Goal: Information Seeking & Learning: Learn about a topic

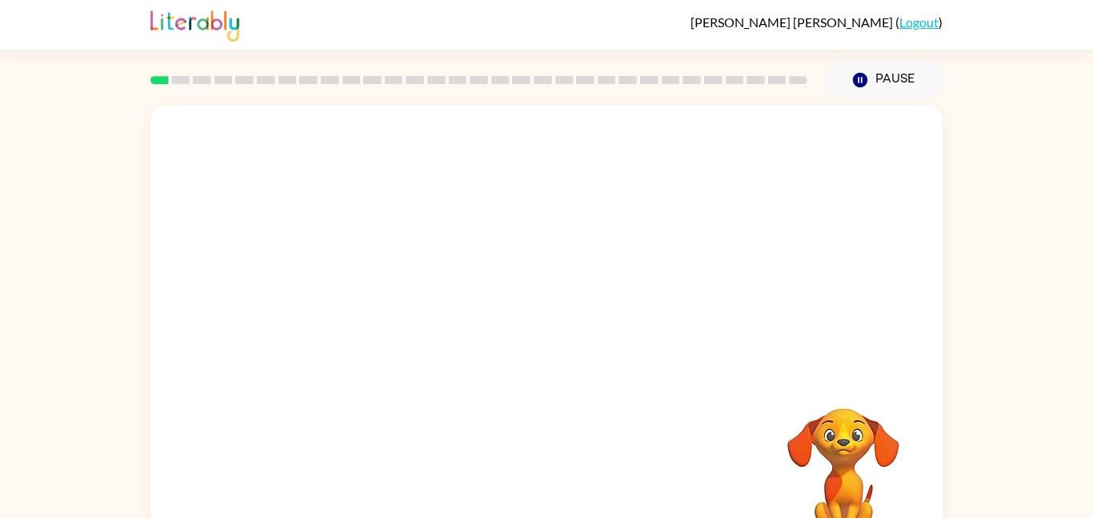
scroll to position [45, 0]
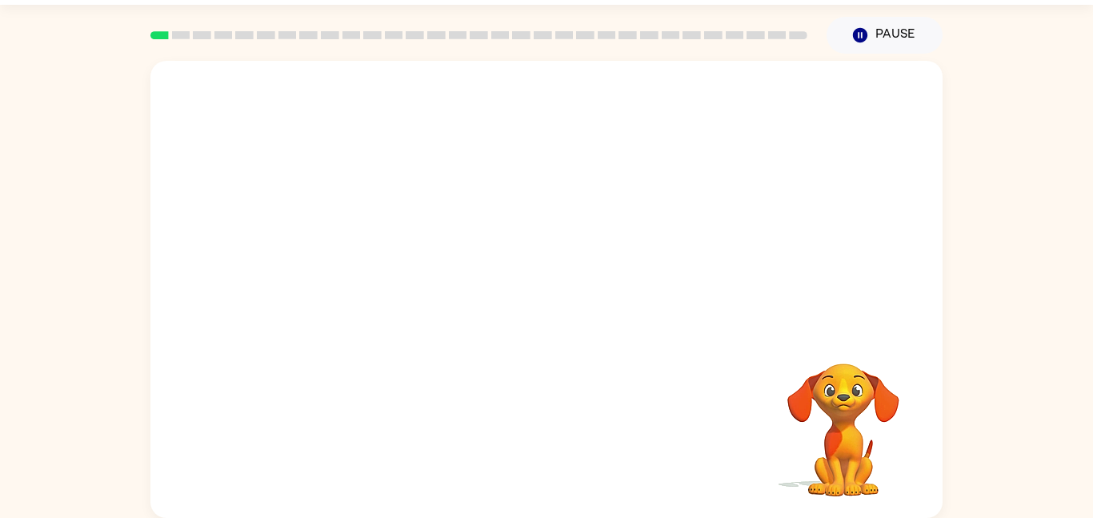
click at [490, 369] on div "Your browser must support playing .mp4 files to use Literably. Please try using…" at bounding box center [546, 289] width 792 height 457
click at [545, 294] on icon "button" at bounding box center [547, 297] width 28 height 28
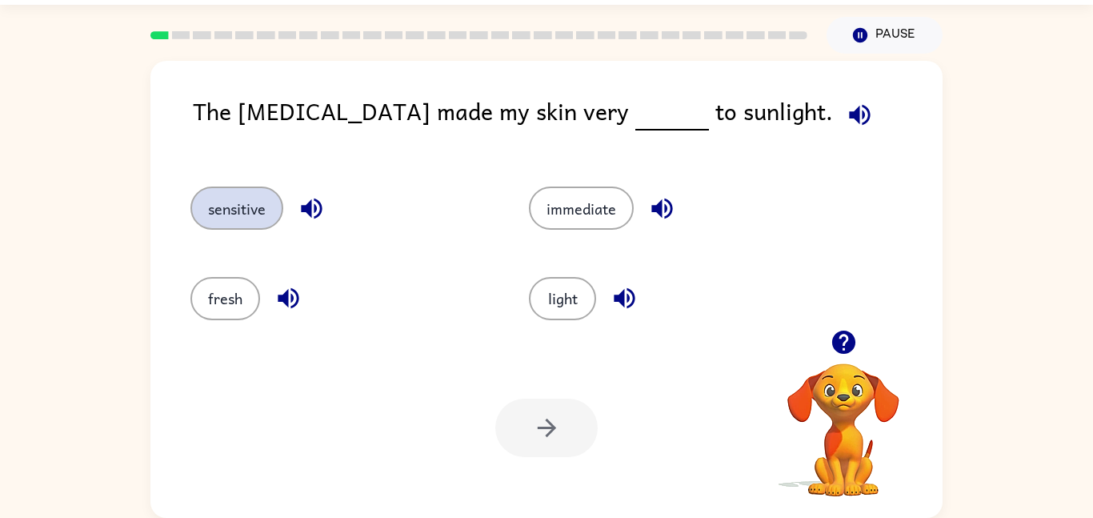
click at [221, 224] on button "sensitive" at bounding box center [236, 207] width 93 height 43
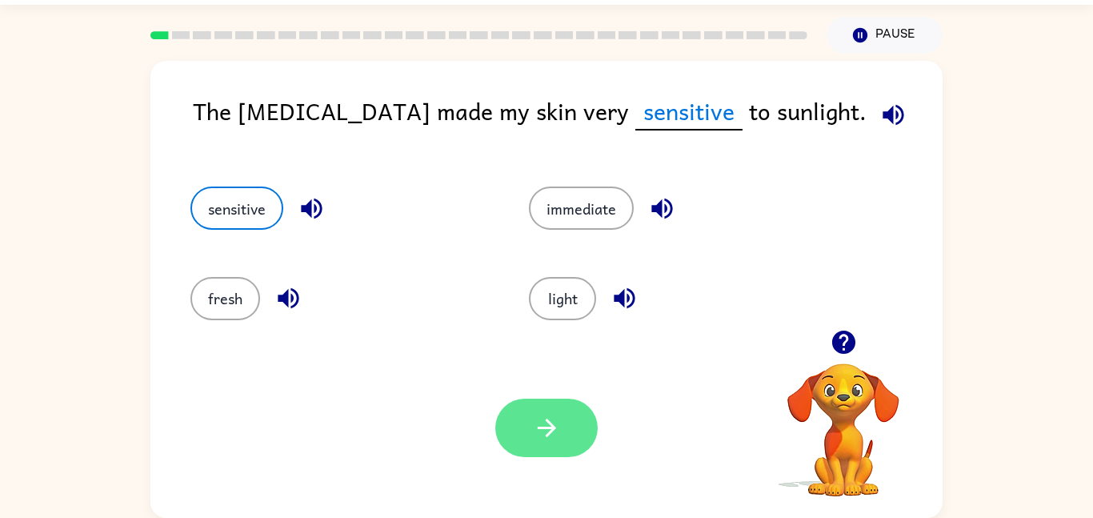
click at [533, 434] on icon "button" at bounding box center [547, 428] width 28 height 28
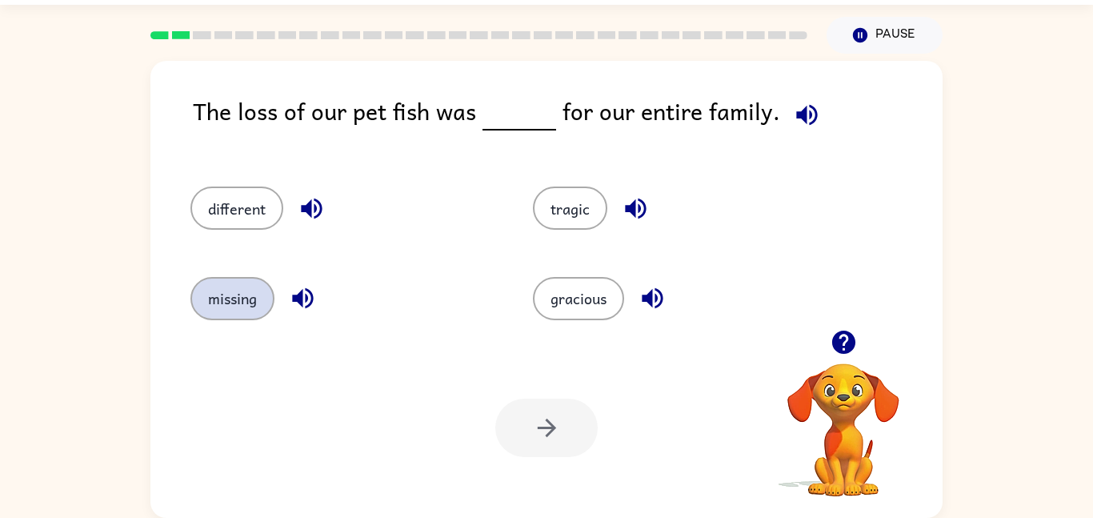
click at [246, 305] on button "missing" at bounding box center [232, 298] width 84 height 43
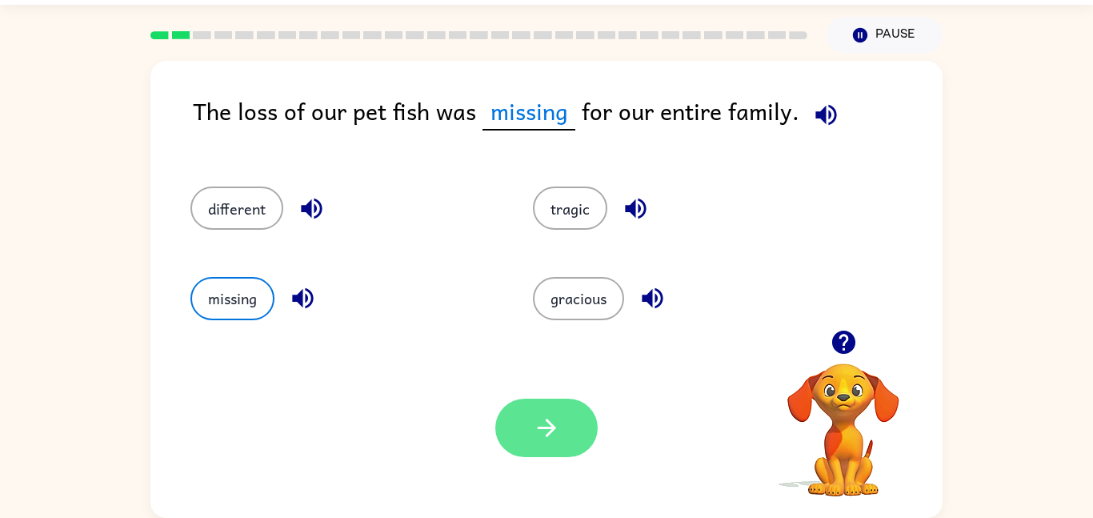
click at [560, 418] on icon "button" at bounding box center [547, 428] width 28 height 28
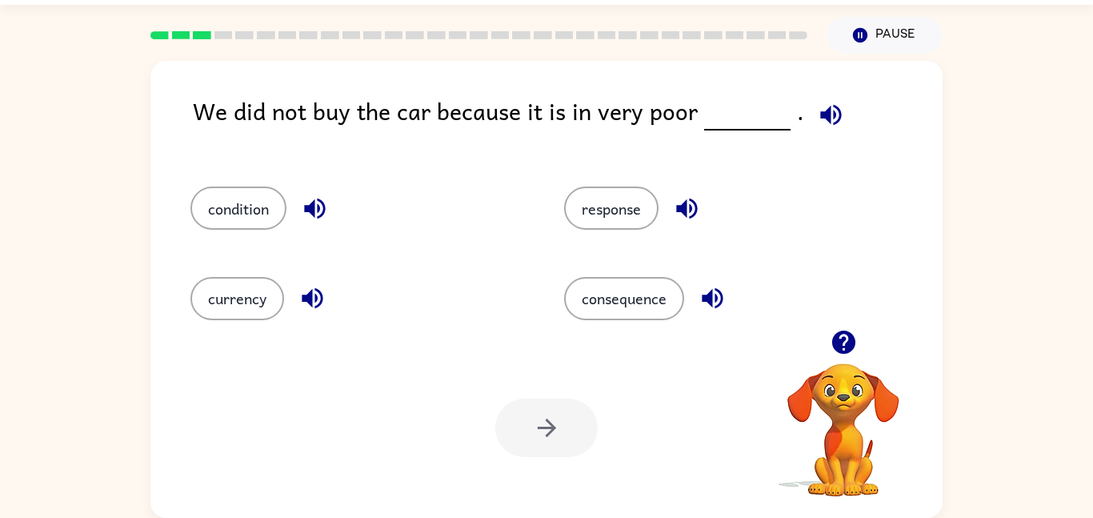
click at [724, 300] on icon "button" at bounding box center [712, 298] width 28 height 28
click at [694, 207] on icon "button" at bounding box center [687, 208] width 28 height 28
click at [321, 212] on icon "button" at bounding box center [315, 208] width 28 height 28
click at [259, 208] on button "condition" at bounding box center [238, 207] width 96 height 43
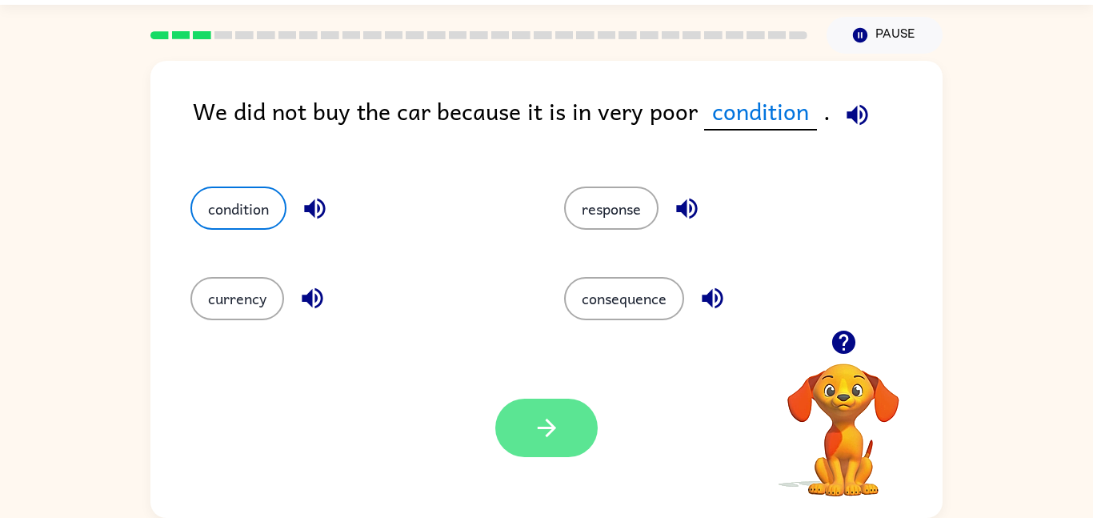
click at [535, 414] on icon "button" at bounding box center [547, 428] width 28 height 28
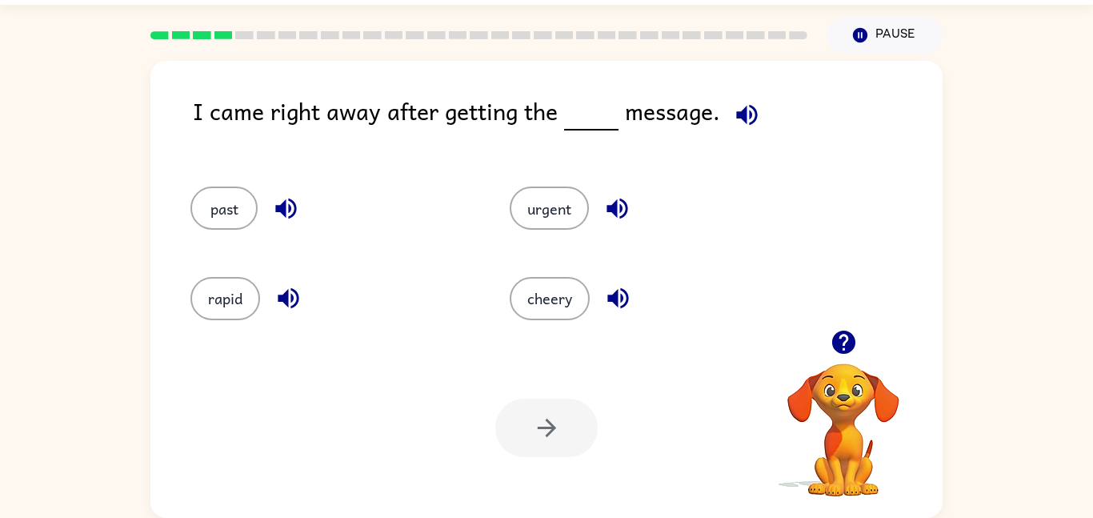
click at [283, 306] on icon "button" at bounding box center [288, 298] width 28 height 28
click at [615, 295] on icon "button" at bounding box center [617, 298] width 21 height 21
click at [615, 209] on icon "button" at bounding box center [616, 208] width 21 height 21
click at [286, 209] on icon "button" at bounding box center [286, 208] width 28 height 28
click at [218, 206] on button "past" at bounding box center [223, 207] width 67 height 43
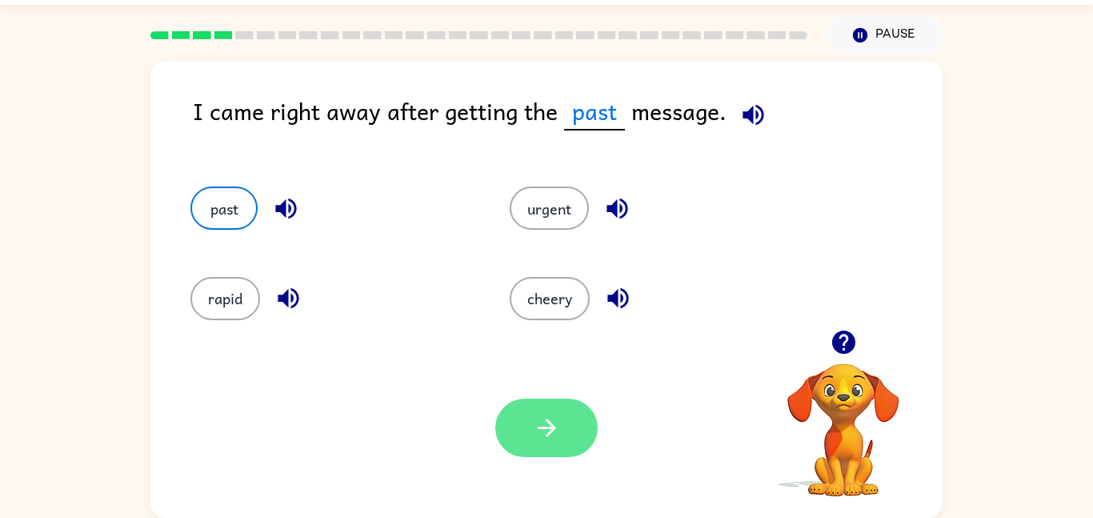
click at [549, 436] on icon "button" at bounding box center [547, 428] width 28 height 28
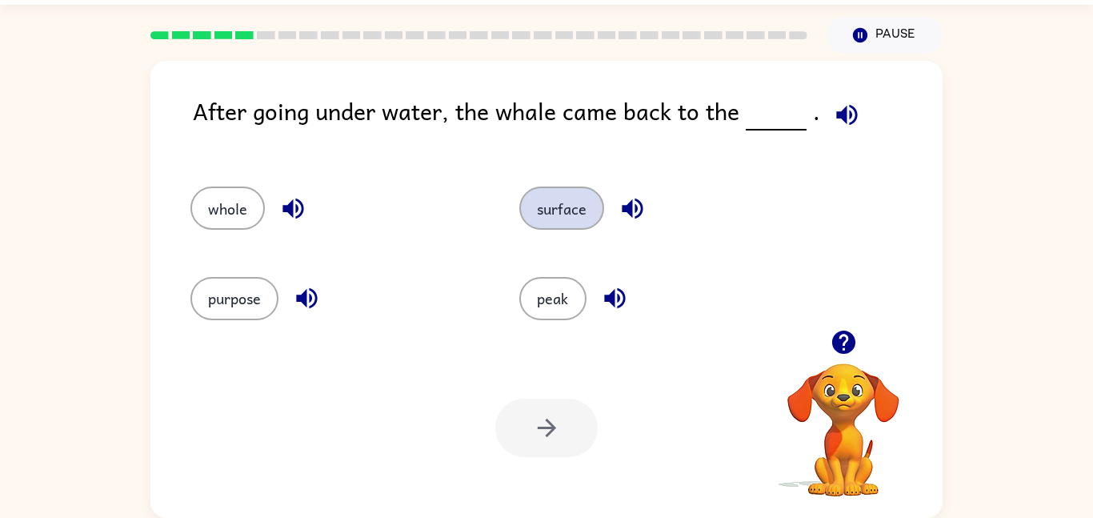
click at [574, 215] on button "surface" at bounding box center [561, 207] width 85 height 43
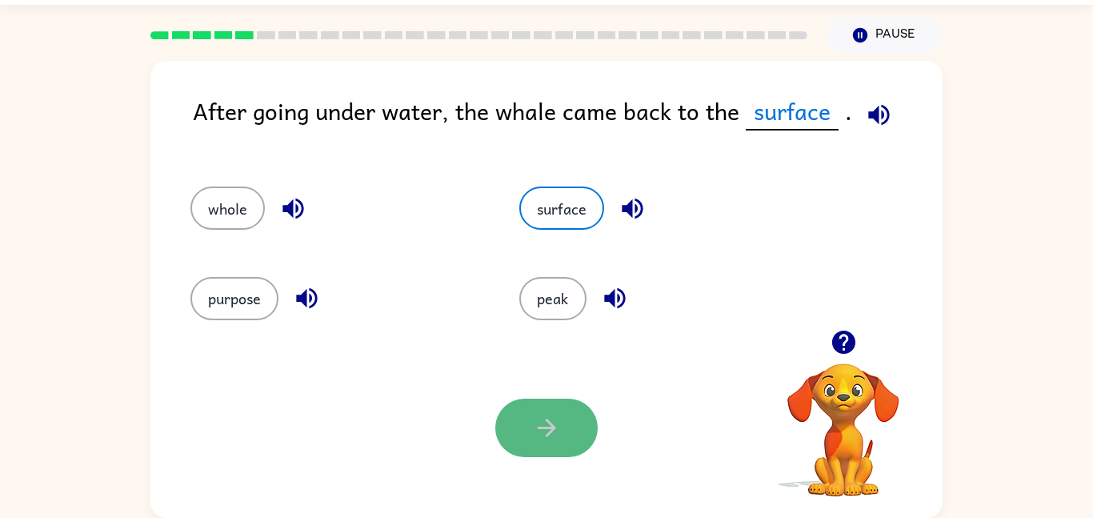
click at [538, 417] on icon "button" at bounding box center [547, 428] width 28 height 28
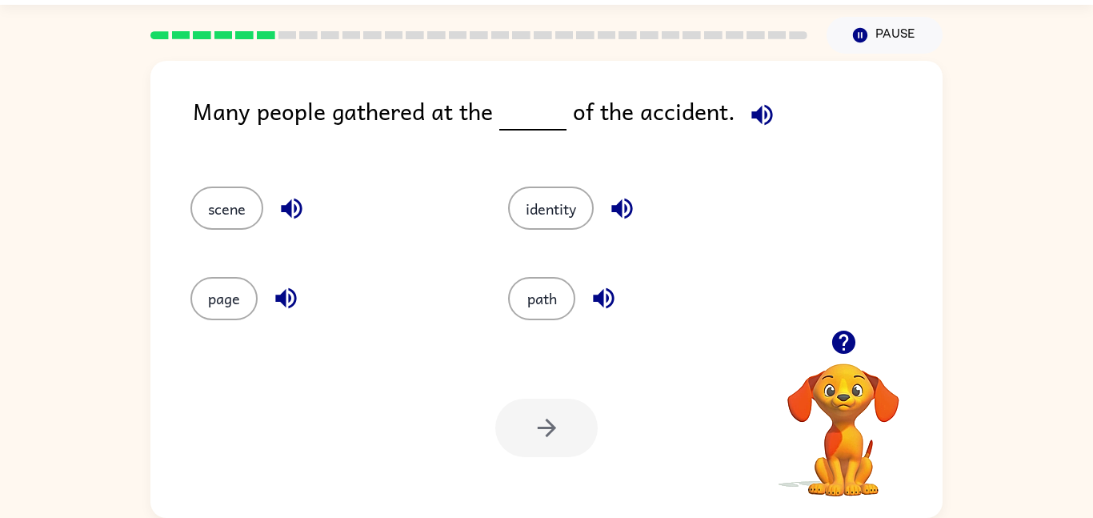
click at [751, 117] on icon "button" at bounding box center [761, 114] width 21 height 21
click at [546, 302] on button "path" at bounding box center [541, 298] width 67 height 43
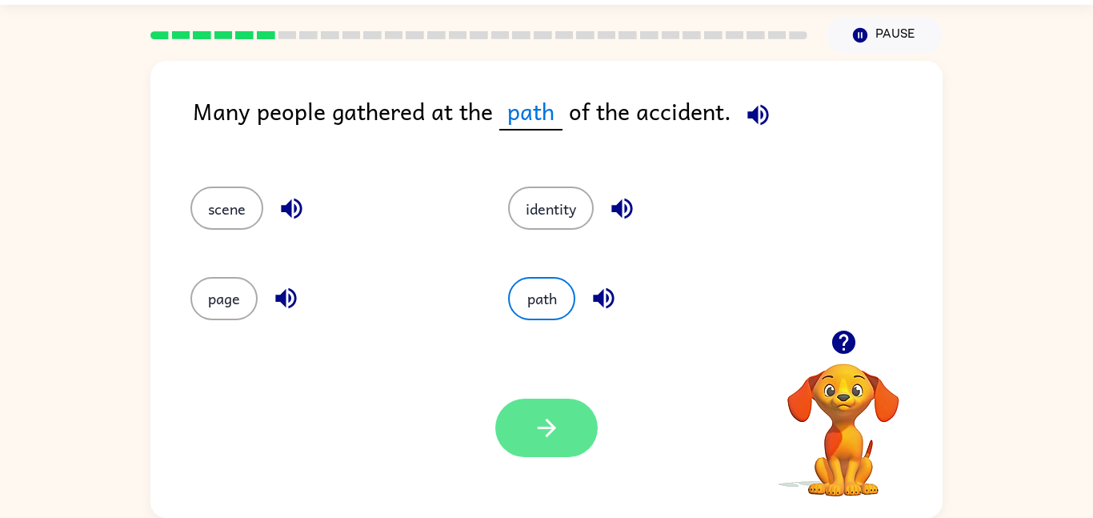
click at [547, 419] on icon "button" at bounding box center [547, 428] width 28 height 28
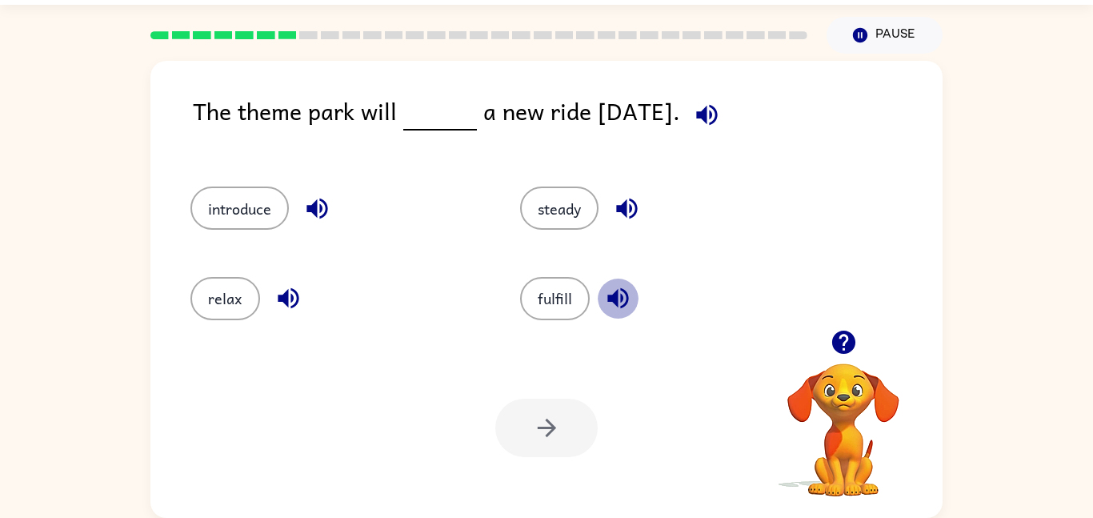
click at [615, 298] on icon "button" at bounding box center [617, 298] width 21 height 21
click at [309, 206] on icon "button" at bounding box center [316, 208] width 21 height 21
click at [622, 213] on icon "button" at bounding box center [627, 208] width 28 height 28
click at [245, 201] on button "introduce" at bounding box center [239, 207] width 98 height 43
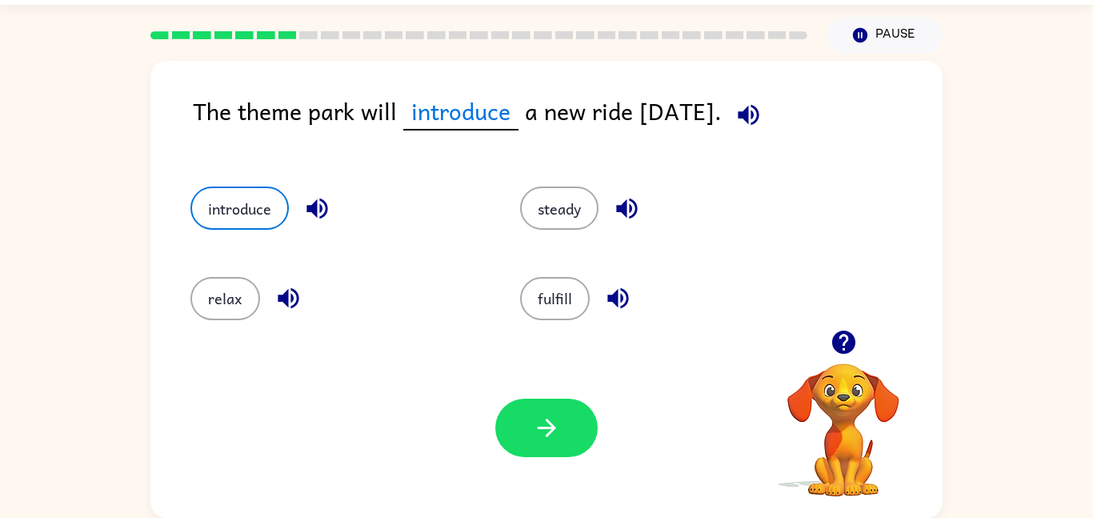
click at [797, 98] on div "The theme park will introduce a new ride [DATE]." at bounding box center [568, 124] width 750 height 62
click at [758, 114] on icon "button" at bounding box center [748, 114] width 21 height 21
click at [579, 444] on button "button" at bounding box center [546, 427] width 102 height 58
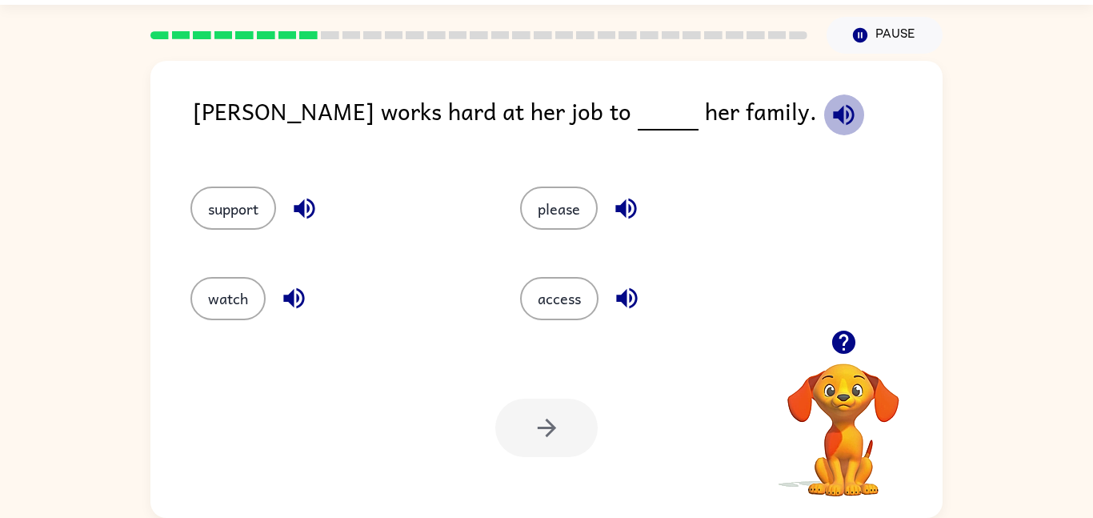
click at [833, 113] on icon "button" at bounding box center [843, 114] width 21 height 21
click at [302, 209] on icon "button" at bounding box center [304, 208] width 21 height 21
click at [233, 218] on button "support" at bounding box center [233, 207] width 86 height 43
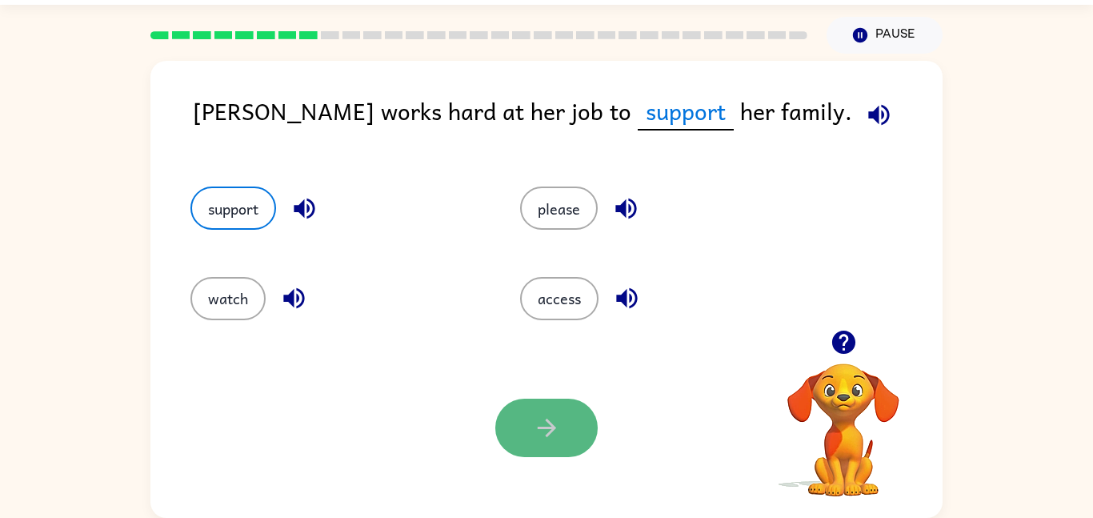
click at [570, 418] on button "button" at bounding box center [546, 427] width 102 height 58
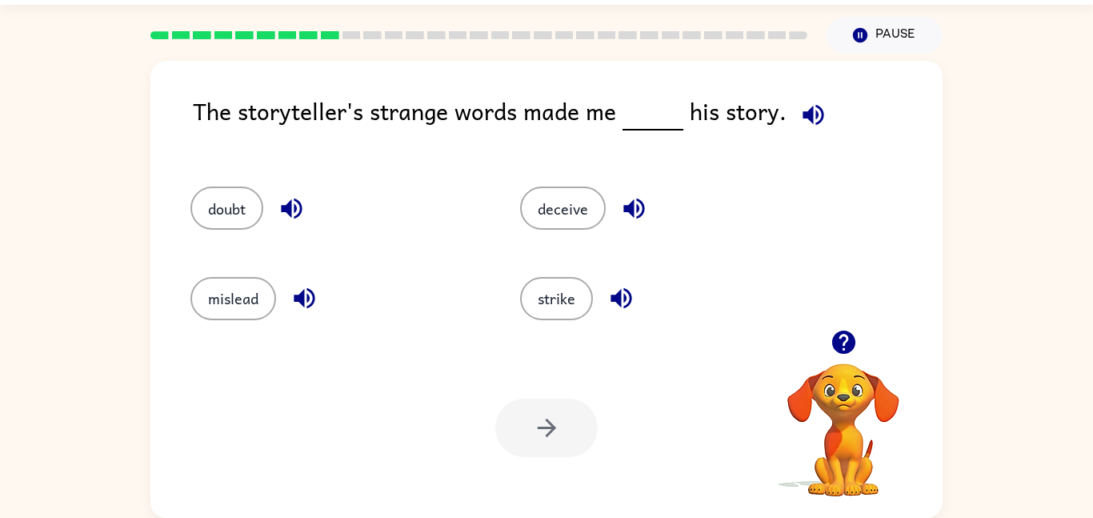
click at [805, 122] on icon "button" at bounding box center [813, 115] width 28 height 28
click at [301, 291] on icon "button" at bounding box center [304, 298] width 28 height 28
click at [289, 212] on icon "button" at bounding box center [291, 208] width 21 height 21
click at [616, 290] on icon "button" at bounding box center [621, 298] width 28 height 28
click at [637, 193] on button "button" at bounding box center [634, 208] width 41 height 41
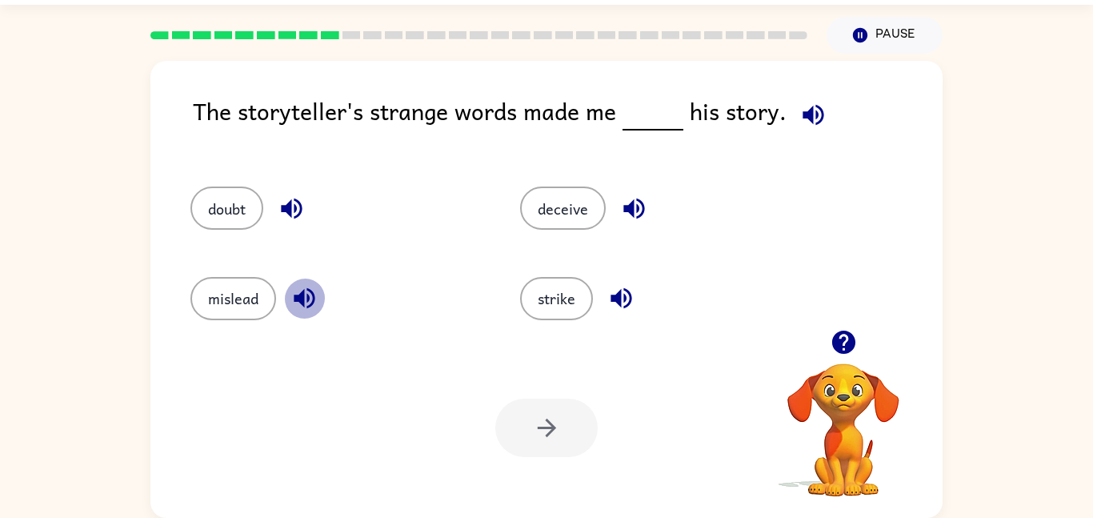
click at [314, 300] on icon "button" at bounding box center [304, 298] width 28 height 28
click at [256, 304] on button "mislead" at bounding box center [233, 298] width 86 height 43
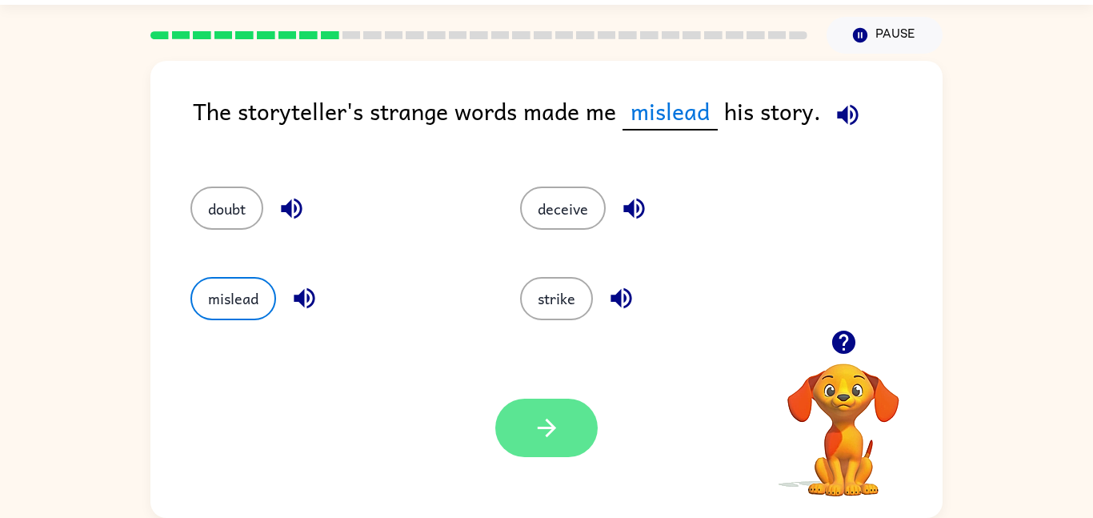
click at [562, 422] on button "button" at bounding box center [546, 427] width 102 height 58
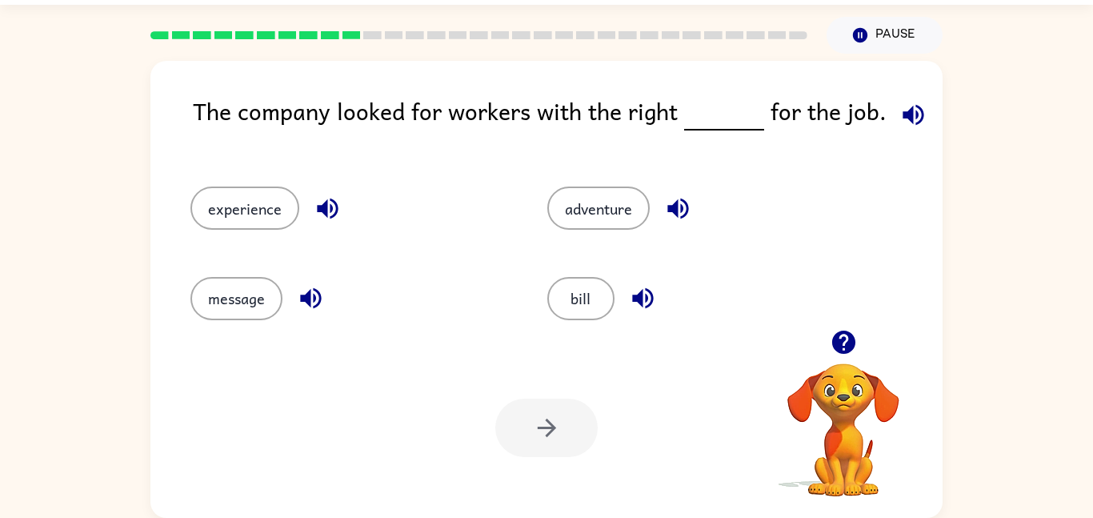
click at [318, 213] on icon "button" at bounding box center [328, 208] width 28 height 28
click at [311, 291] on icon "button" at bounding box center [311, 298] width 28 height 28
click at [669, 214] on icon "button" at bounding box center [678, 208] width 28 height 28
click at [641, 306] on icon "button" at bounding box center [642, 298] width 21 height 21
click at [317, 198] on icon "button" at bounding box center [328, 208] width 28 height 28
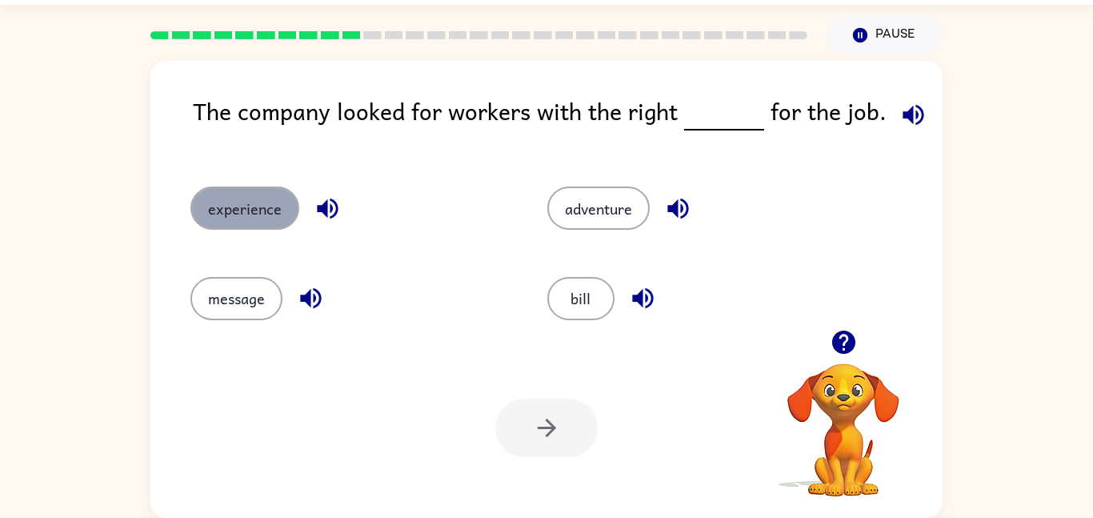
click at [265, 218] on button "experience" at bounding box center [244, 207] width 109 height 43
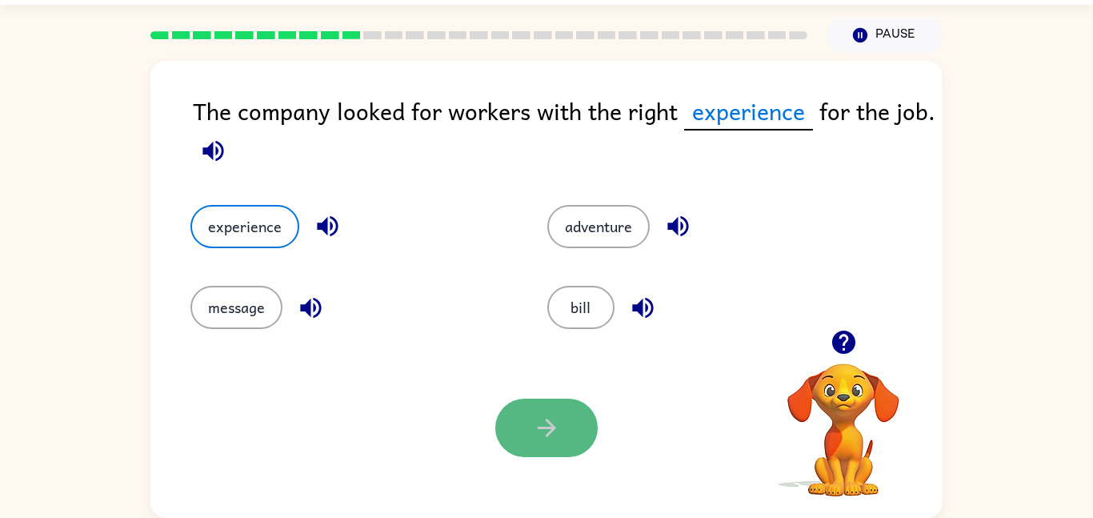
click at [578, 427] on button "button" at bounding box center [546, 427] width 102 height 58
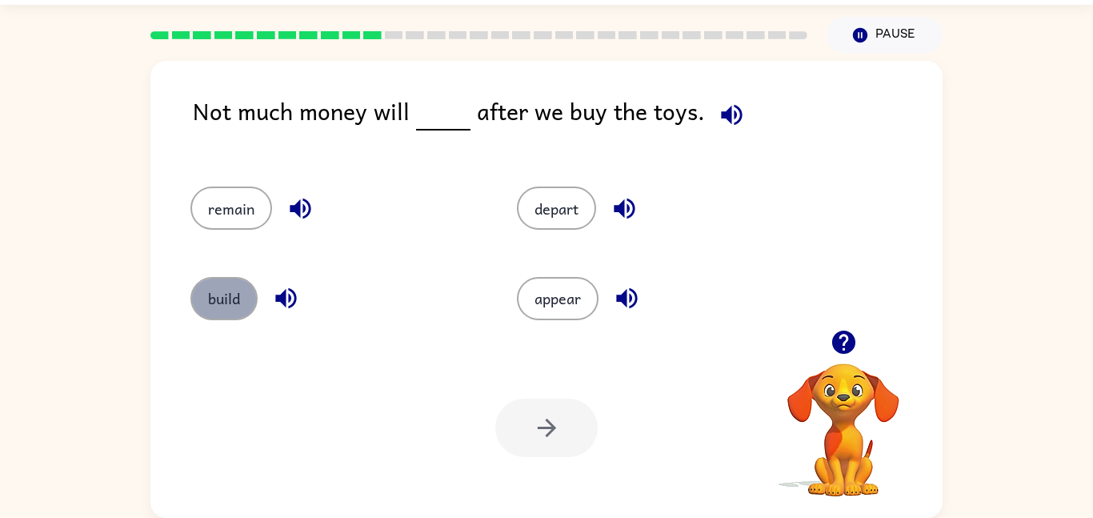
click at [228, 302] on button "build" at bounding box center [223, 298] width 67 height 43
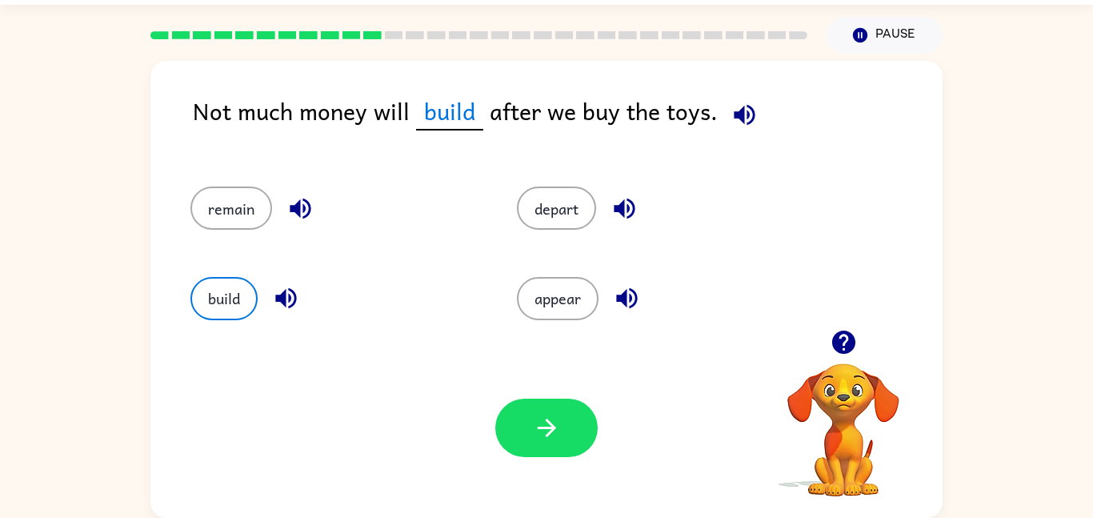
click at [615, 293] on icon "button" at bounding box center [627, 298] width 28 height 28
click at [565, 417] on button "button" at bounding box center [546, 427] width 102 height 58
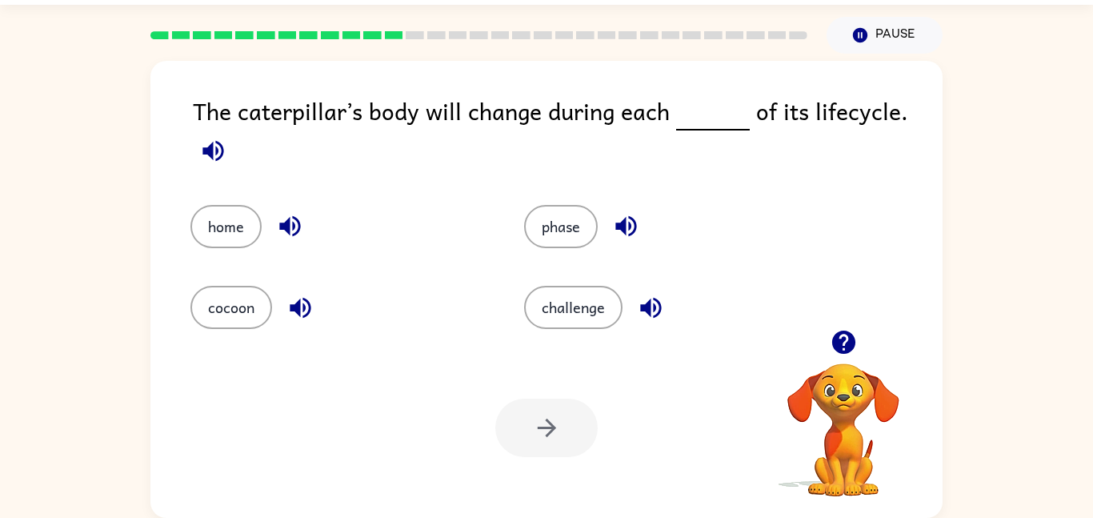
click at [292, 314] on icon "button" at bounding box center [300, 308] width 28 height 28
click at [208, 158] on icon "button" at bounding box center [213, 151] width 28 height 28
click at [208, 155] on icon "button" at bounding box center [213, 151] width 28 height 28
click at [210, 158] on icon "button" at bounding box center [213, 151] width 28 height 28
click at [250, 287] on button "cocoon" at bounding box center [231, 307] width 82 height 43
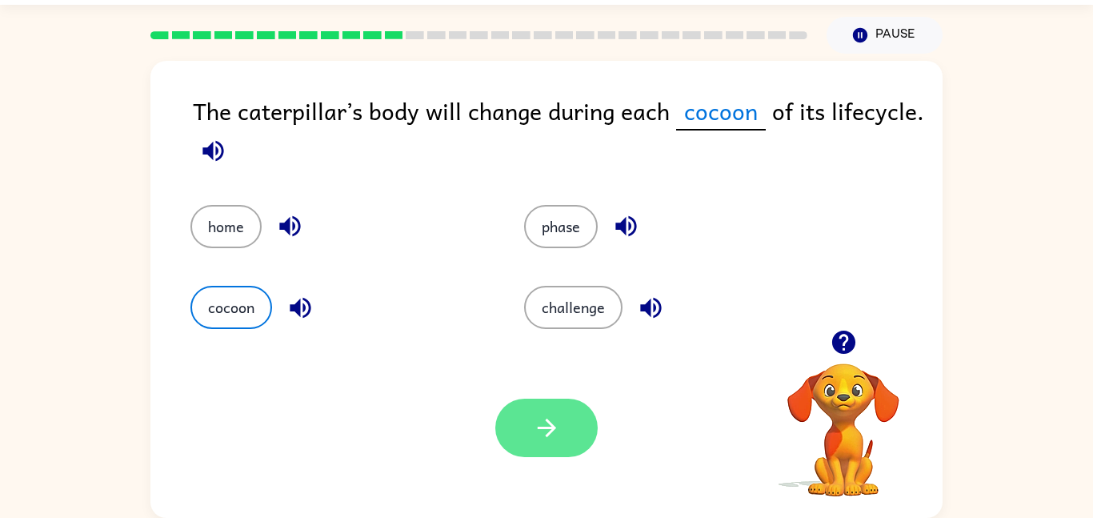
click at [531, 447] on button "button" at bounding box center [546, 427] width 102 height 58
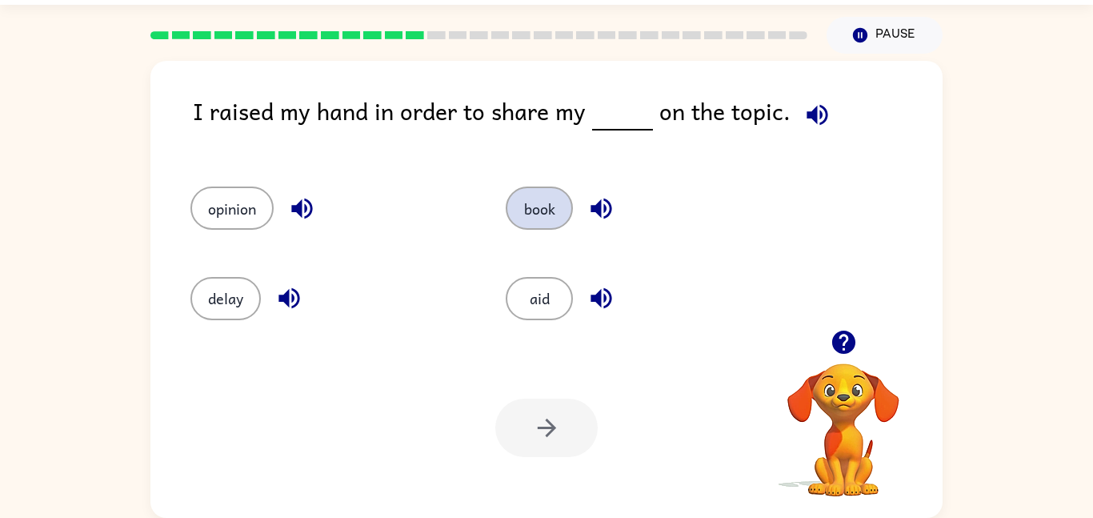
click at [522, 202] on button "book" at bounding box center [539, 207] width 67 height 43
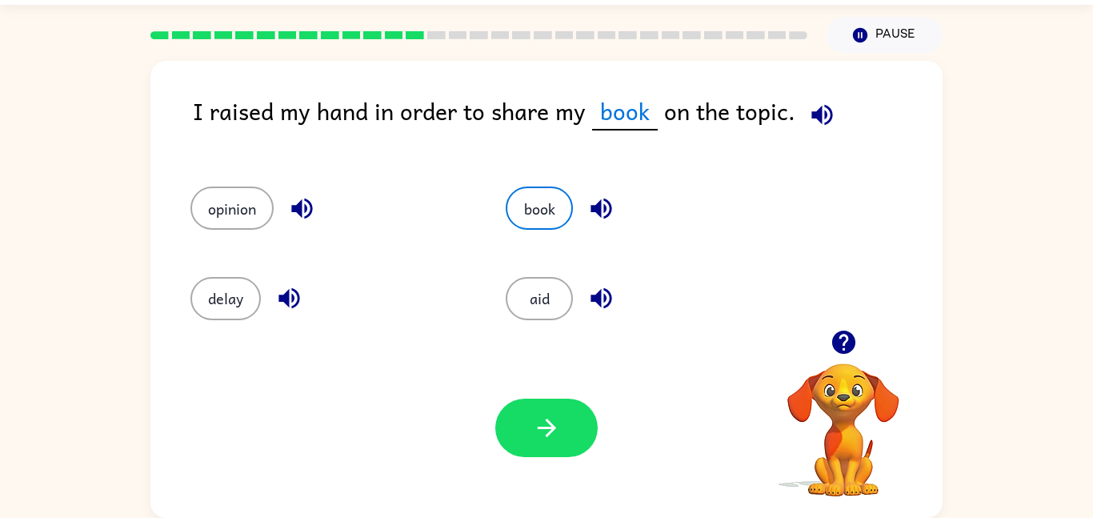
click at [598, 300] on icon "button" at bounding box center [600, 298] width 21 height 21
click at [554, 418] on icon "button" at bounding box center [547, 428] width 28 height 28
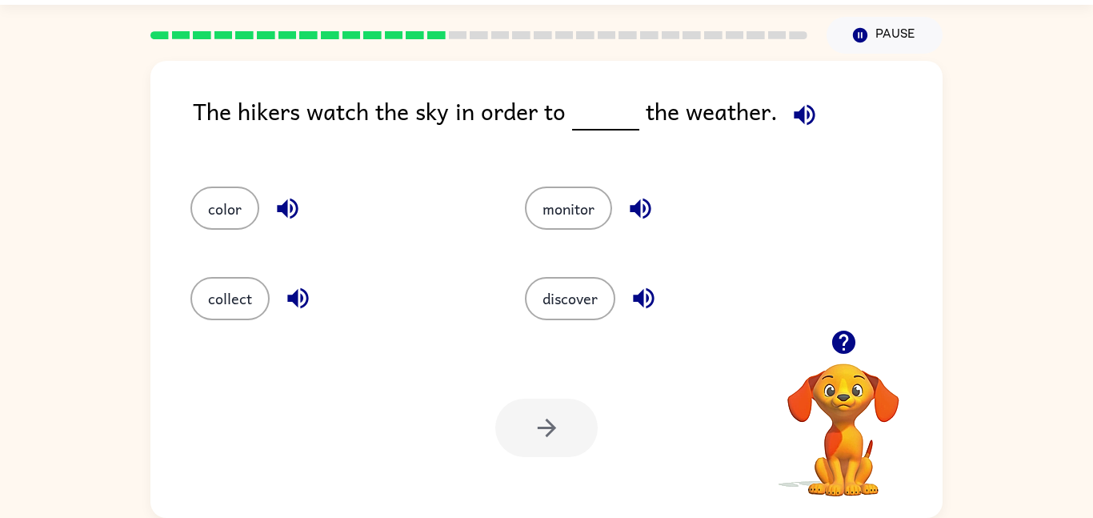
click at [634, 306] on icon "button" at bounding box center [644, 298] width 28 height 28
click at [650, 297] on icon "button" at bounding box center [644, 298] width 28 height 28
click at [650, 298] on icon "button" at bounding box center [644, 298] width 28 height 28
click at [632, 299] on icon "button" at bounding box center [644, 298] width 28 height 28
click at [637, 300] on icon "button" at bounding box center [643, 298] width 21 height 21
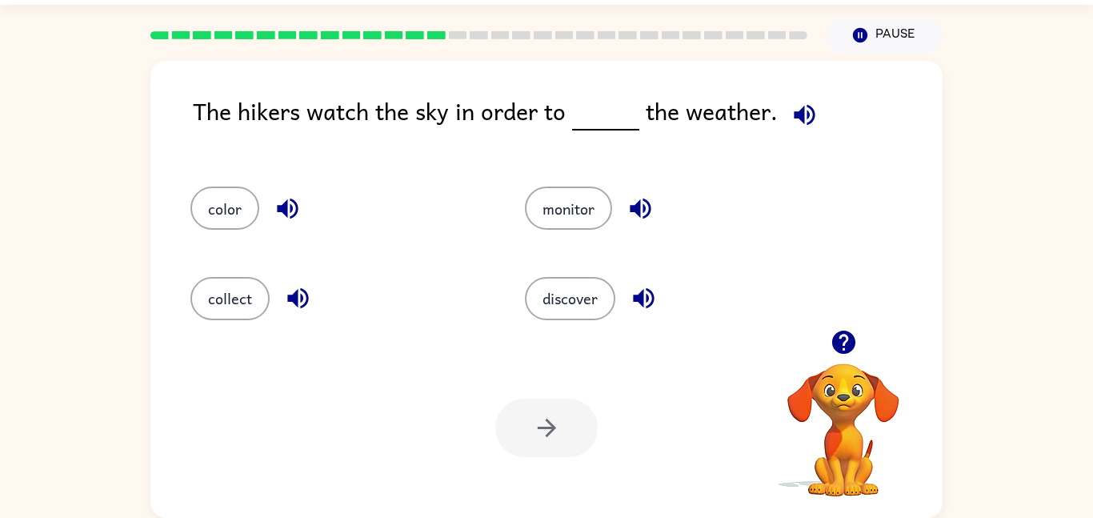
click at [637, 300] on icon "button" at bounding box center [643, 298] width 21 height 21
click at [559, 326] on div "discover" at bounding box center [661, 291] width 334 height 90
click at [561, 304] on button "discover" at bounding box center [570, 298] width 90 height 43
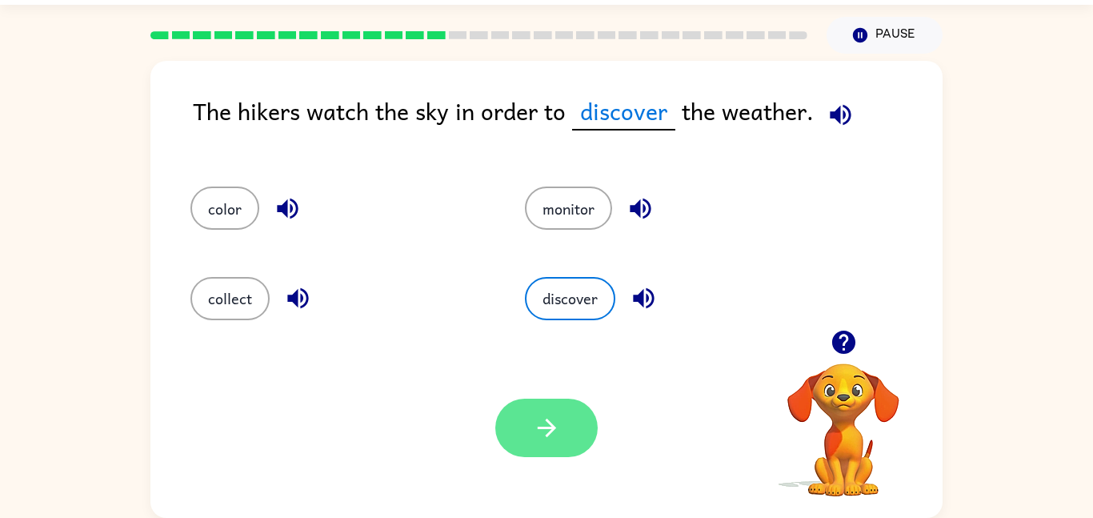
click at [558, 435] on icon "button" at bounding box center [547, 428] width 28 height 28
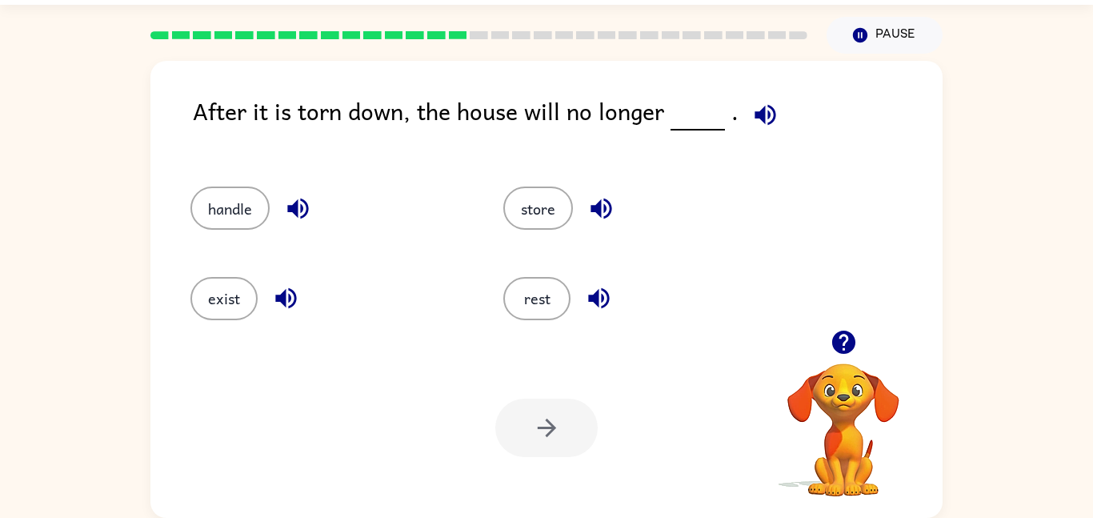
click at [558, 435] on div at bounding box center [546, 427] width 102 height 58
click at [222, 290] on button "exist" at bounding box center [223, 298] width 67 height 43
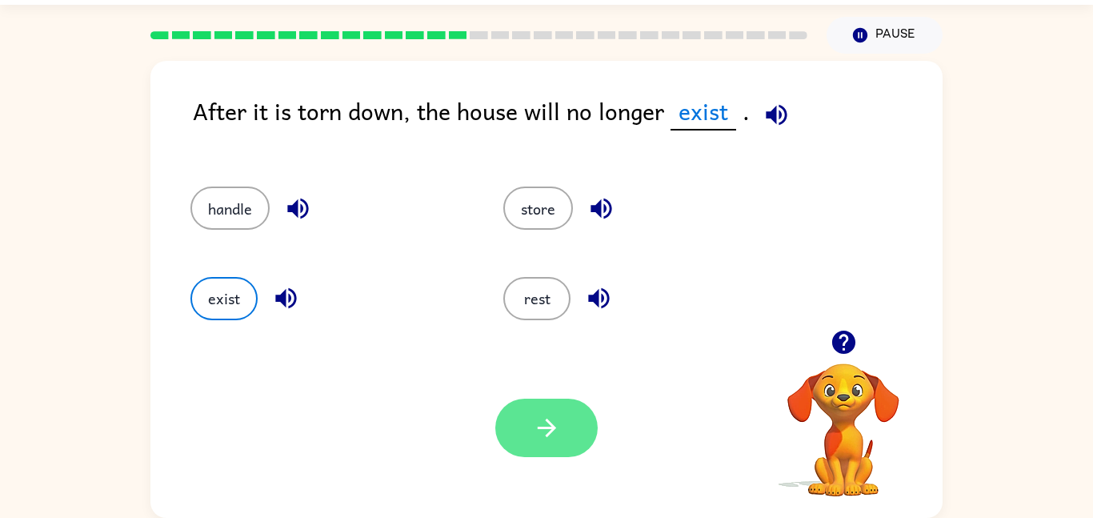
click at [574, 442] on button "button" at bounding box center [546, 427] width 102 height 58
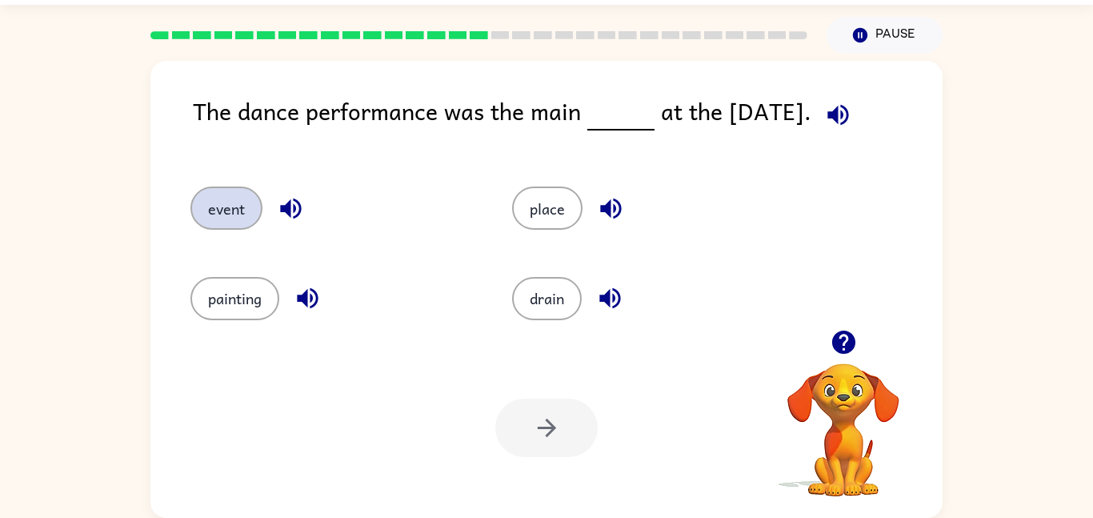
click at [234, 202] on button "event" at bounding box center [226, 207] width 72 height 43
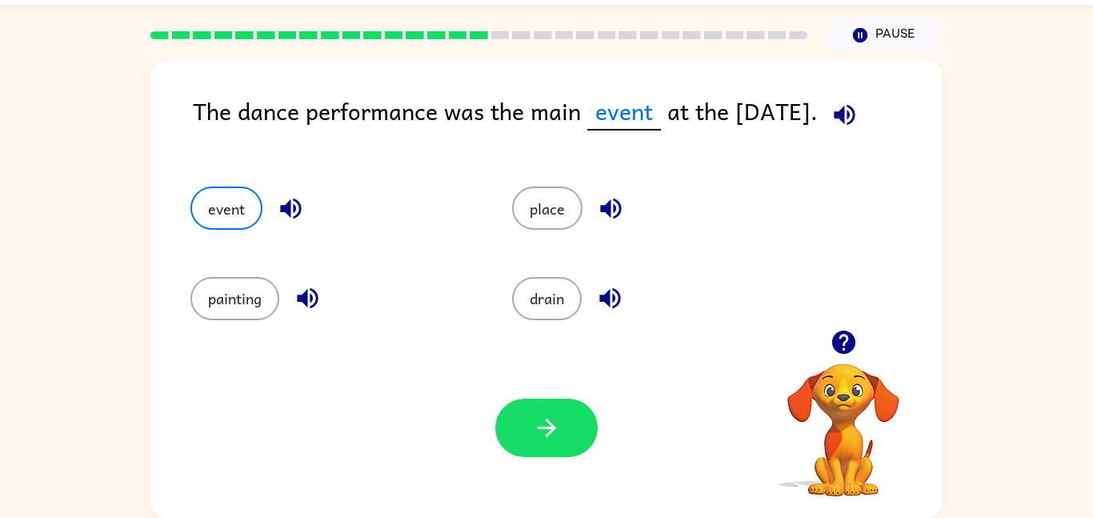
drag, startPoint x: 545, startPoint y: 427, endPoint x: 495, endPoint y: 313, distance: 124.7
click at [495, 313] on div "The dance performance was the main event at the [DATE]. event place painting dr…" at bounding box center [546, 289] width 792 height 457
drag, startPoint x: 495, startPoint y: 313, endPoint x: 503, endPoint y: 326, distance: 15.1
click at [503, 326] on div "drain" at bounding box center [643, 291] width 322 height 90
click at [530, 426] on button "button" at bounding box center [546, 427] width 102 height 58
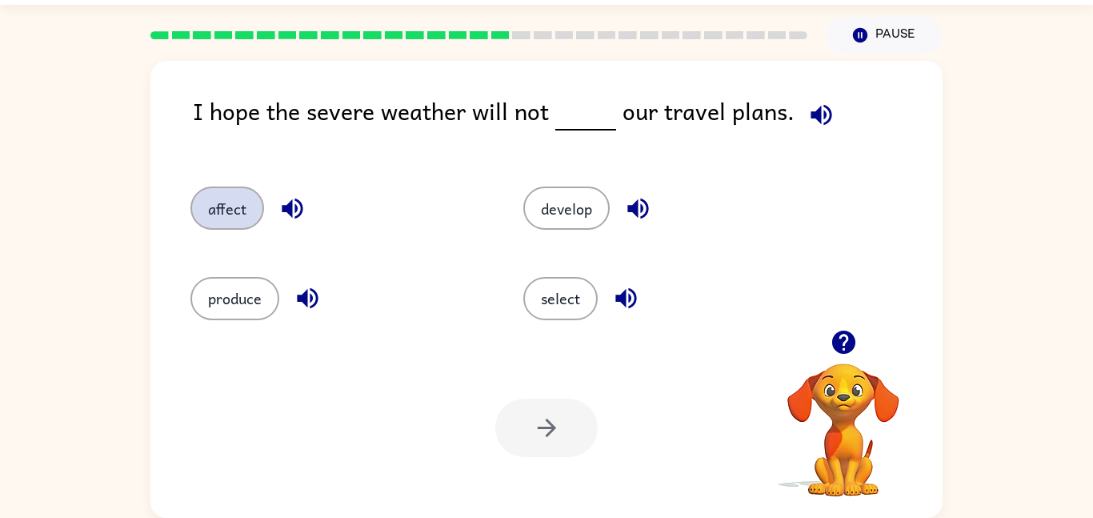
click at [226, 213] on button "affect" at bounding box center [227, 207] width 74 height 43
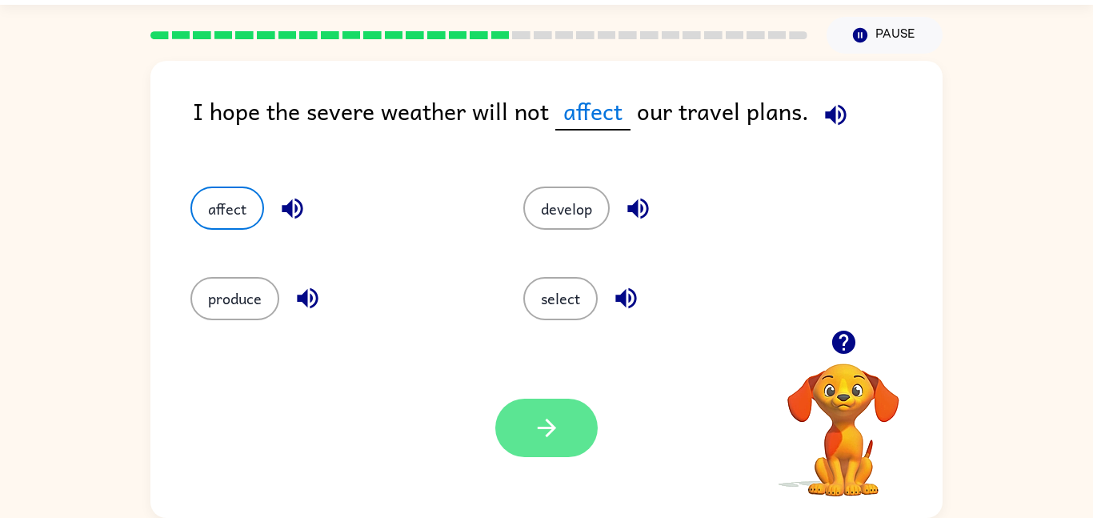
click at [534, 435] on icon "button" at bounding box center [547, 428] width 28 height 28
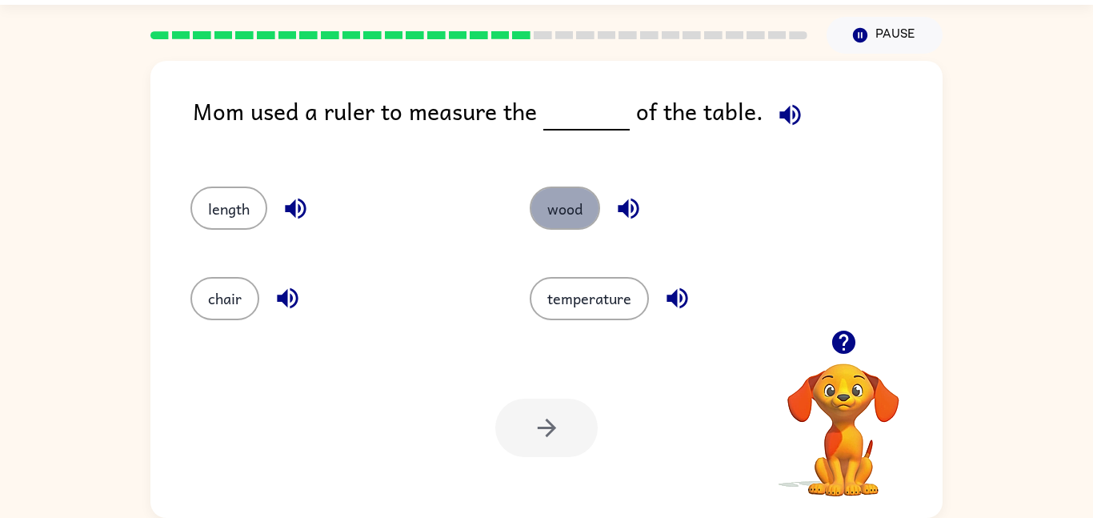
click at [566, 191] on button "wood" at bounding box center [565, 207] width 70 height 43
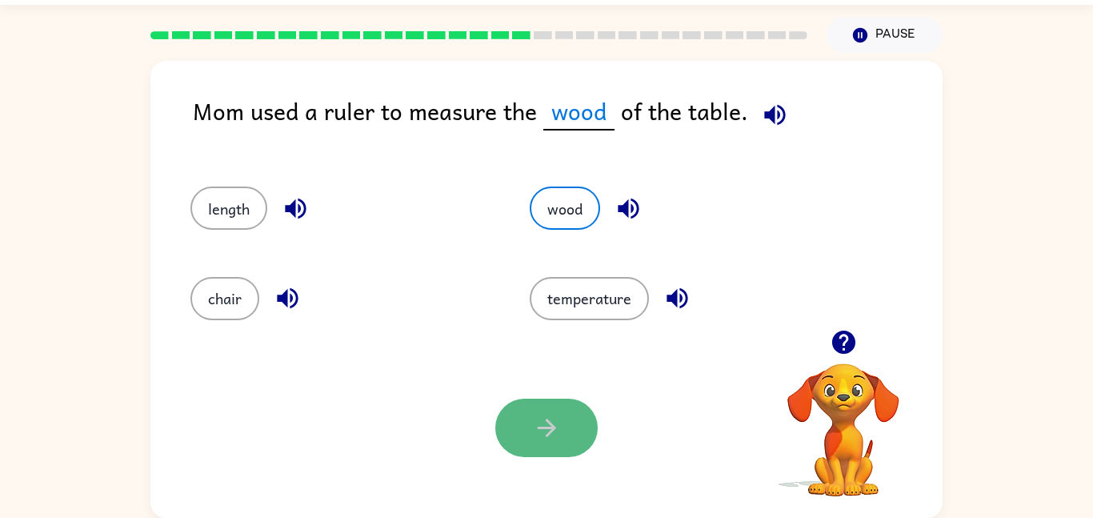
click at [514, 453] on button "button" at bounding box center [546, 427] width 102 height 58
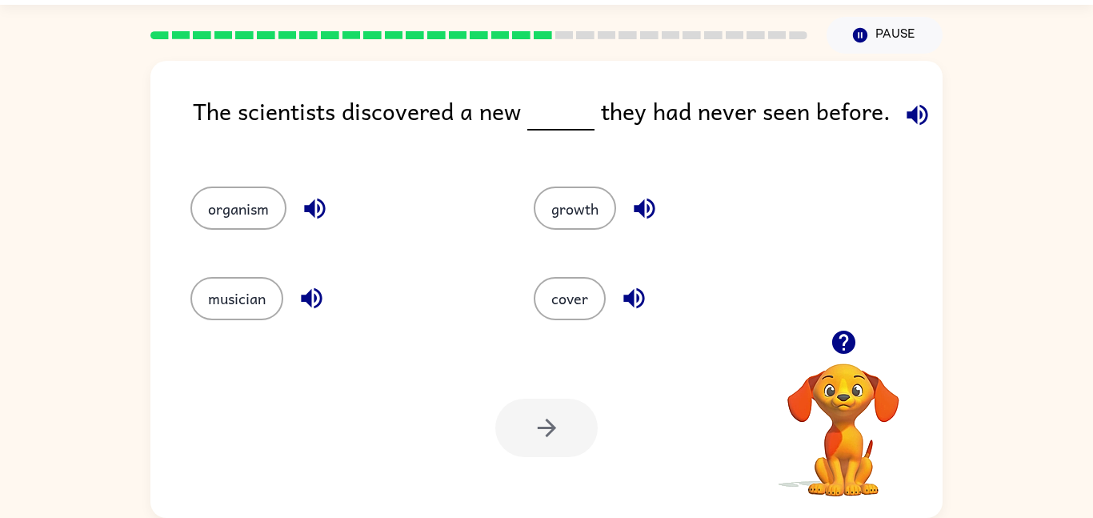
click at [511, 455] on div at bounding box center [546, 427] width 102 height 58
click at [301, 200] on icon "button" at bounding box center [315, 208] width 28 height 28
click at [306, 285] on icon "button" at bounding box center [312, 298] width 28 height 28
click at [631, 305] on icon "button" at bounding box center [634, 298] width 28 height 28
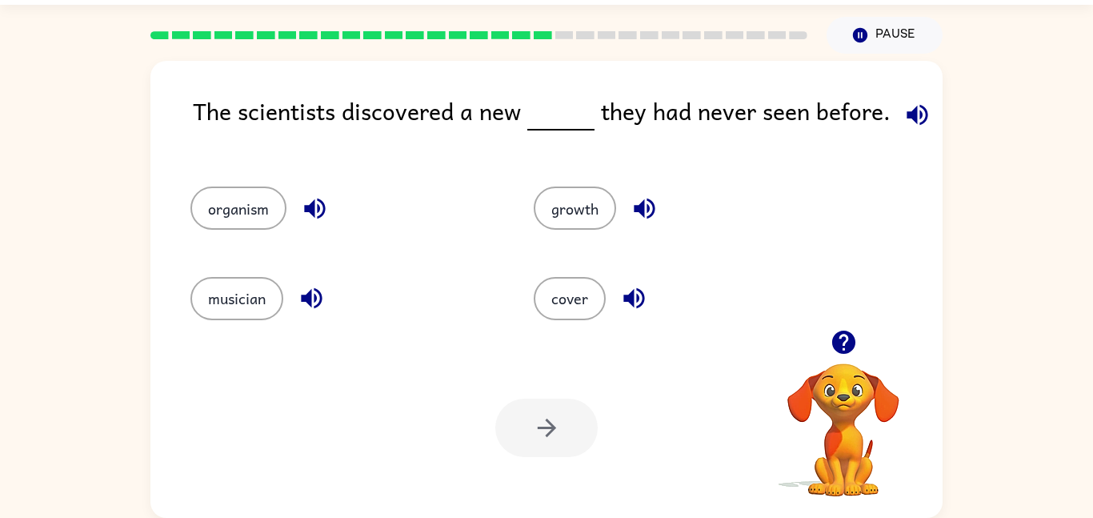
click at [642, 220] on icon "button" at bounding box center [644, 208] width 28 height 28
click at [306, 208] on icon "button" at bounding box center [314, 208] width 21 height 21
click at [284, 213] on button "organism" at bounding box center [238, 207] width 96 height 43
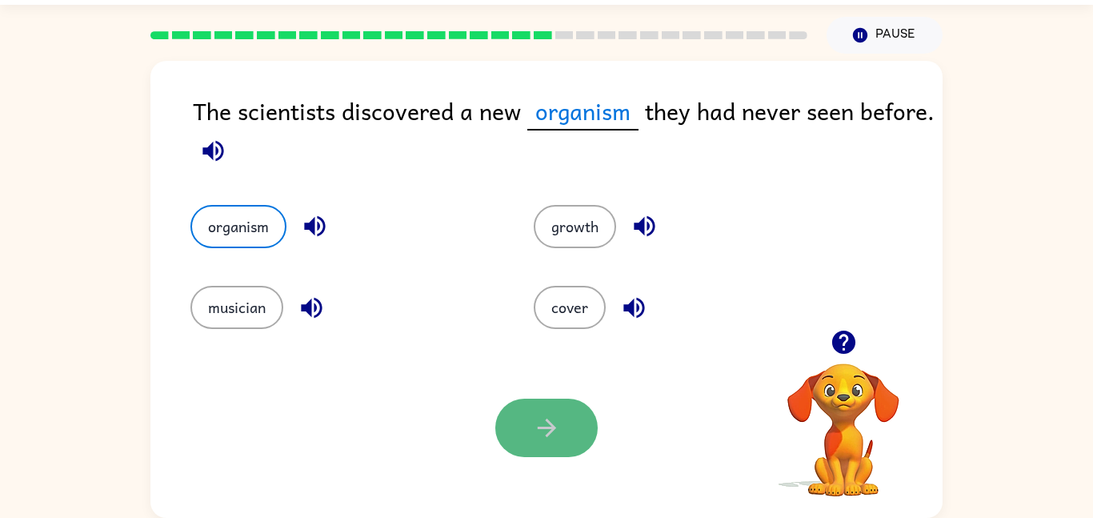
click at [539, 436] on icon "button" at bounding box center [547, 428] width 28 height 28
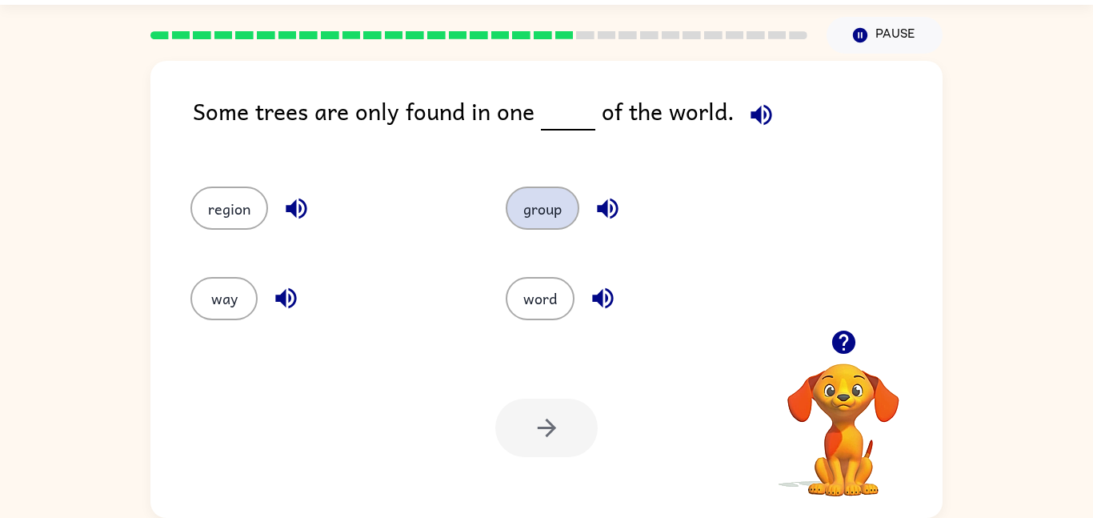
click at [548, 210] on button "group" at bounding box center [543, 207] width 74 height 43
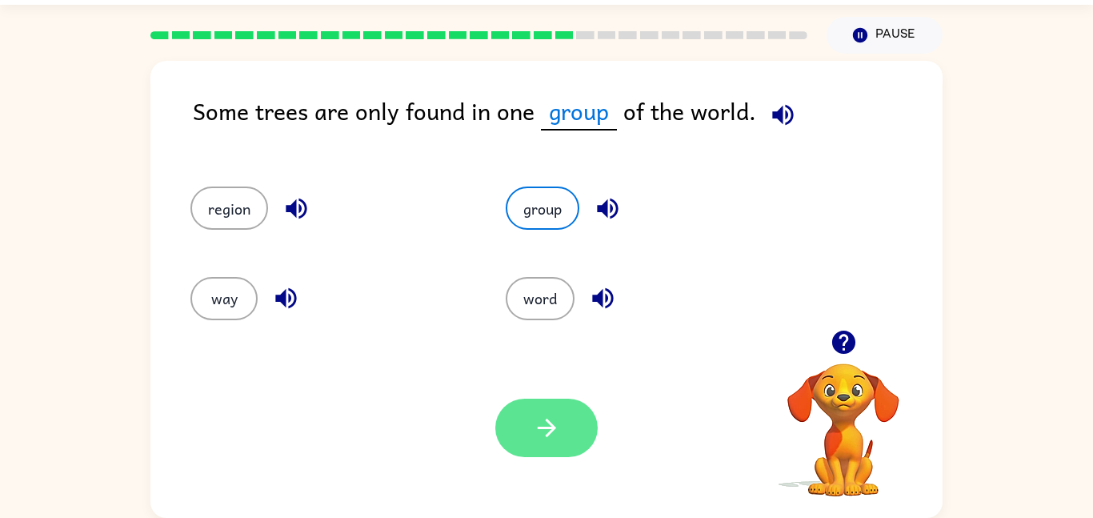
click at [555, 431] on icon "button" at bounding box center [547, 428] width 28 height 28
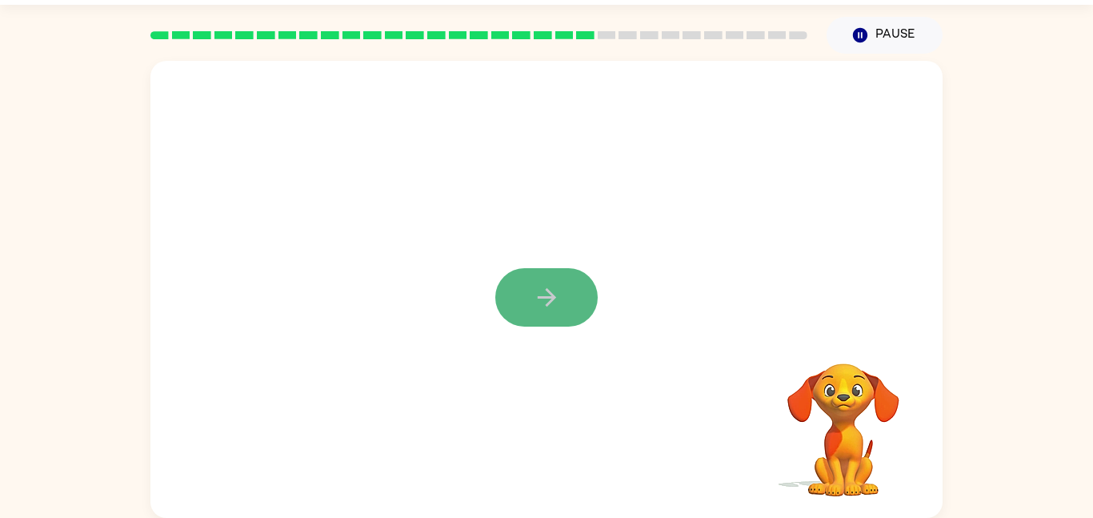
click at [546, 289] on icon "button" at bounding box center [546, 297] width 18 height 18
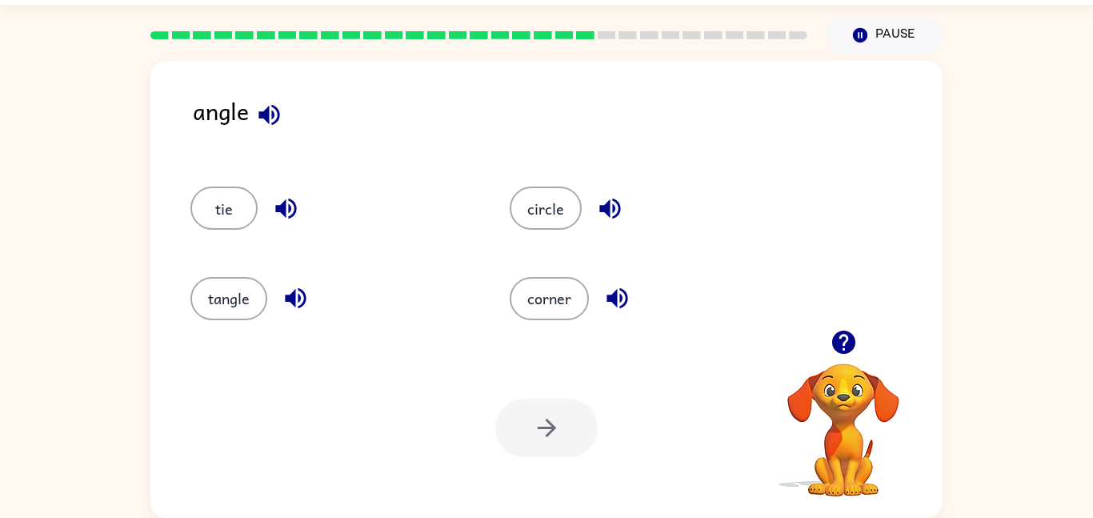
click at [287, 304] on icon "button" at bounding box center [296, 298] width 28 height 28
click at [274, 205] on icon "button" at bounding box center [286, 208] width 28 height 28
click at [604, 199] on icon "button" at bounding box center [610, 208] width 28 height 28
click at [613, 296] on icon "button" at bounding box center [616, 298] width 21 height 21
click at [567, 301] on button "corner" at bounding box center [549, 298] width 79 height 43
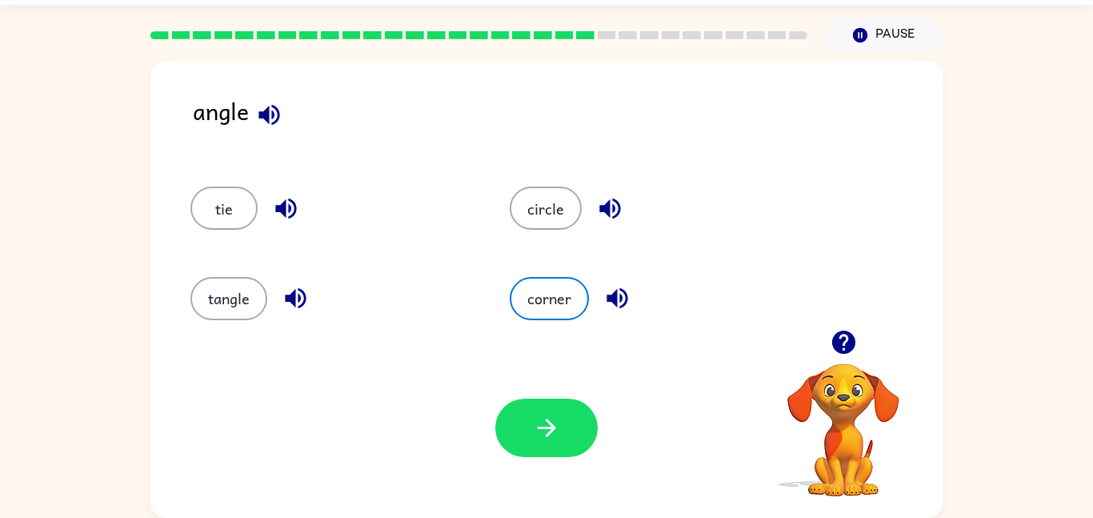
click at [278, 304] on button "button" at bounding box center [295, 298] width 41 height 41
click at [515, 402] on button "button" at bounding box center [546, 427] width 102 height 58
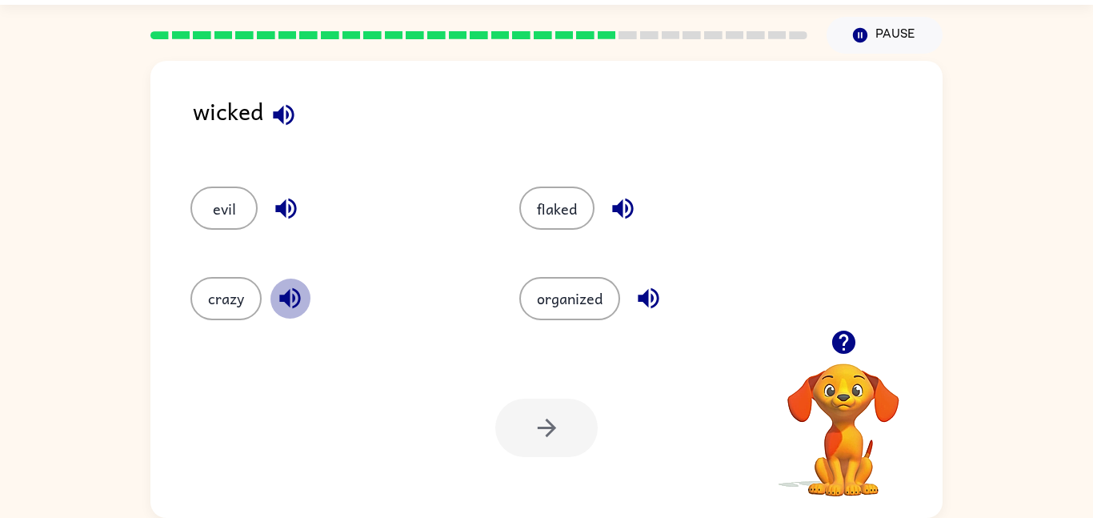
click at [293, 289] on icon "button" at bounding box center [289, 298] width 21 height 21
click at [239, 298] on button "crazy" at bounding box center [225, 298] width 71 height 43
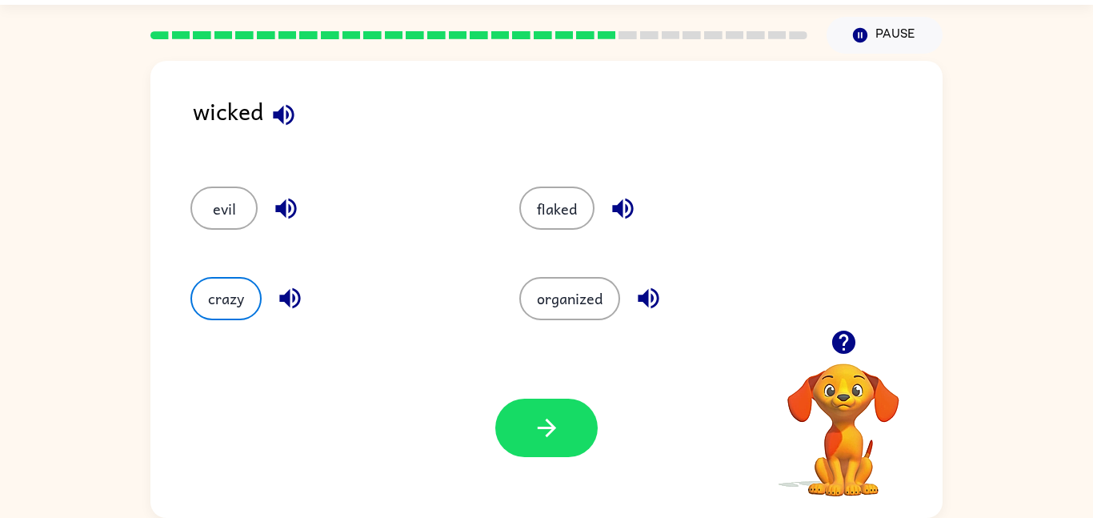
click at [270, 214] on button "button" at bounding box center [286, 208] width 41 height 41
click at [616, 198] on icon "button" at bounding box center [623, 208] width 28 height 28
click at [651, 298] on icon "button" at bounding box center [648, 298] width 21 height 21
click at [206, 220] on button "evil" at bounding box center [223, 207] width 67 height 43
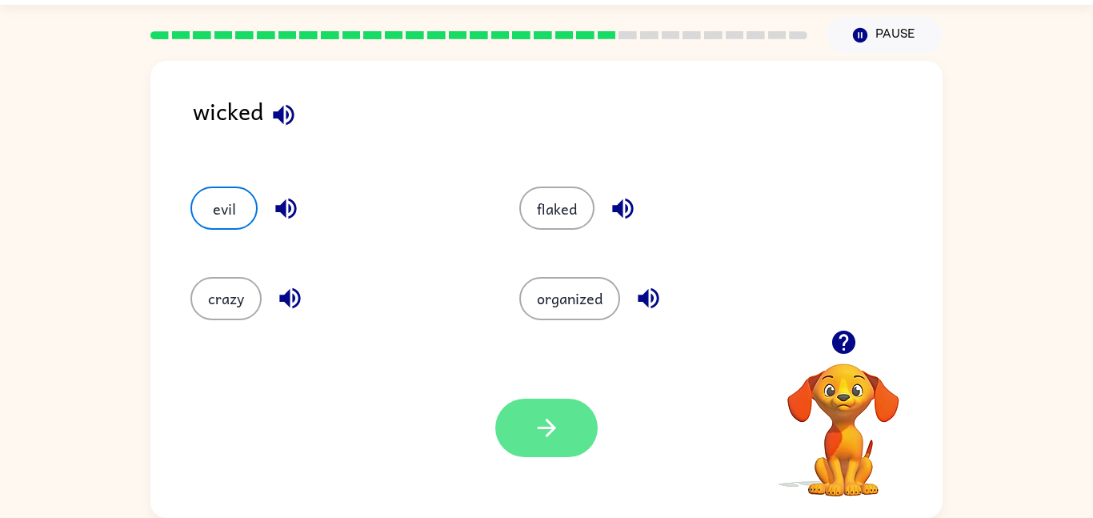
click at [566, 418] on button "button" at bounding box center [546, 427] width 102 height 58
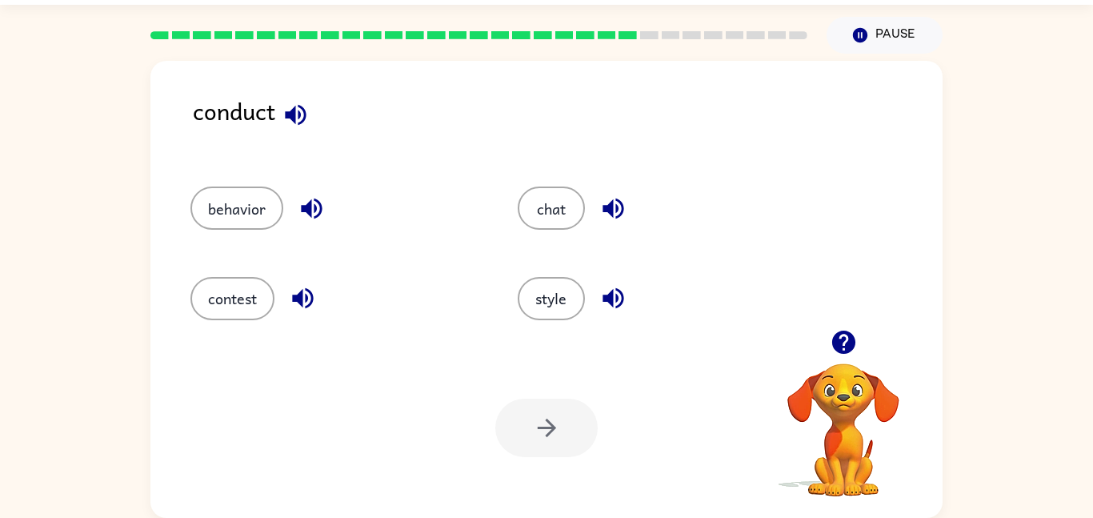
click at [303, 113] on icon "button" at bounding box center [296, 115] width 28 height 28
click at [305, 209] on icon "button" at bounding box center [311, 208] width 21 height 21
click at [262, 213] on button "behavior" at bounding box center [236, 207] width 93 height 43
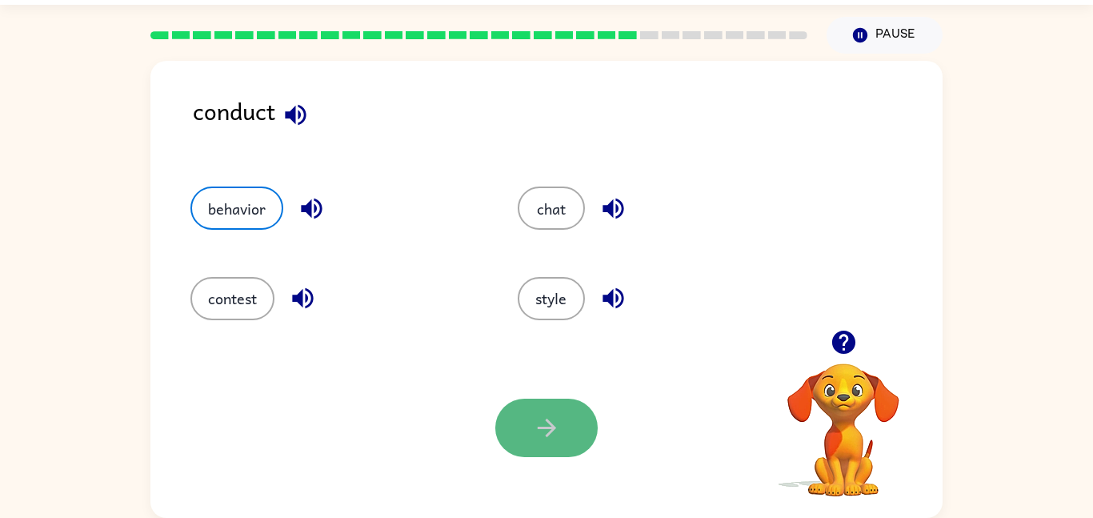
click at [543, 429] on icon "button" at bounding box center [547, 428] width 28 height 28
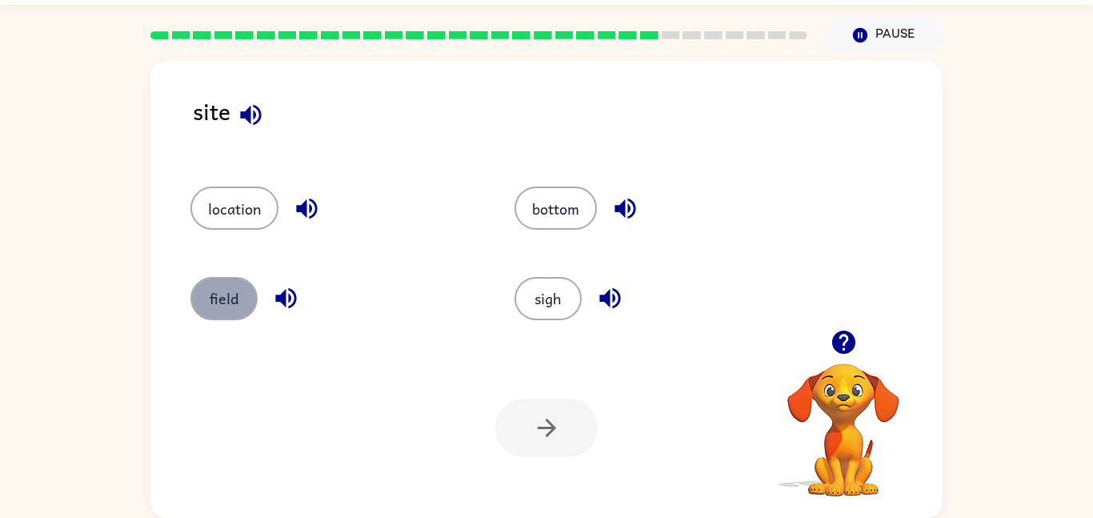
click at [222, 311] on button "field" at bounding box center [223, 298] width 67 height 43
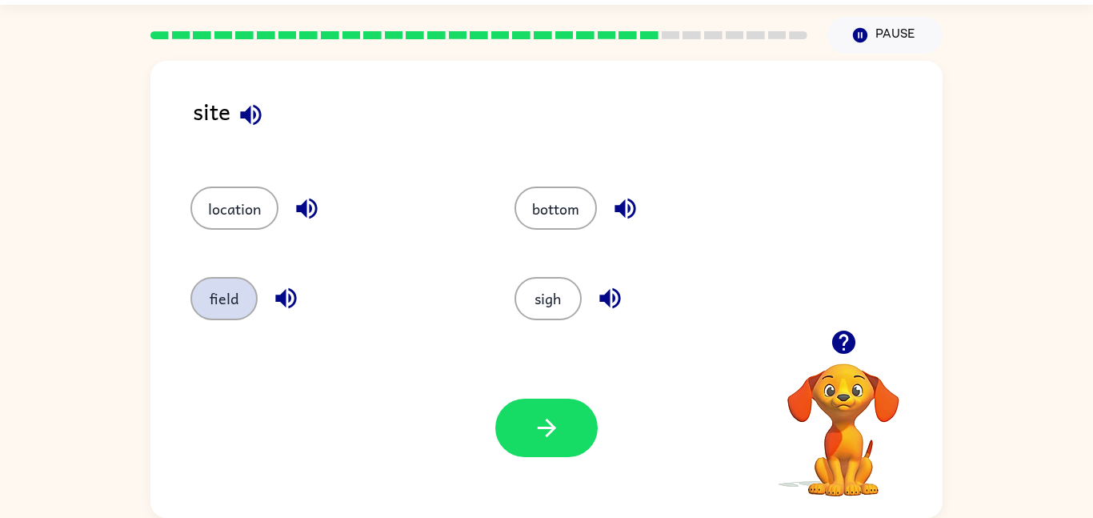
click at [222, 311] on button "field" at bounding box center [223, 298] width 67 height 43
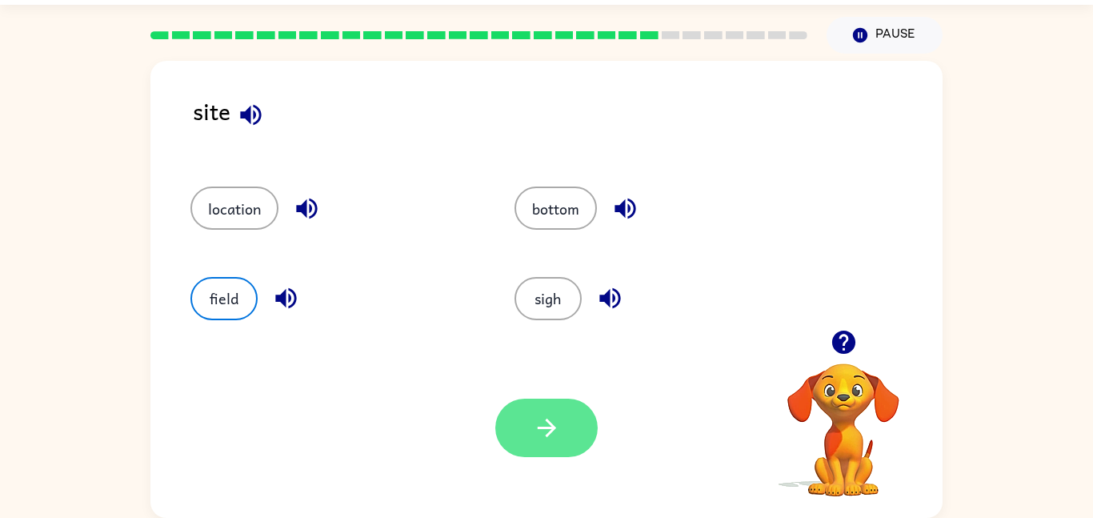
click at [514, 435] on button "button" at bounding box center [546, 427] width 102 height 58
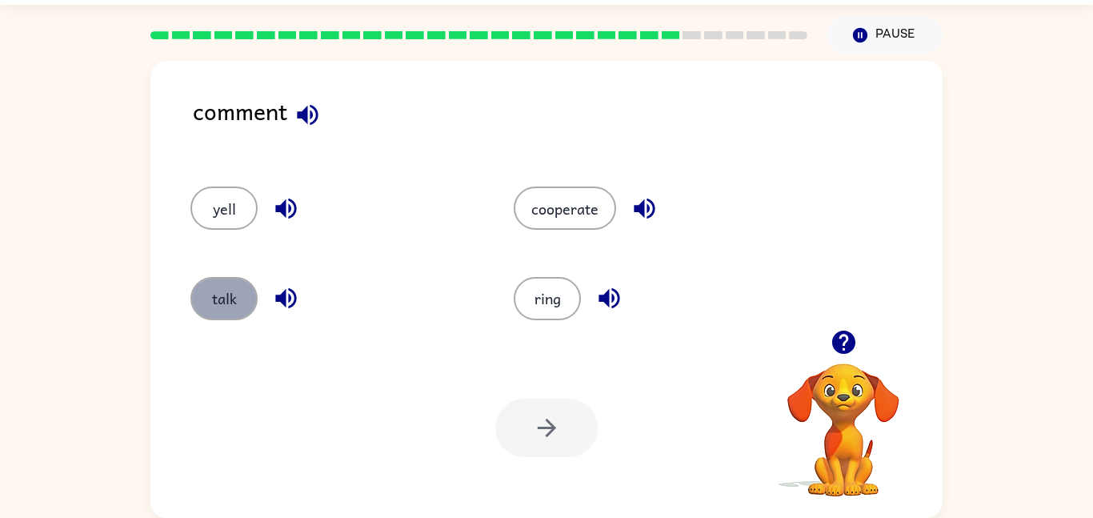
click at [242, 302] on button "talk" at bounding box center [223, 298] width 67 height 43
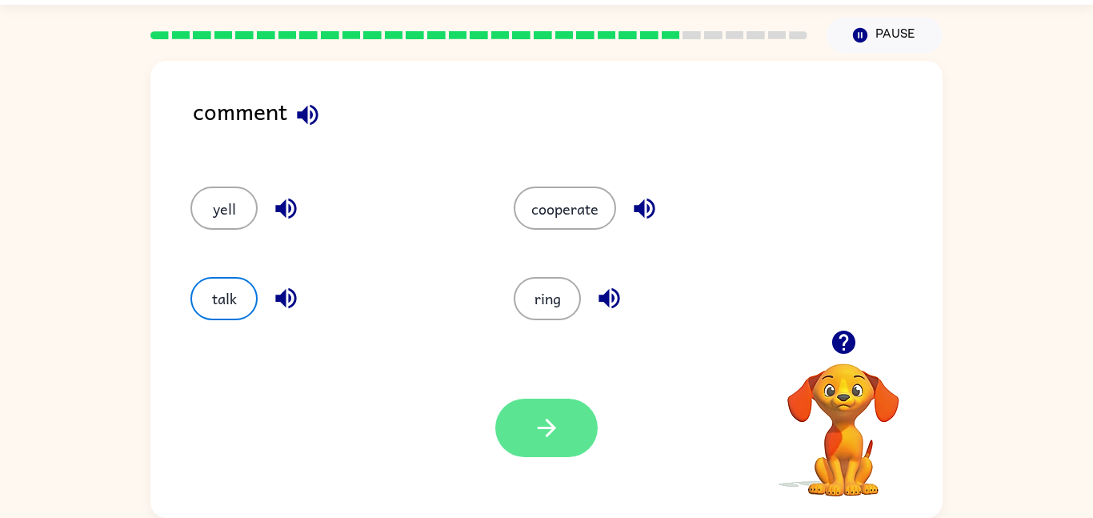
click at [545, 445] on button "button" at bounding box center [546, 427] width 102 height 58
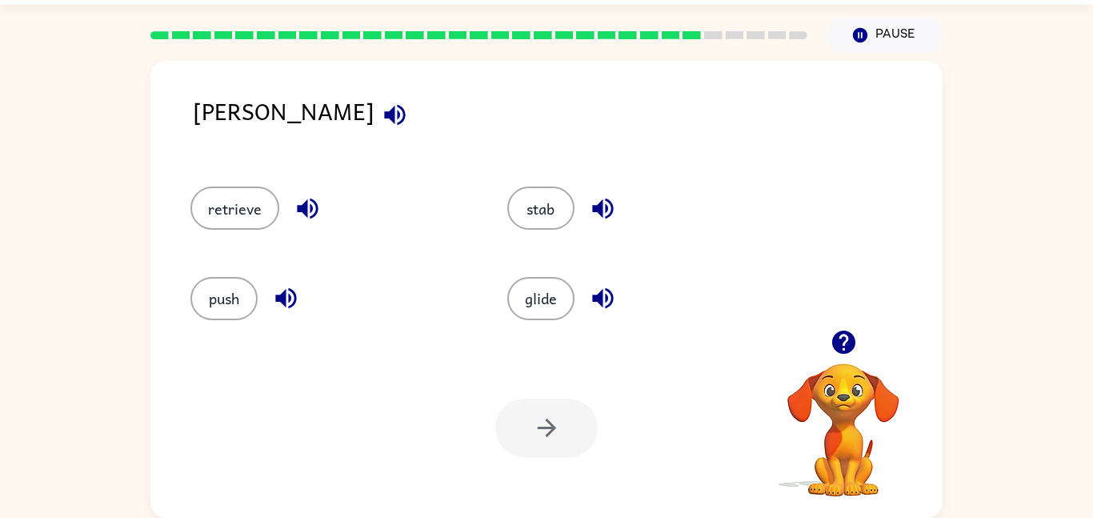
click at [293, 128] on div "[PERSON_NAME]" at bounding box center [568, 124] width 750 height 62
click at [381, 118] on icon "button" at bounding box center [395, 115] width 28 height 28
click at [242, 301] on button "push" at bounding box center [223, 298] width 67 height 43
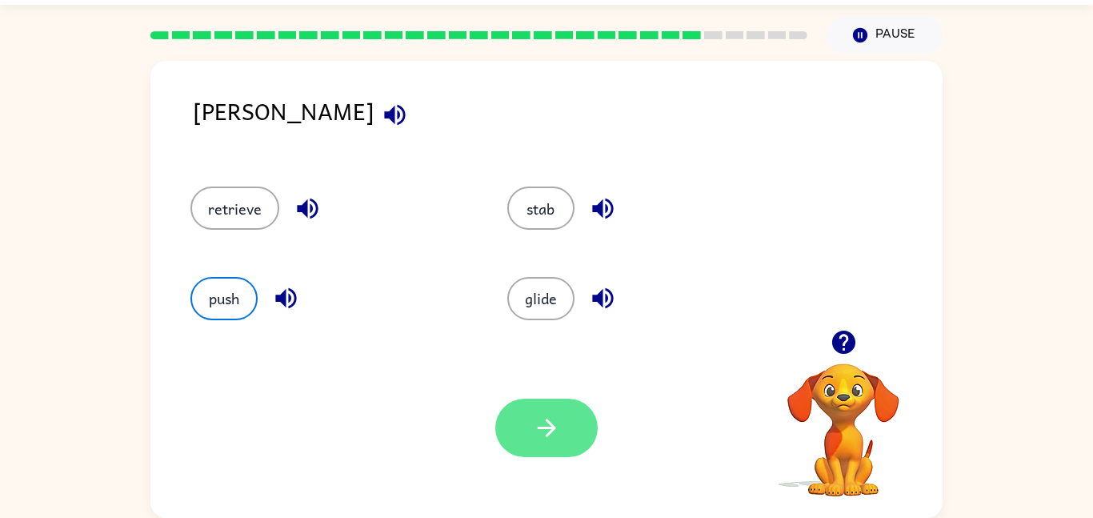
click at [561, 434] on button "button" at bounding box center [546, 427] width 102 height 58
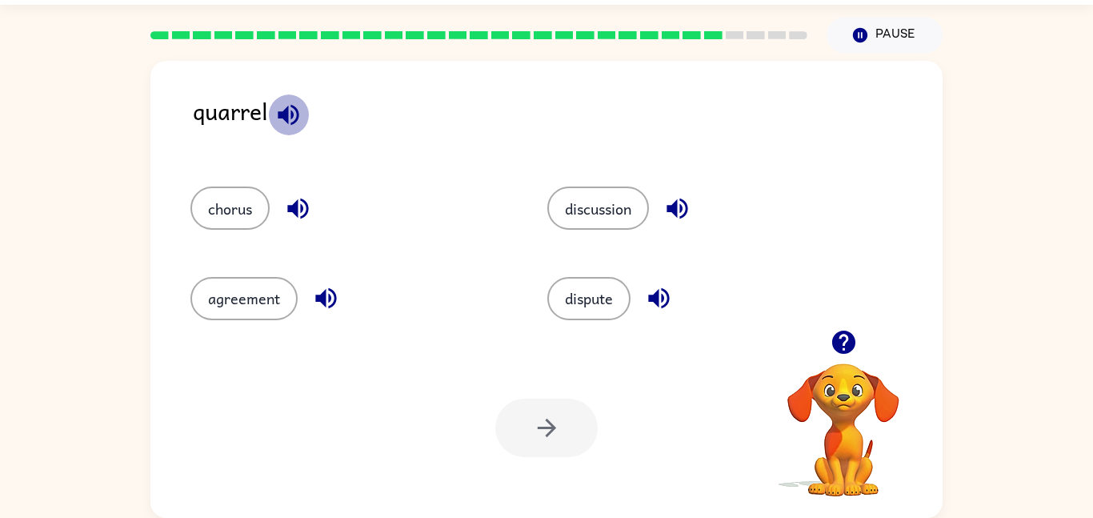
click at [292, 114] on icon "button" at bounding box center [288, 114] width 21 height 21
click at [247, 214] on button "chorus" at bounding box center [229, 207] width 79 height 43
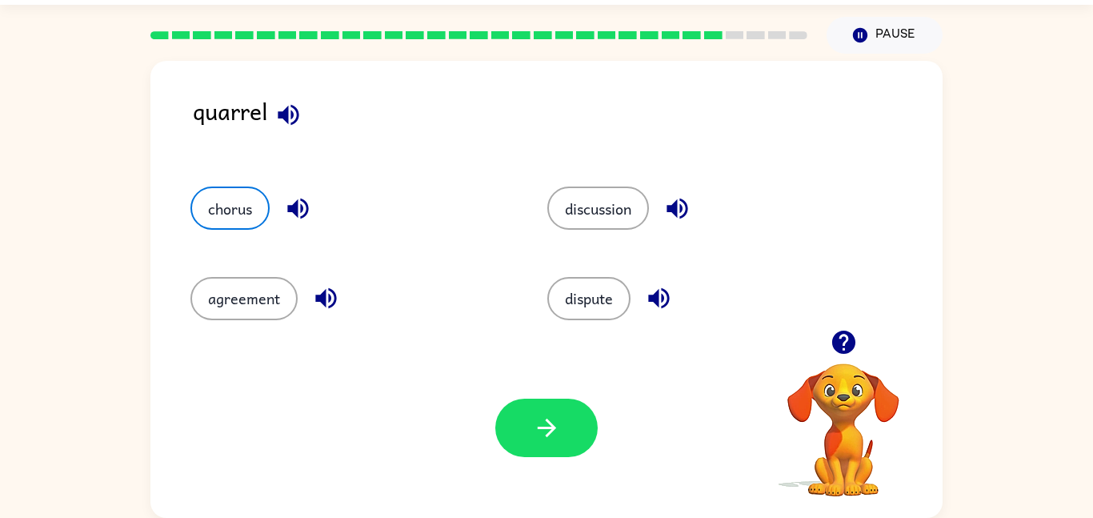
click at [294, 206] on icon "button" at bounding box center [297, 208] width 21 height 21
click at [267, 212] on button "chorus" at bounding box center [229, 207] width 79 height 43
click at [654, 300] on icon "button" at bounding box center [658, 298] width 21 height 21
click at [667, 205] on icon "button" at bounding box center [677, 208] width 28 height 28
click at [326, 297] on icon "button" at bounding box center [326, 298] width 28 height 28
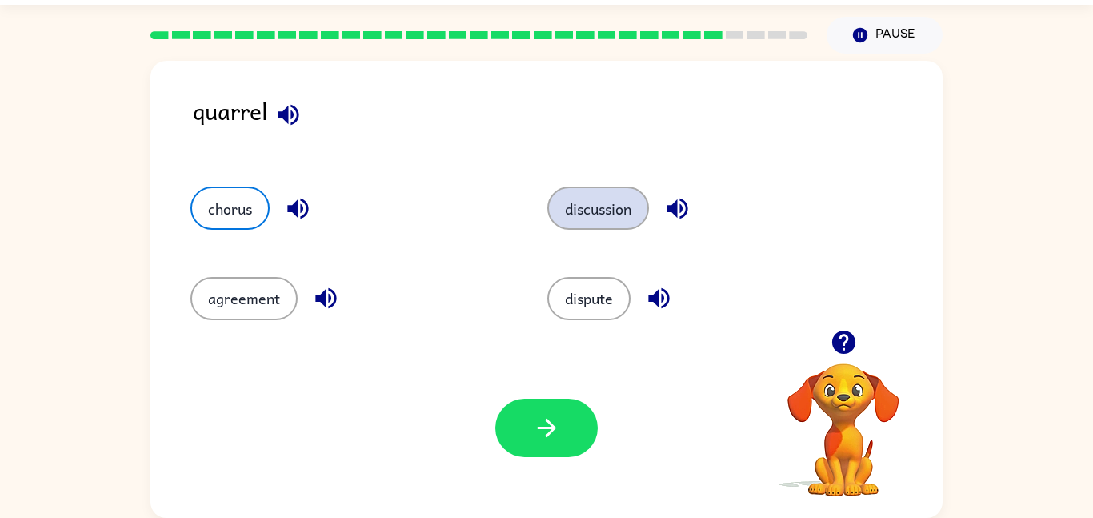
click at [604, 202] on button "discussion" at bounding box center [598, 207] width 102 height 43
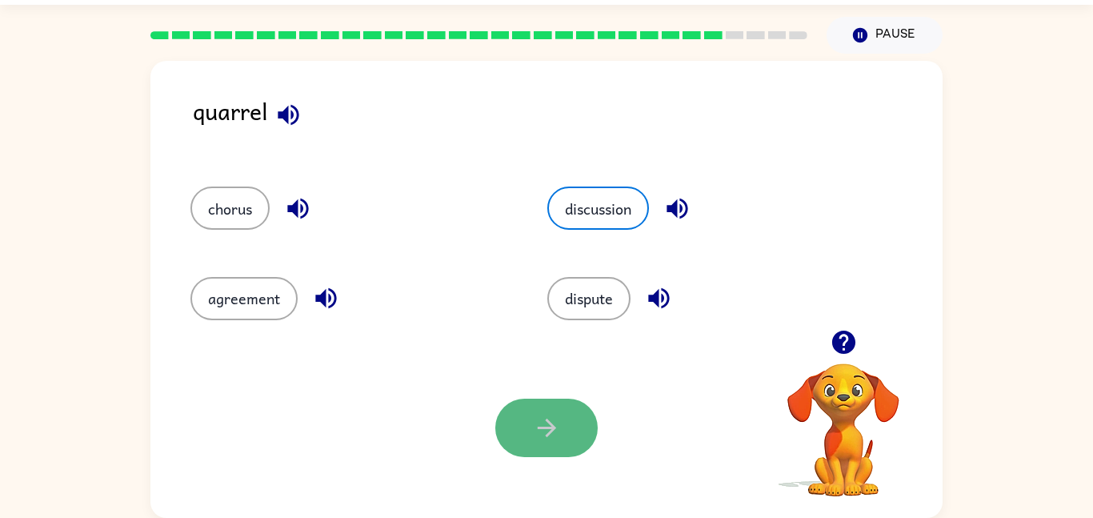
click at [559, 430] on icon "button" at bounding box center [547, 428] width 28 height 28
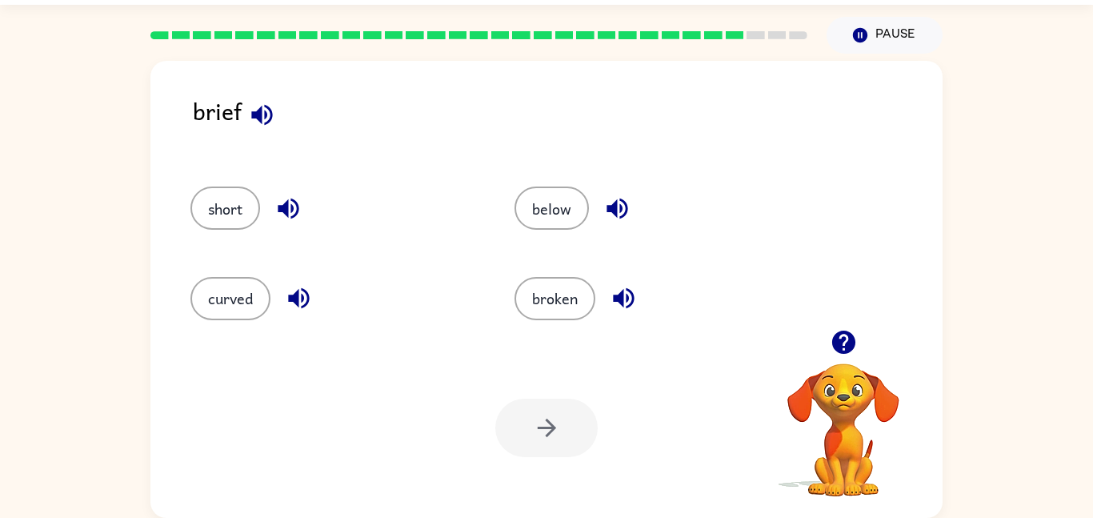
click at [261, 122] on icon "button" at bounding box center [261, 114] width 21 height 21
click at [758, 33] on rect at bounding box center [755, 35] width 18 height 8
click at [286, 303] on icon "button" at bounding box center [299, 298] width 28 height 28
click at [232, 218] on button "short" at bounding box center [225, 207] width 70 height 43
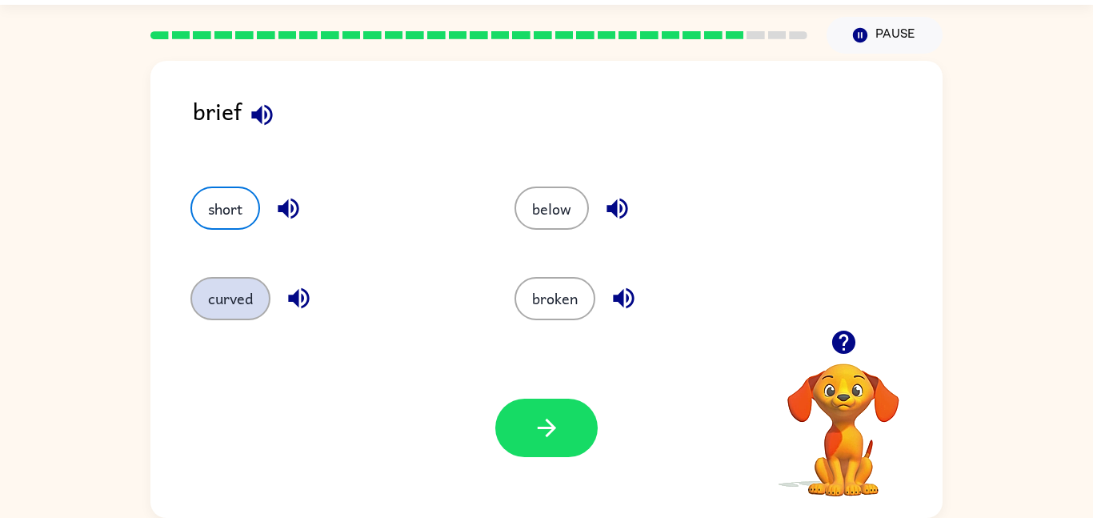
click at [242, 294] on button "curved" at bounding box center [230, 298] width 80 height 43
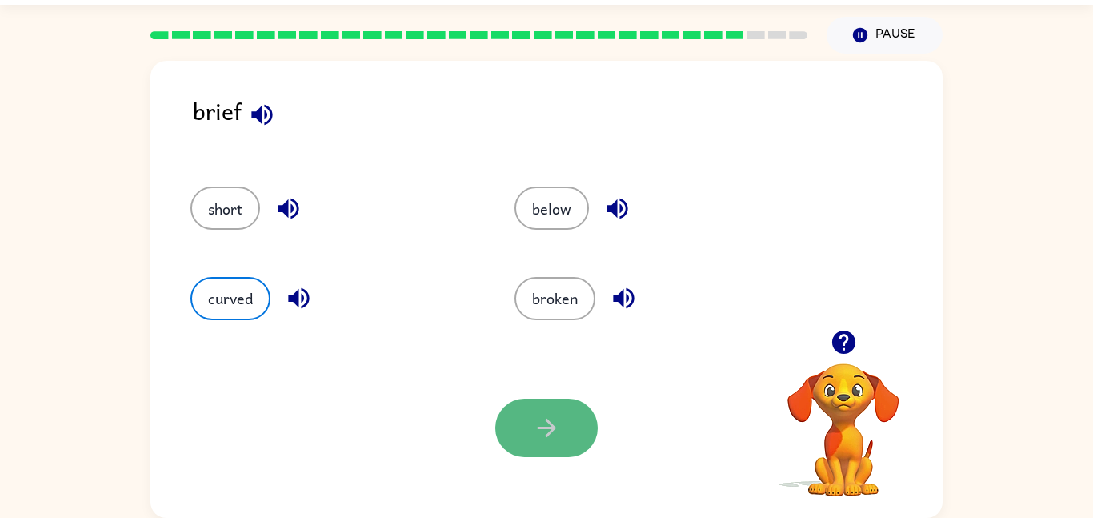
click at [526, 446] on button "button" at bounding box center [546, 427] width 102 height 58
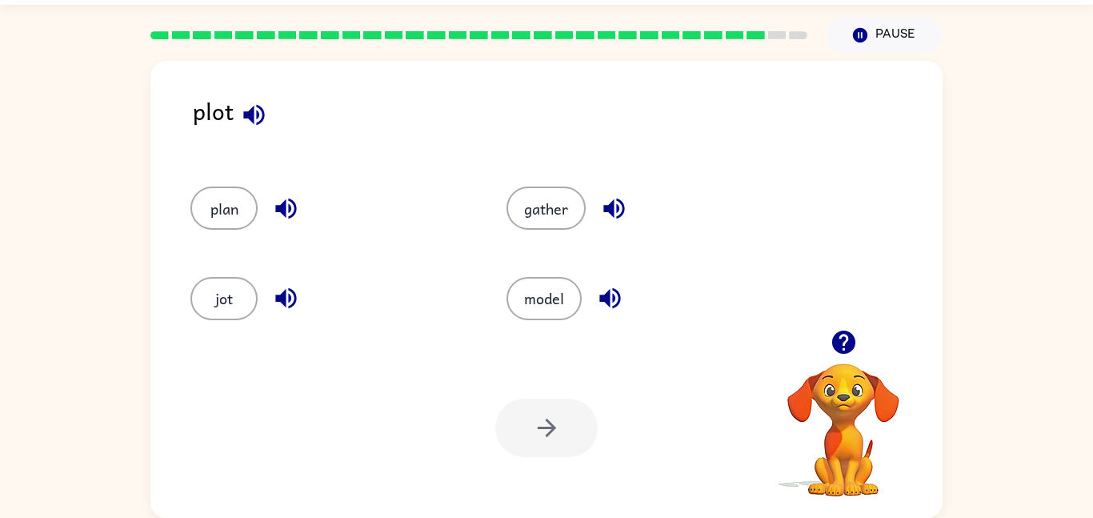
click at [260, 114] on icon "button" at bounding box center [254, 115] width 28 height 28
click at [621, 210] on icon "button" at bounding box center [614, 208] width 28 height 28
click at [608, 299] on icon "button" at bounding box center [609, 298] width 21 height 21
click at [282, 305] on icon "button" at bounding box center [286, 298] width 28 height 28
click at [282, 197] on icon "button" at bounding box center [286, 208] width 28 height 28
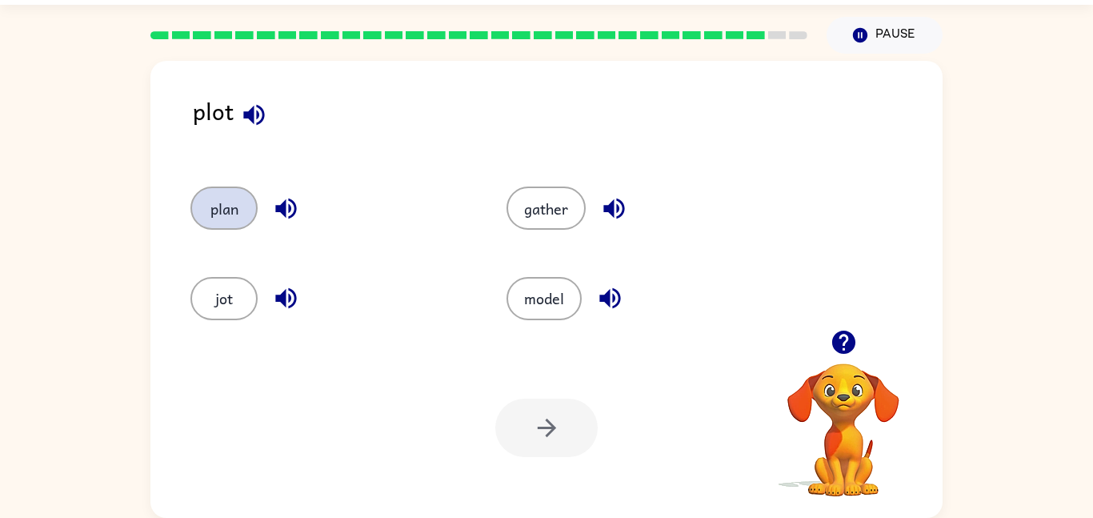
click at [248, 206] on button "plan" at bounding box center [223, 207] width 67 height 43
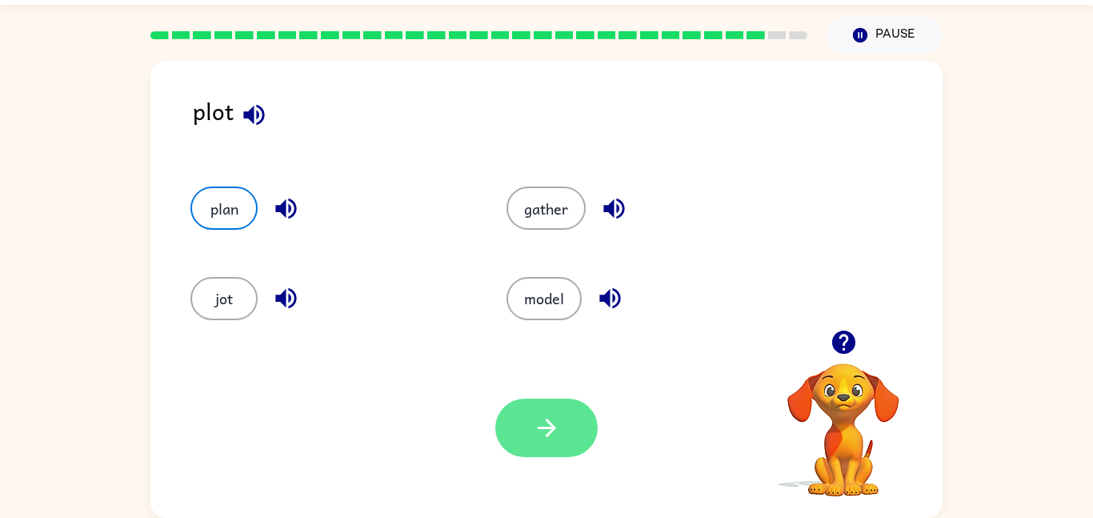
click at [544, 416] on icon "button" at bounding box center [547, 428] width 28 height 28
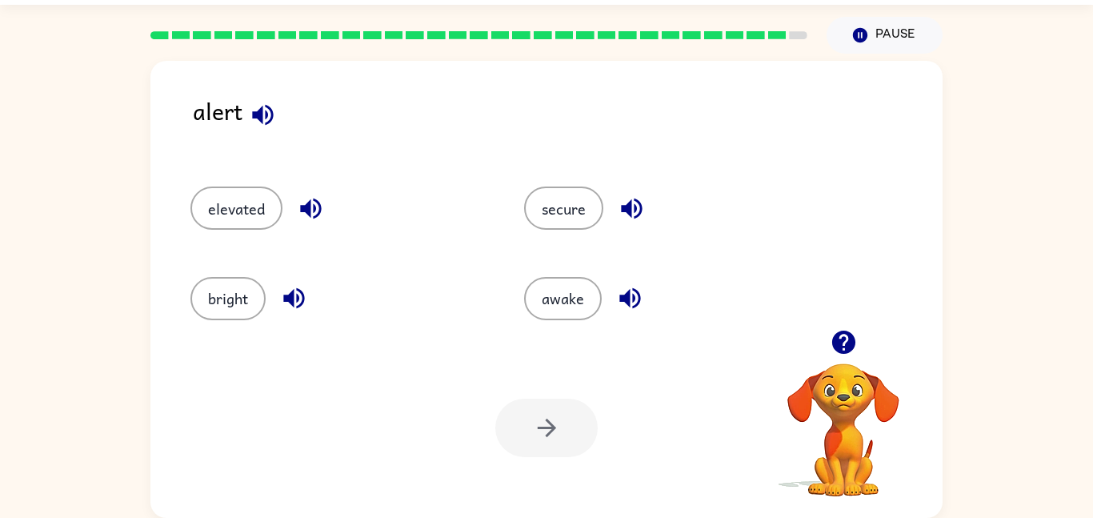
click at [273, 104] on icon "button" at bounding box center [263, 115] width 28 height 28
click at [312, 206] on icon "button" at bounding box center [311, 208] width 28 height 28
click at [294, 296] on icon "button" at bounding box center [293, 298] width 21 height 21
click at [618, 299] on icon "button" at bounding box center [630, 298] width 28 height 28
click at [618, 215] on icon "button" at bounding box center [632, 208] width 28 height 28
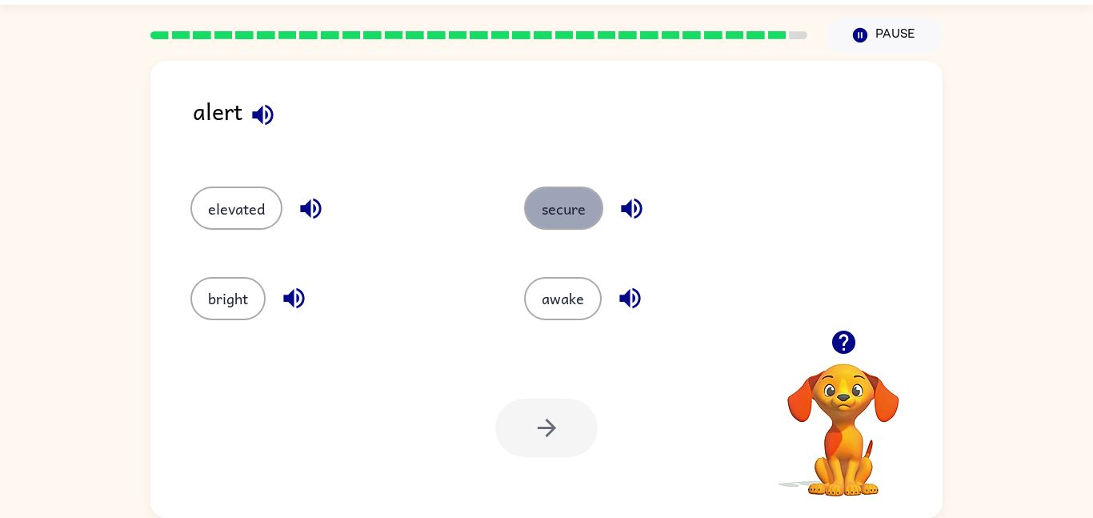
click at [572, 204] on button "secure" at bounding box center [563, 207] width 79 height 43
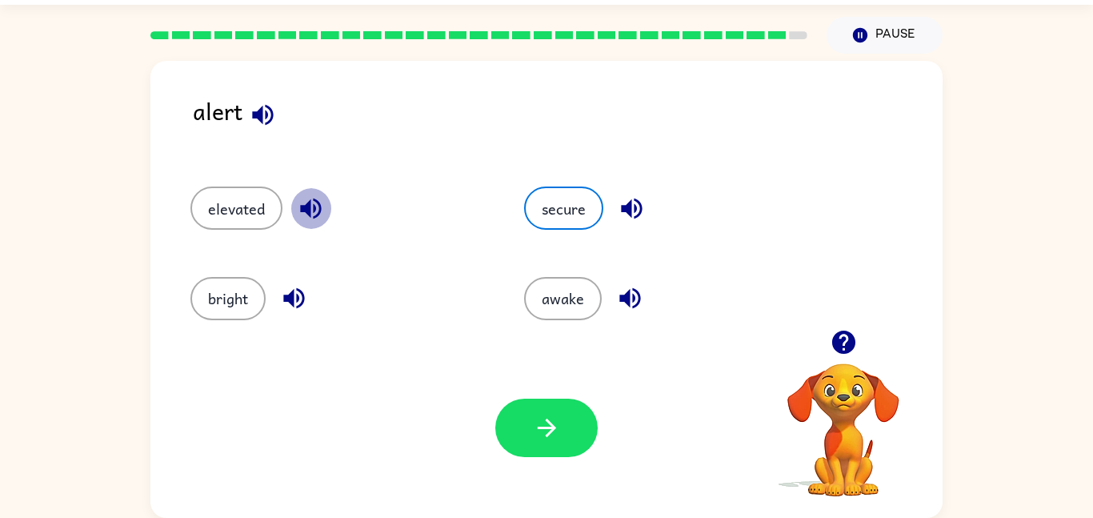
click at [300, 206] on icon "button" at bounding box center [311, 208] width 28 height 28
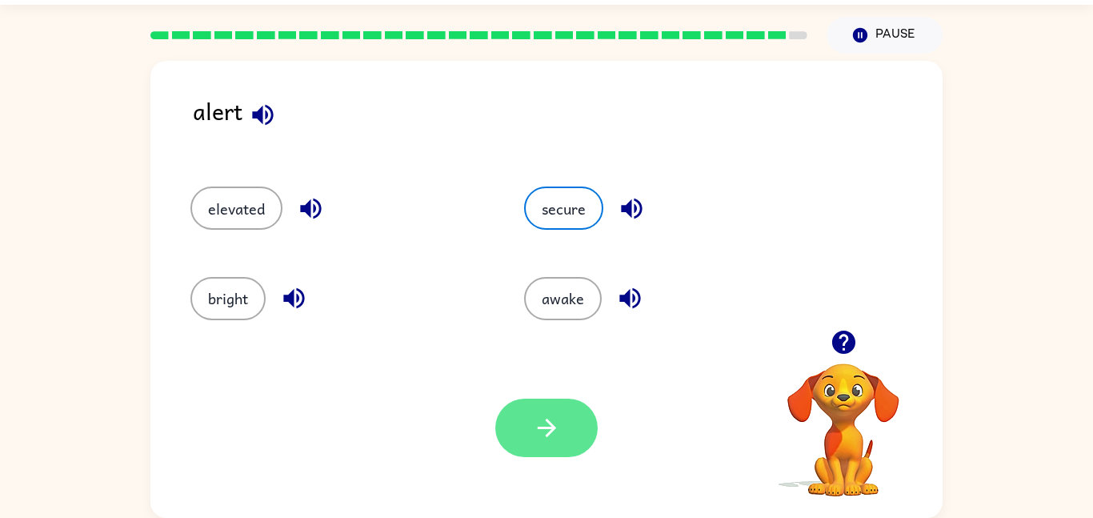
click at [535, 426] on icon "button" at bounding box center [547, 428] width 28 height 28
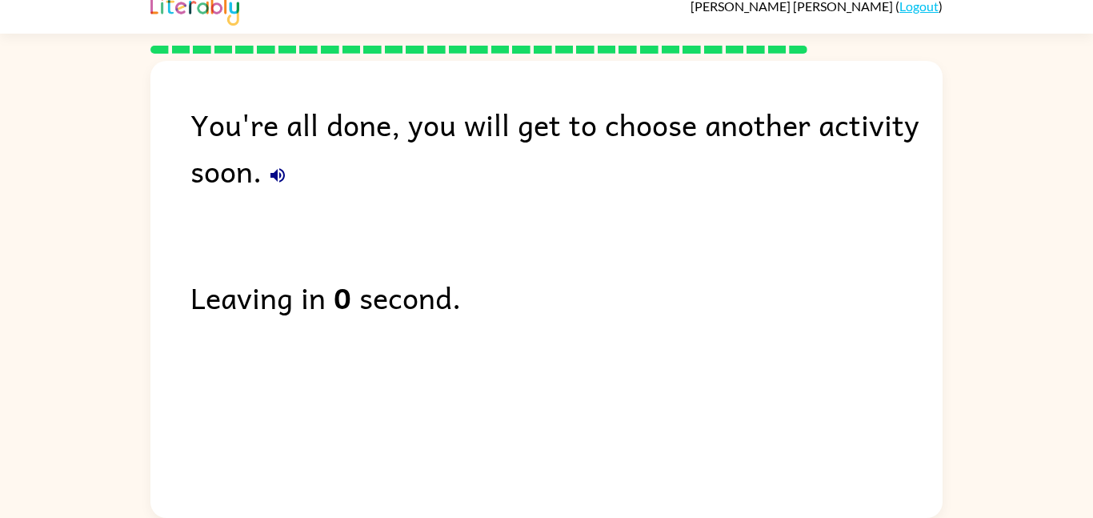
scroll to position [0, 0]
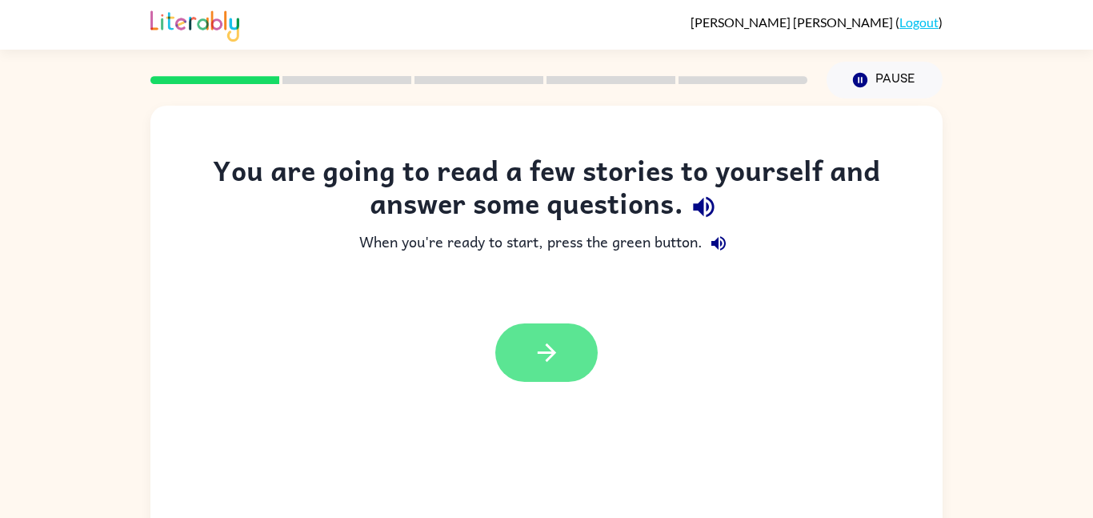
click at [546, 348] on icon "button" at bounding box center [547, 352] width 28 height 28
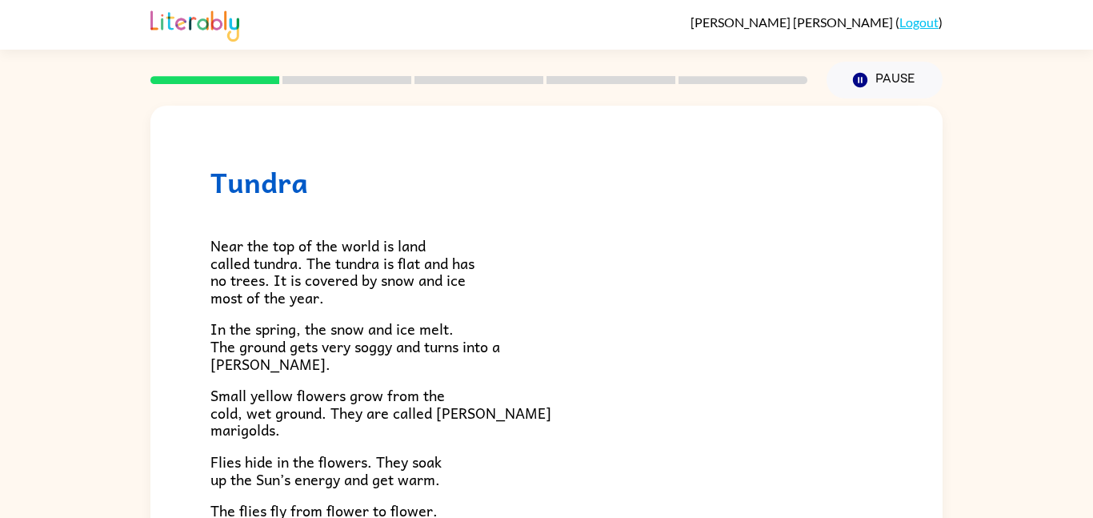
scroll to position [329, 0]
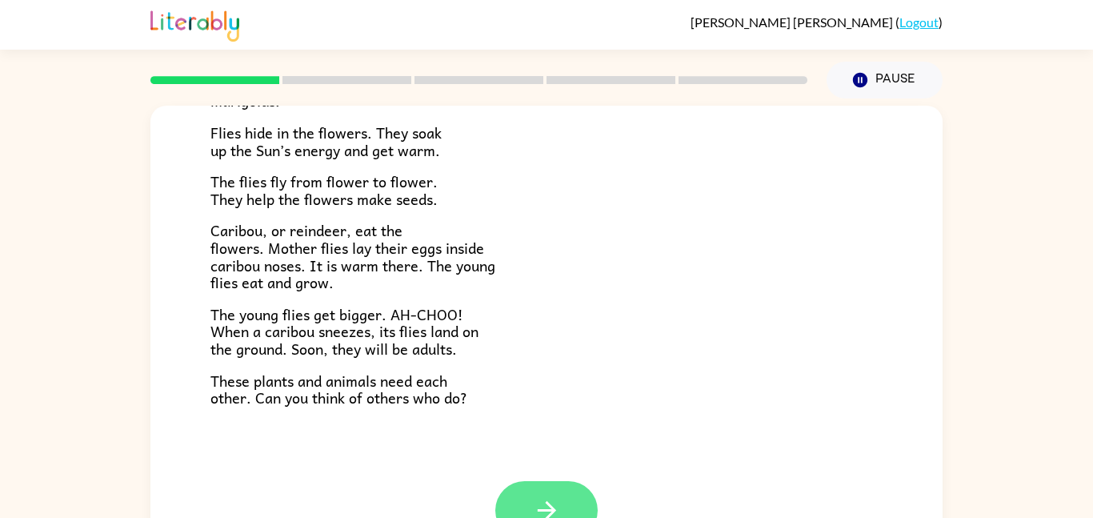
click at [533, 512] on icon "button" at bounding box center [547, 510] width 28 height 28
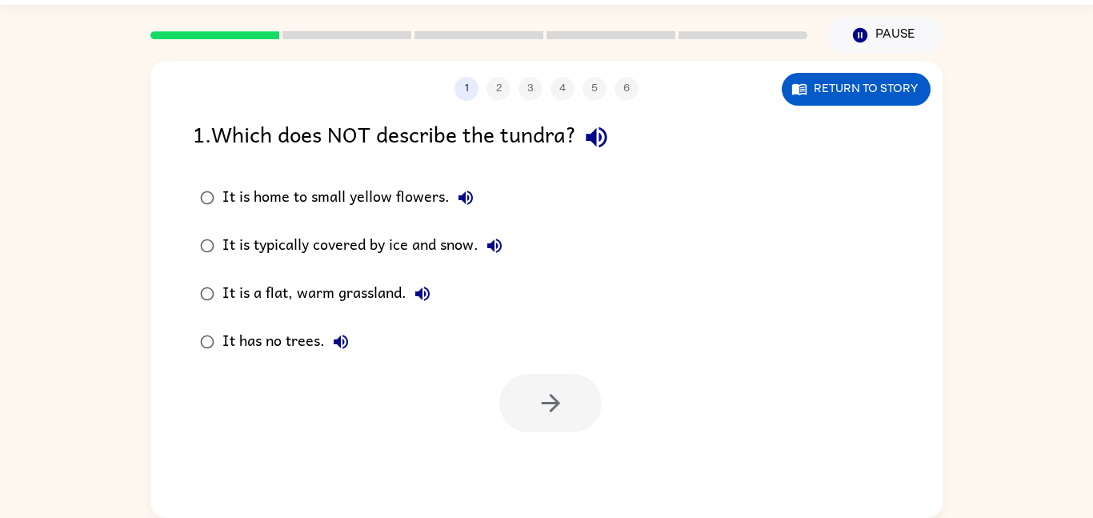
scroll to position [0, 0]
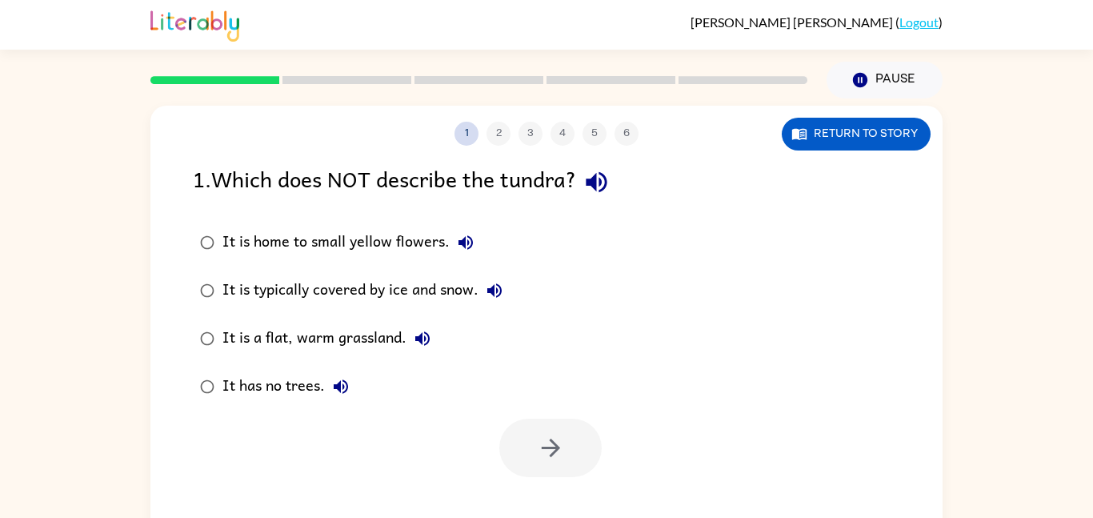
click at [466, 133] on button "1" at bounding box center [466, 134] width 24 height 24
click at [862, 127] on button "Return to story" at bounding box center [856, 134] width 149 height 33
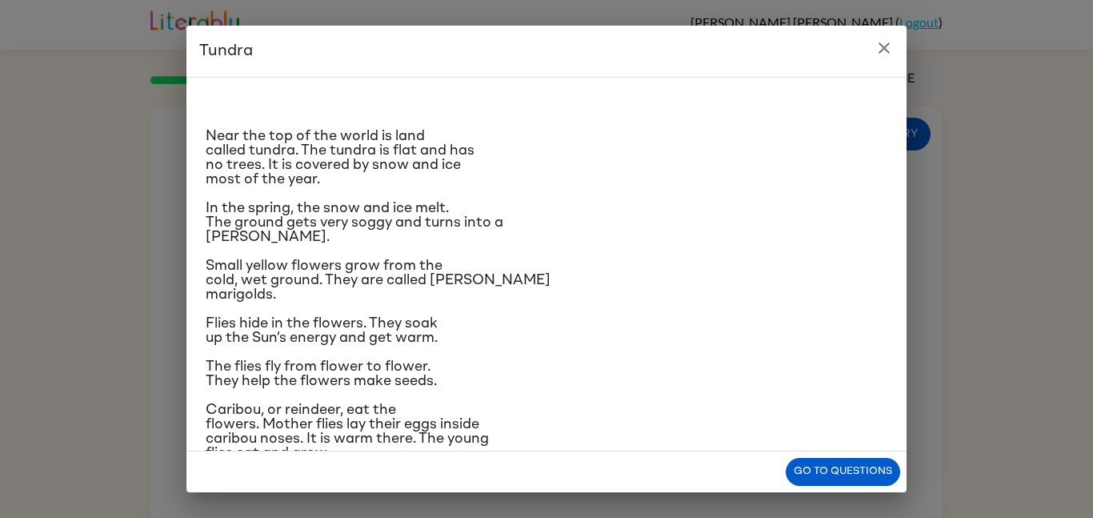
click at [884, 48] on icon "close" at bounding box center [883, 47] width 11 height 11
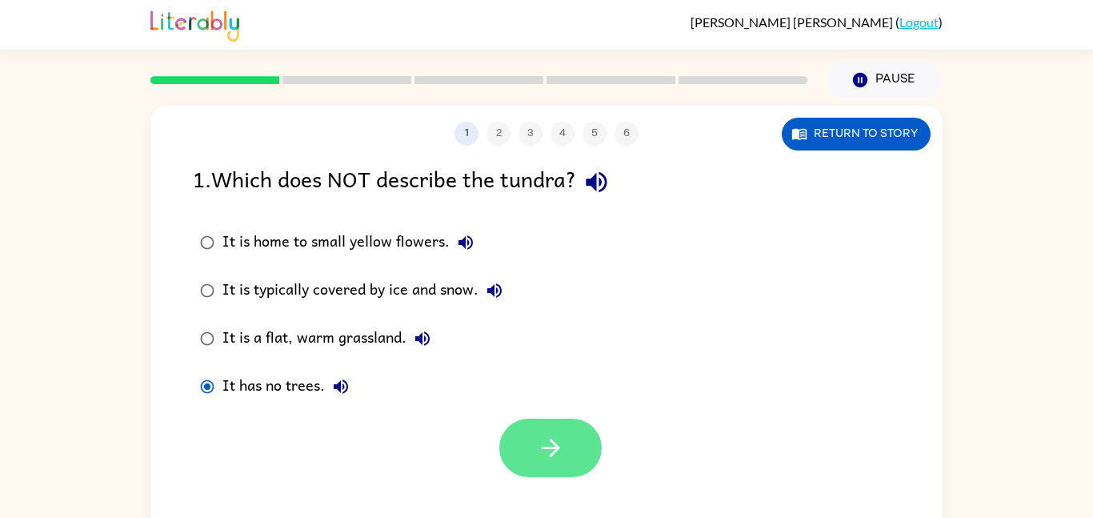
click at [550, 429] on button "button" at bounding box center [550, 447] width 102 height 58
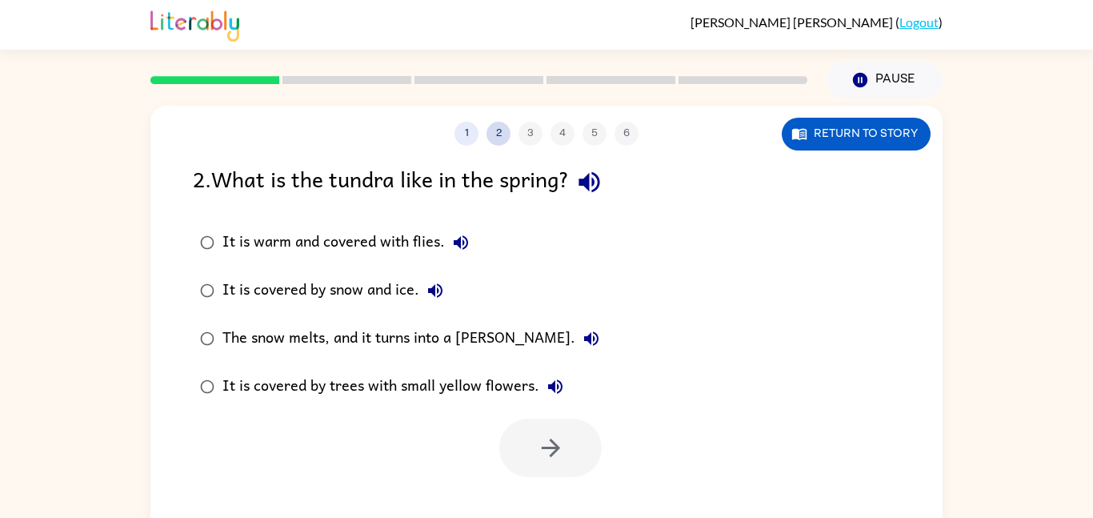
click at [495, 130] on button "2" at bounding box center [498, 134] width 24 height 24
click at [469, 128] on button "1" at bounding box center [466, 134] width 24 height 24
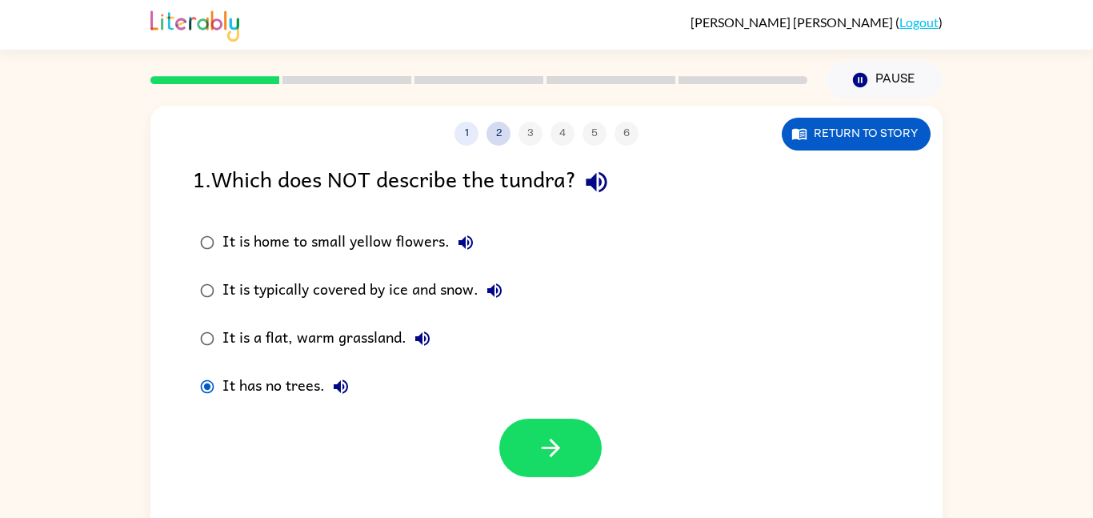
click at [491, 124] on button "2" at bounding box center [498, 134] width 24 height 24
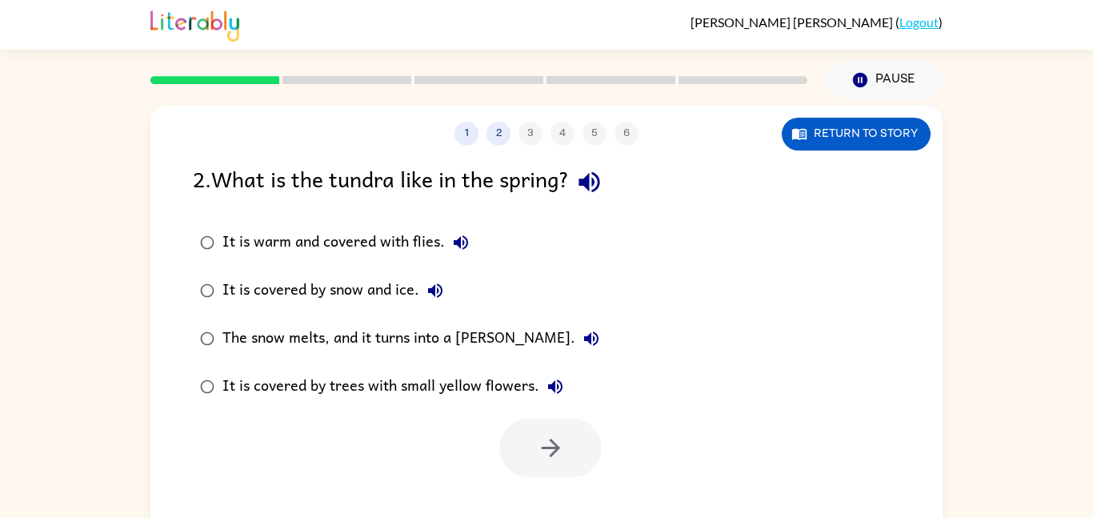
click at [849, 112] on div "1 2 3 4 5 6 Return to story" at bounding box center [546, 126] width 792 height 40
click at [842, 130] on button "Return to story" at bounding box center [856, 134] width 149 height 33
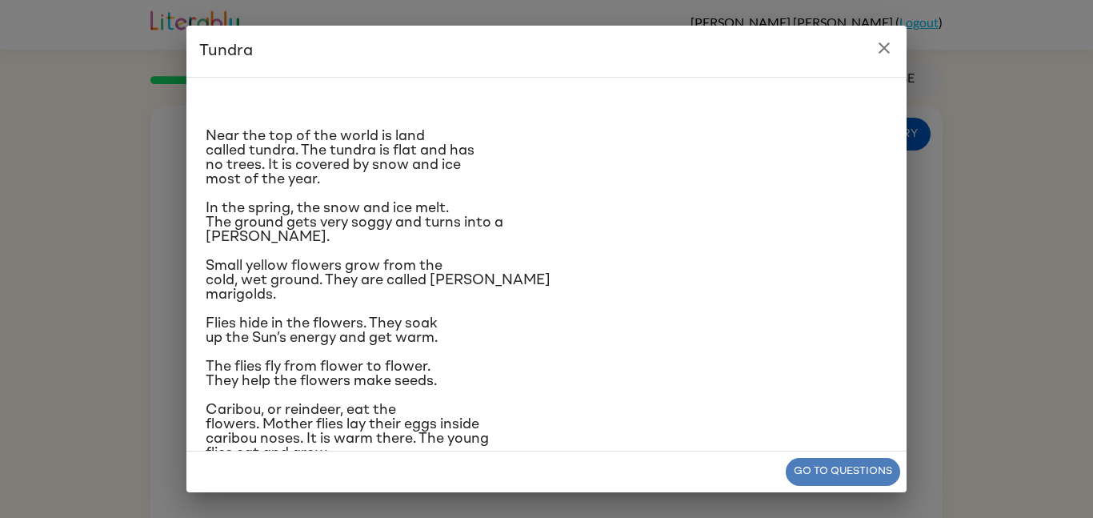
click at [864, 470] on button "Go to questions" at bounding box center [843, 472] width 114 height 28
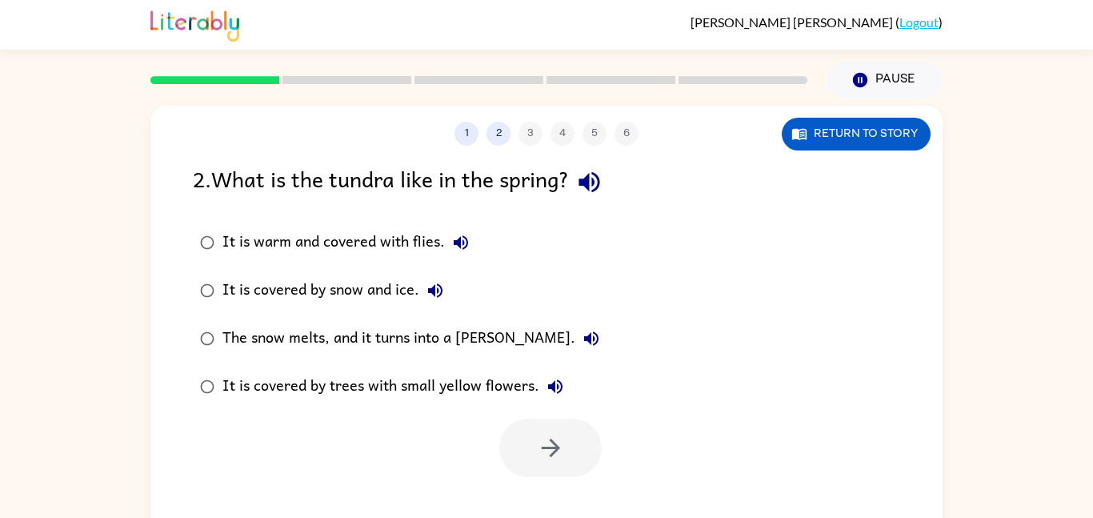
click at [327, 334] on div "The snow melts, and it turns into a marsh." at bounding box center [414, 338] width 385 height 32
click at [560, 450] on icon "button" at bounding box center [551, 448] width 28 height 28
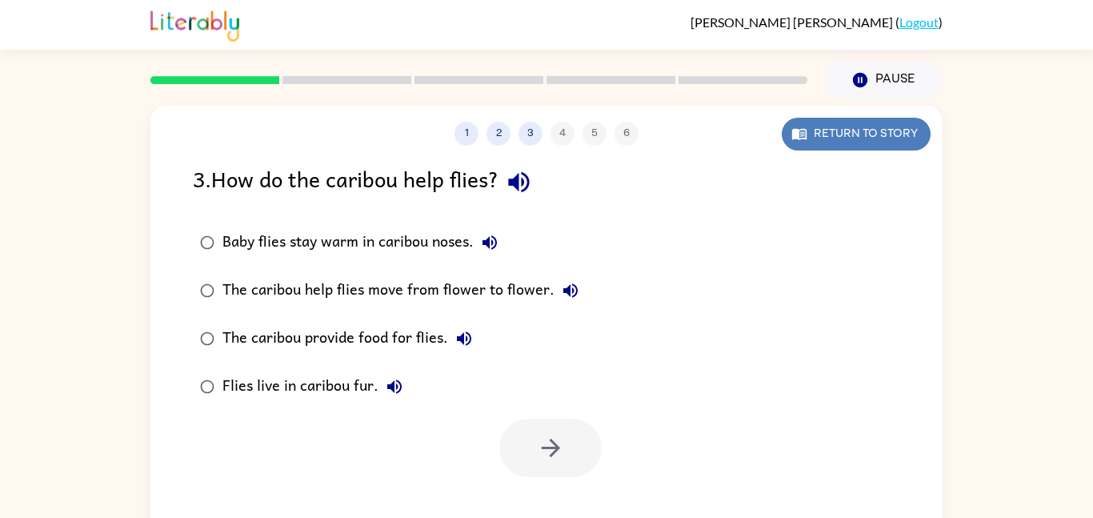
click at [830, 129] on button "Return to story" at bounding box center [856, 134] width 149 height 33
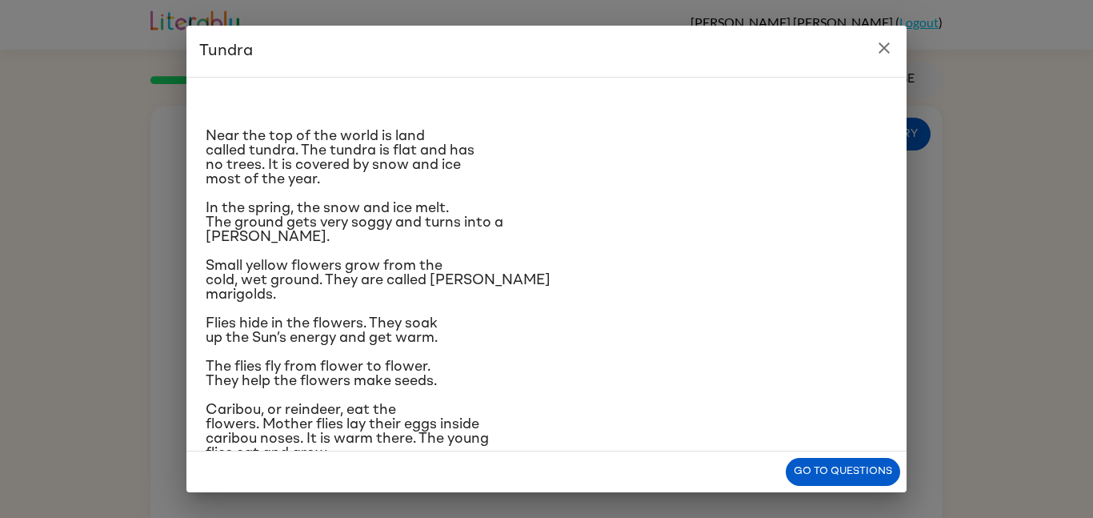
click at [471, 279] on span "Small yellow flowers grow from the cold, wet ground. They are called marsh mari…" at bounding box center [378, 279] width 345 height 43
click at [810, 470] on button "Go to questions" at bounding box center [843, 472] width 114 height 28
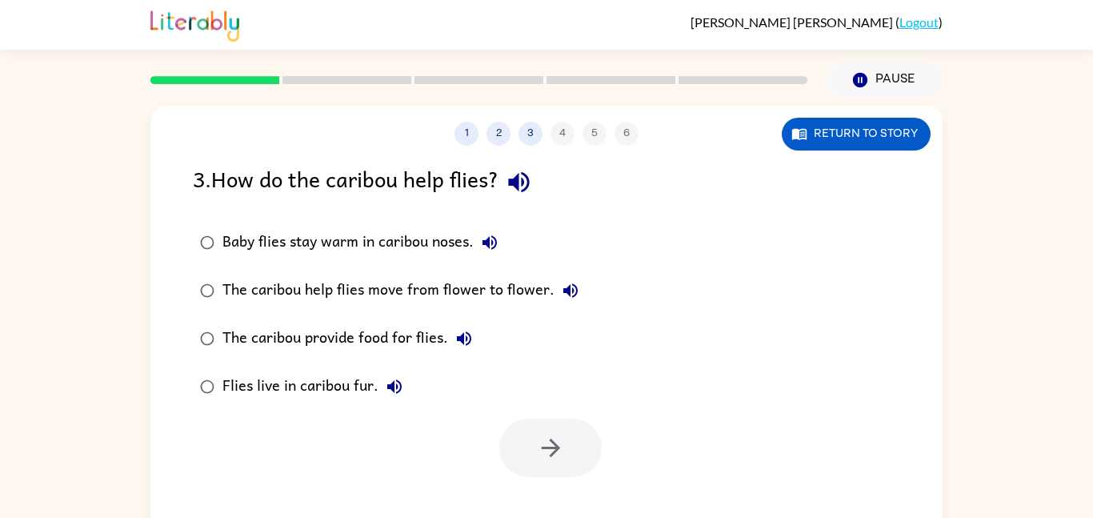
click at [852, 154] on div "1 2 3 4 5 6 Return to story 3 . How do the caribou help flies? Baby flies stay …" at bounding box center [546, 334] width 792 height 457
click at [849, 150] on button "Return to story" at bounding box center [856, 134] width 149 height 33
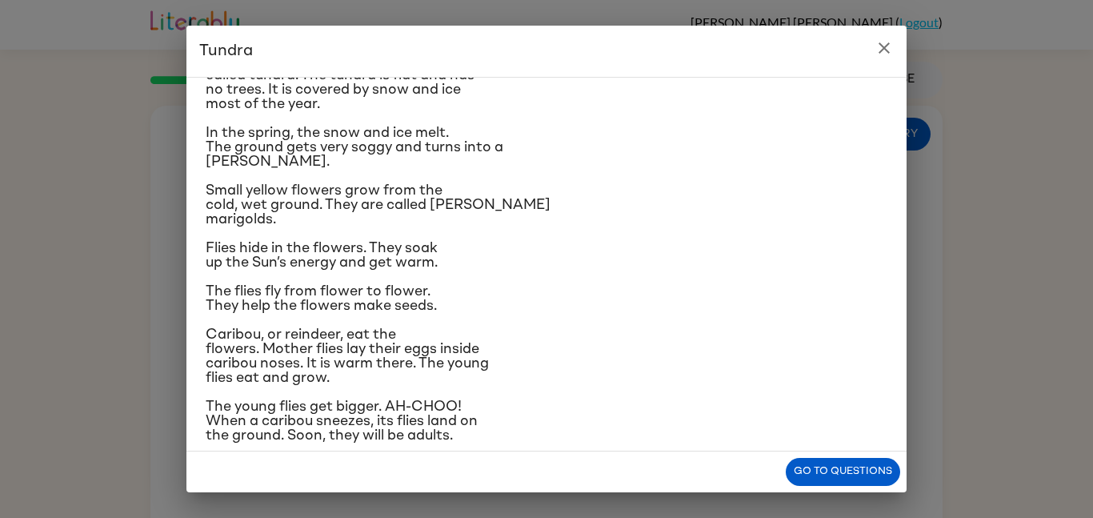
scroll to position [138, 0]
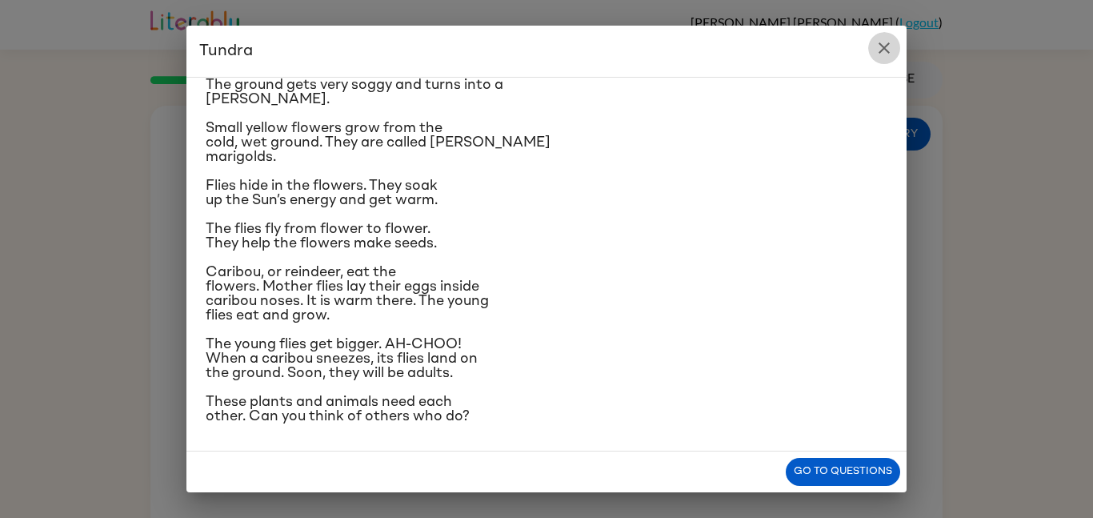
click at [886, 53] on icon "close" at bounding box center [883, 47] width 19 height 19
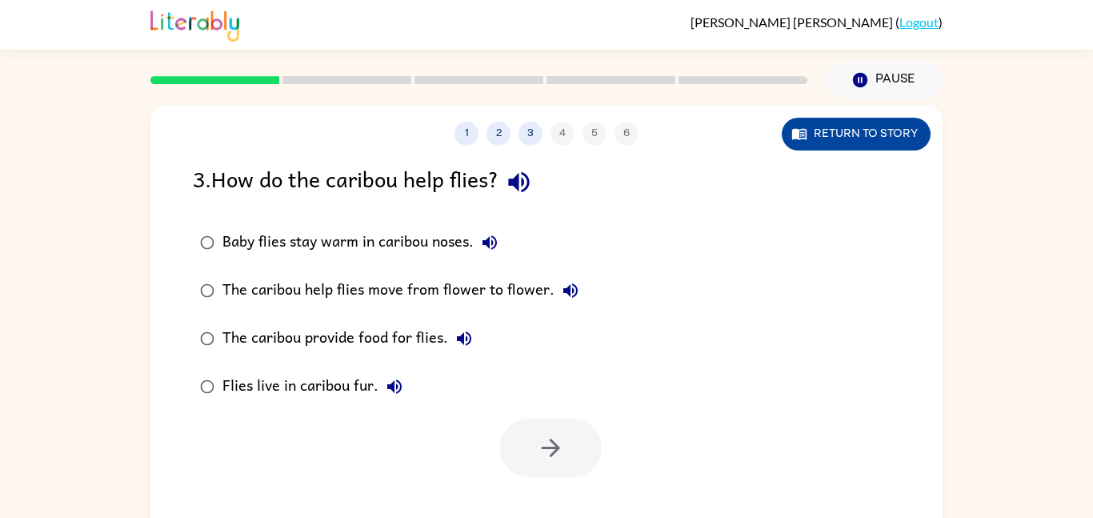
click at [831, 125] on button "Return to story" at bounding box center [856, 134] width 149 height 33
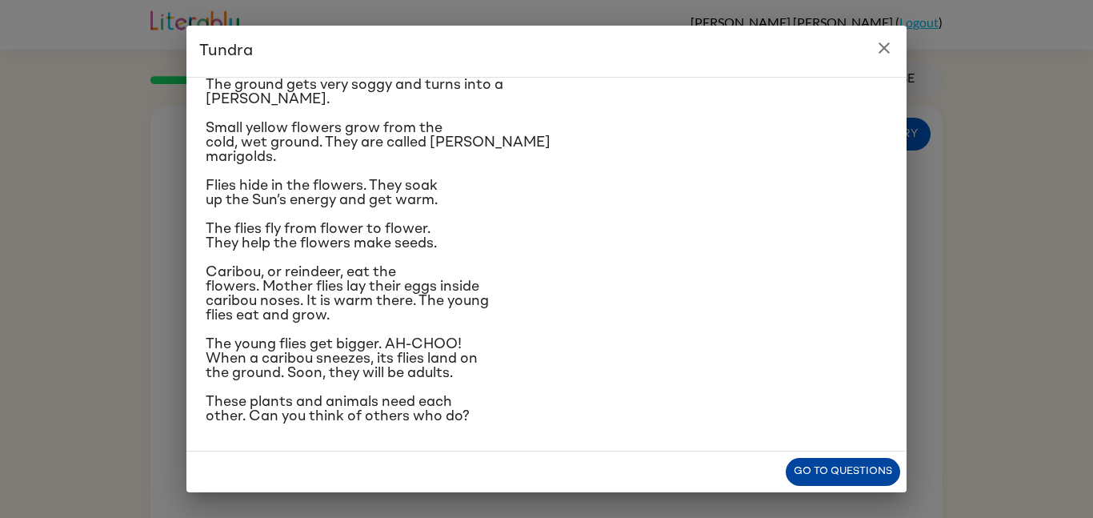
click at [850, 461] on button "Go to questions" at bounding box center [843, 472] width 114 height 28
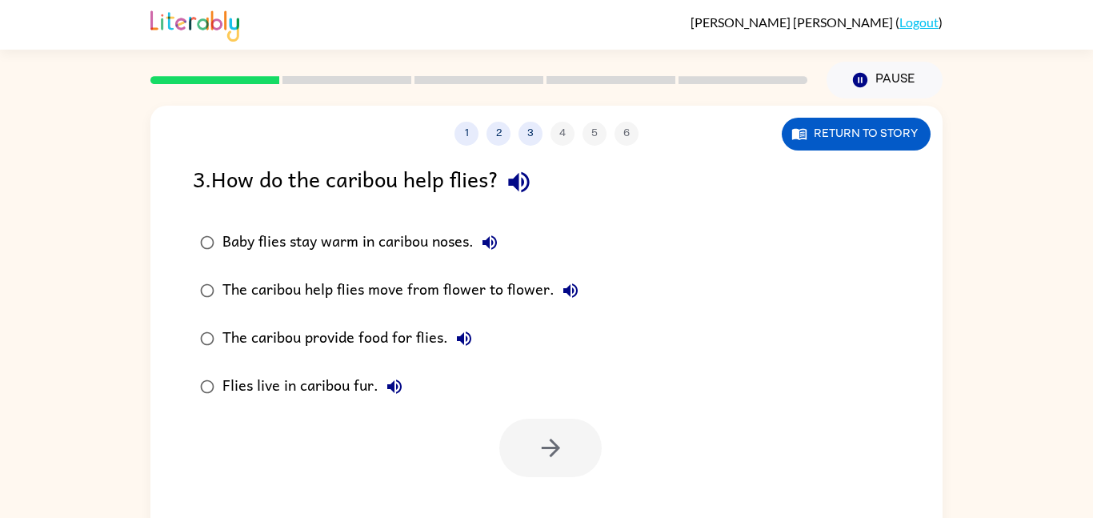
click at [561, 290] on icon "button" at bounding box center [570, 290] width 19 height 19
click at [486, 237] on icon "button" at bounding box center [489, 242] width 19 height 19
click at [471, 282] on div "The caribou help flies move from flower to flower." at bounding box center [404, 290] width 364 height 32
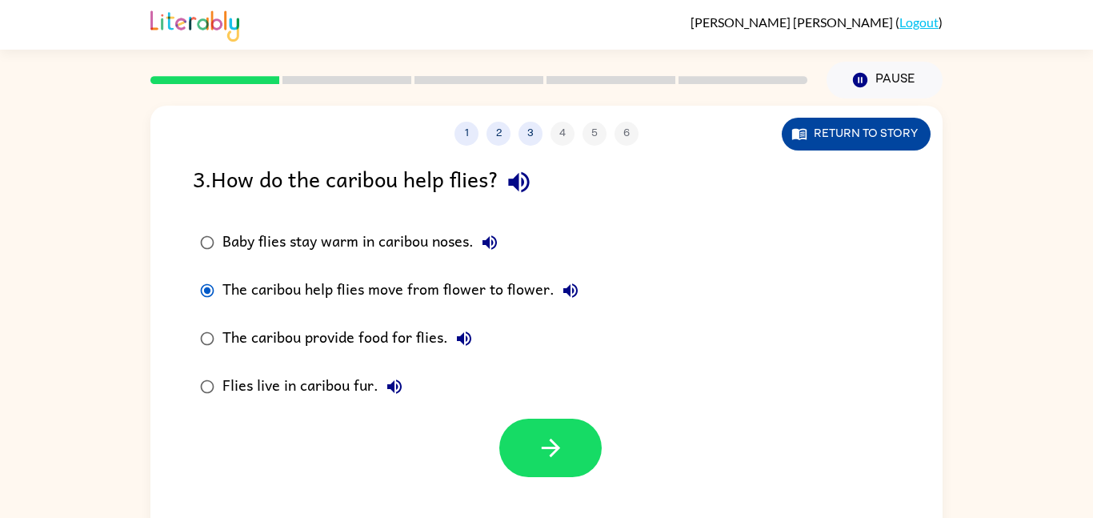
click at [814, 143] on button "Return to story" at bounding box center [856, 134] width 149 height 33
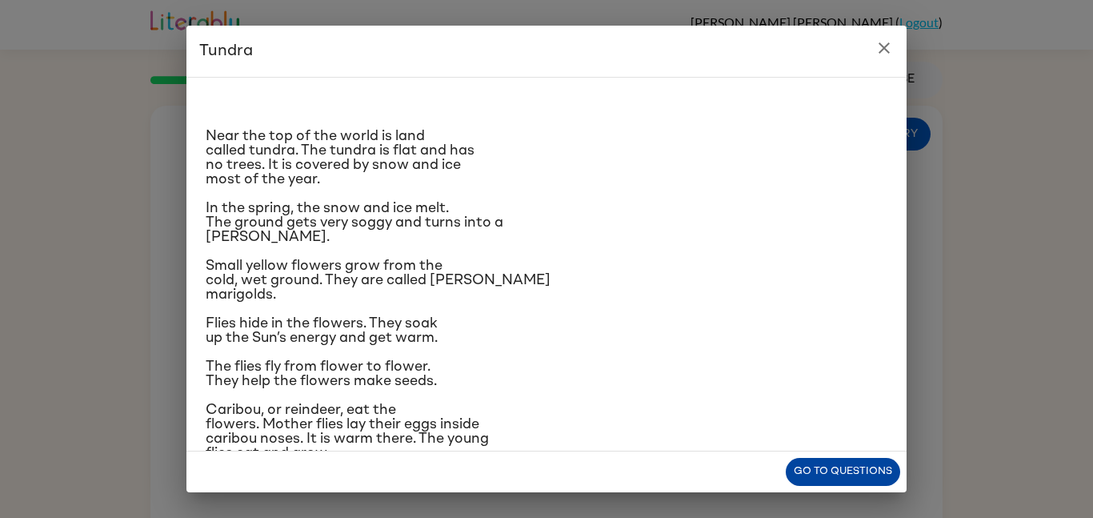
click at [828, 458] on button "Go to questions" at bounding box center [843, 472] width 114 height 28
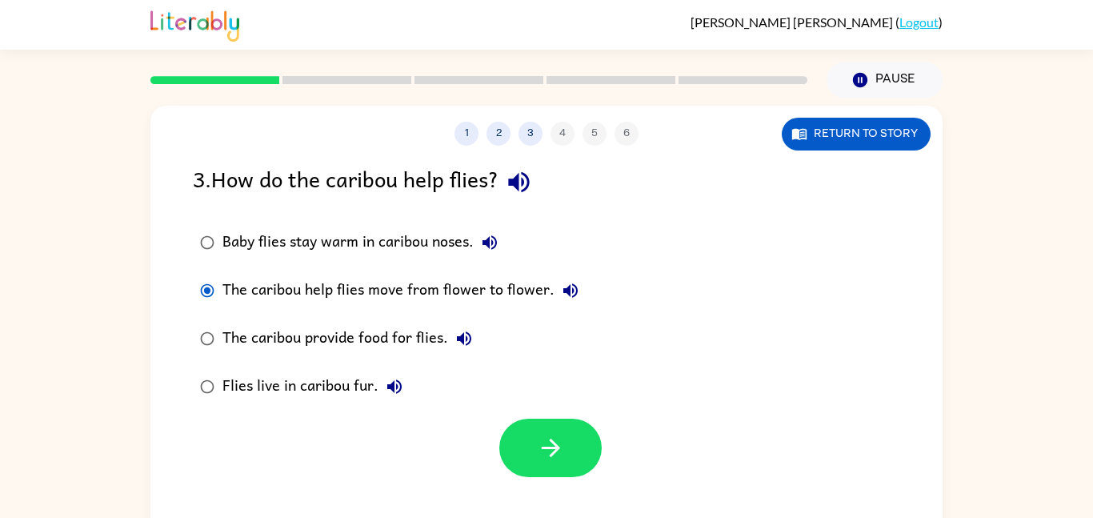
click at [439, 241] on div "Baby flies stay warm in caribou noses." at bounding box center [363, 242] width 283 height 32
click at [567, 438] on button "button" at bounding box center [550, 447] width 102 height 58
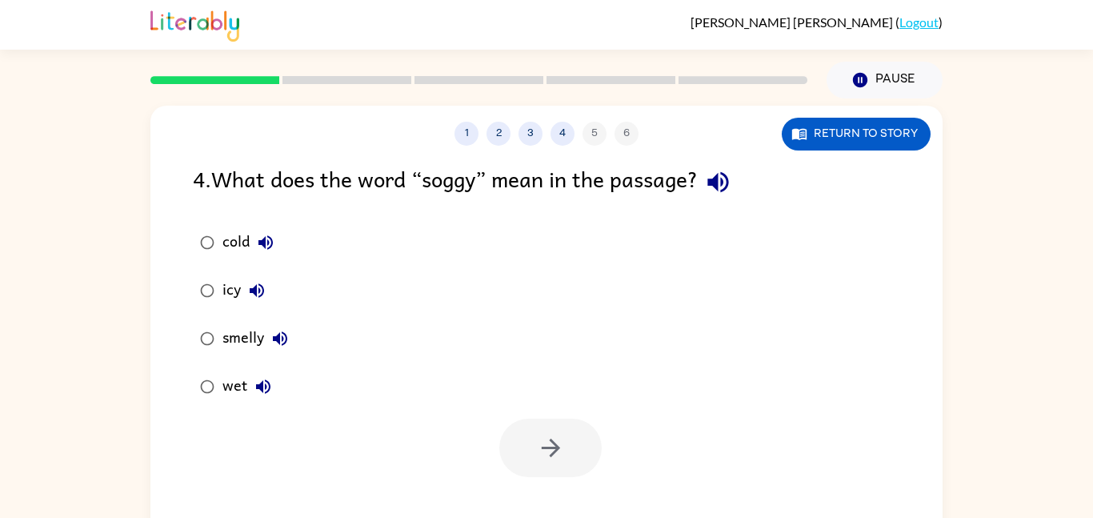
click at [238, 386] on div "wet" at bounding box center [250, 386] width 57 height 32
click at [564, 448] on button "button" at bounding box center [550, 447] width 102 height 58
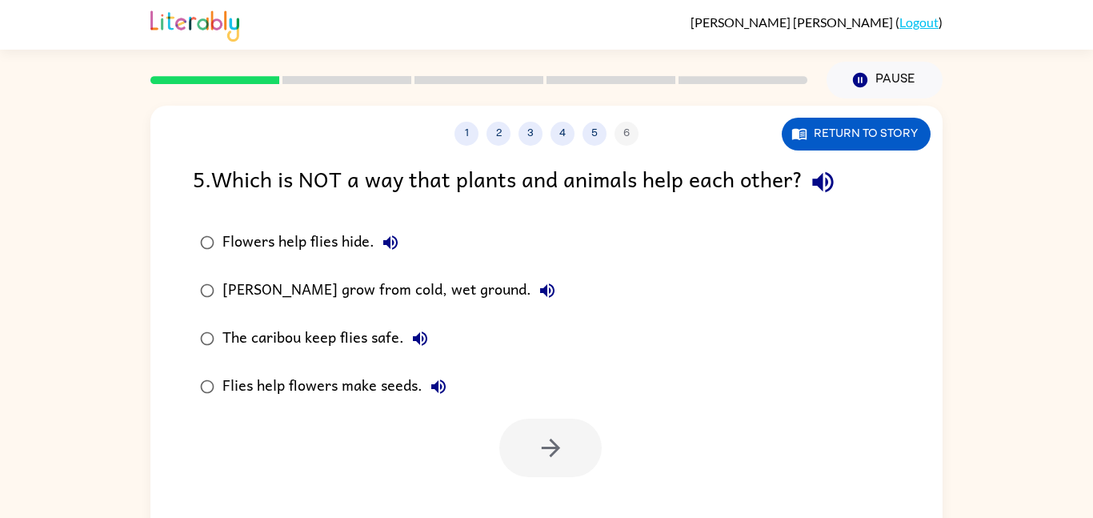
click at [475, 283] on div "Marsh marigolds grow from cold, wet ground." at bounding box center [392, 290] width 341 height 32
click at [547, 424] on button "button" at bounding box center [550, 447] width 102 height 58
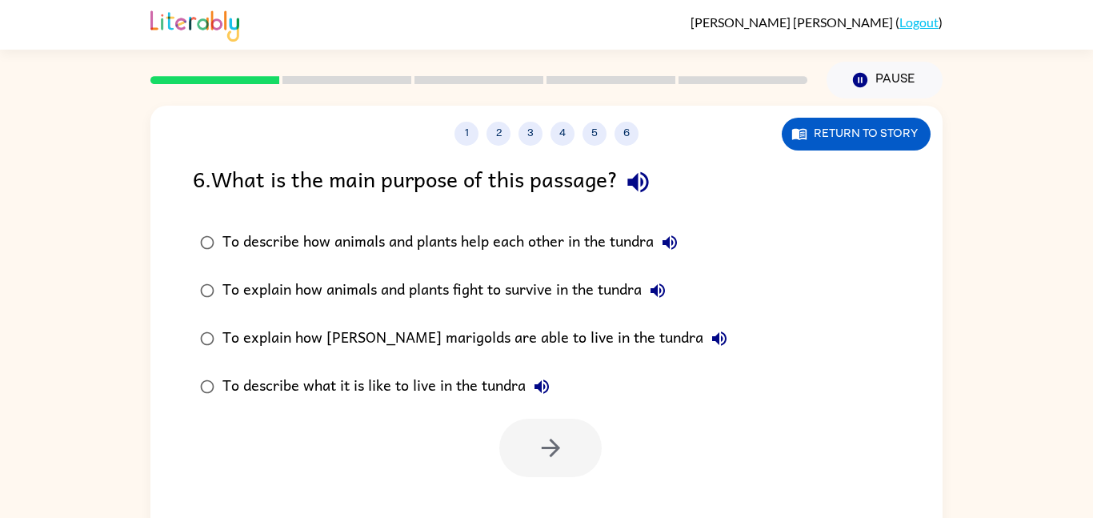
click at [322, 385] on div "To describe what it is like to live in the tundra" at bounding box center [389, 386] width 335 height 32
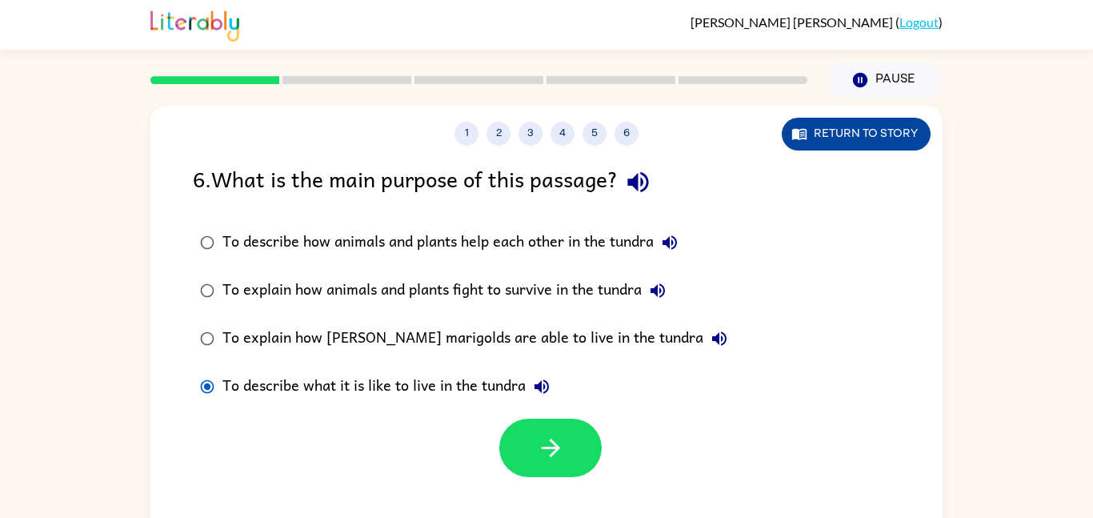
click at [796, 147] on button "Return to story" at bounding box center [856, 134] width 149 height 33
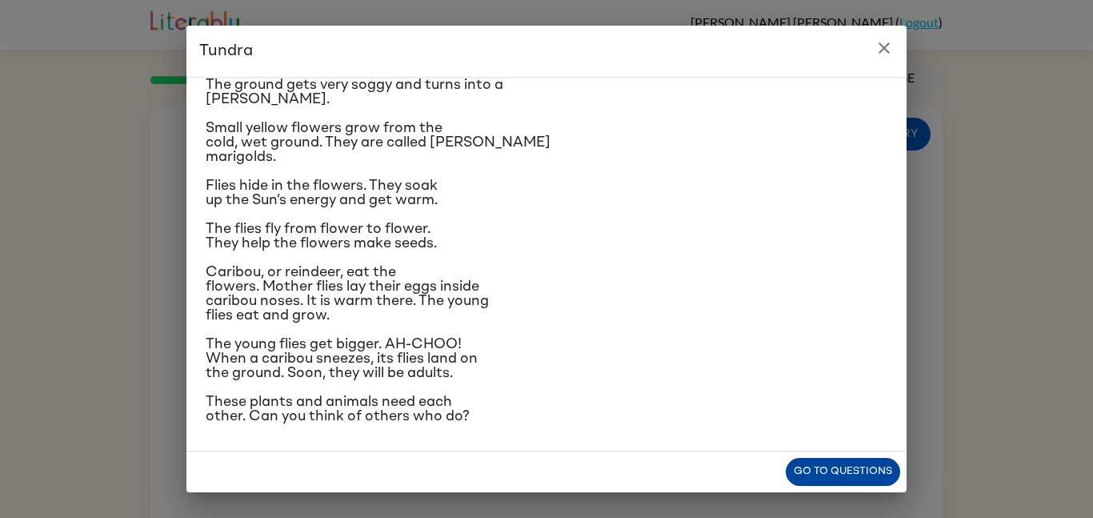
click at [875, 466] on button "Go to questions" at bounding box center [843, 472] width 114 height 28
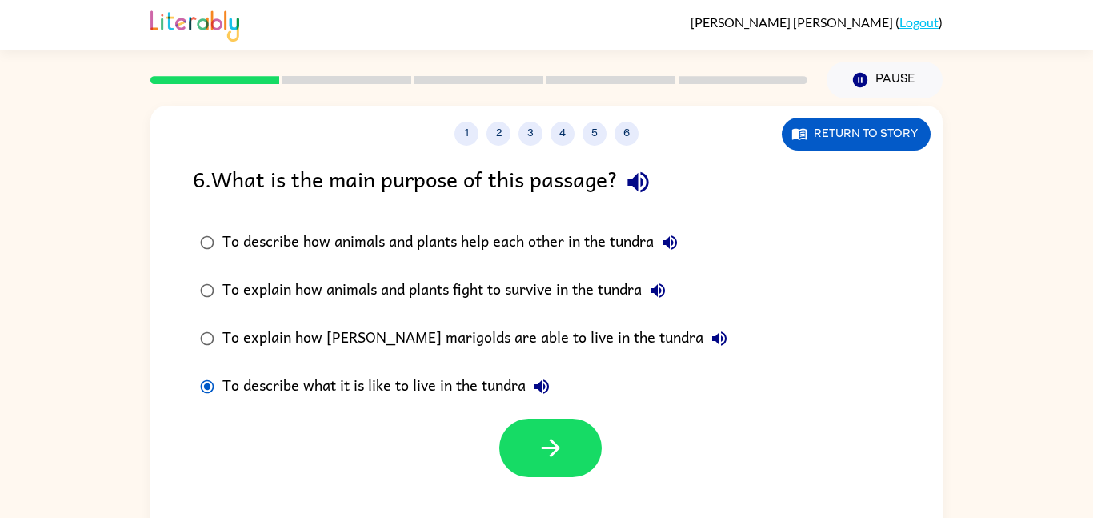
click at [458, 231] on div "To describe how animals and plants help each other in the tundra" at bounding box center [453, 242] width 463 height 32
click at [851, 127] on button "Return to story" at bounding box center [856, 134] width 149 height 33
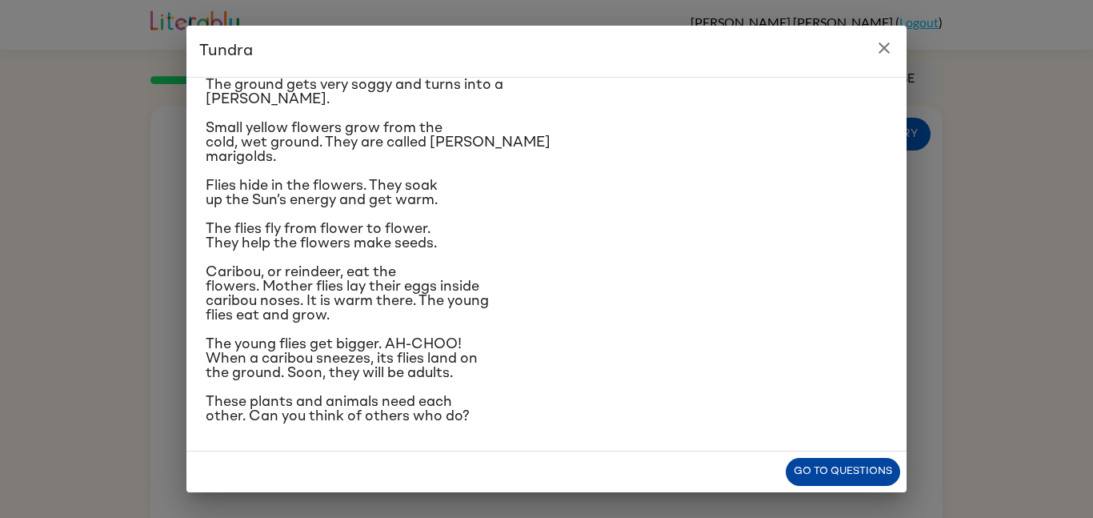
click at [863, 466] on button "Go to questions" at bounding box center [843, 472] width 114 height 28
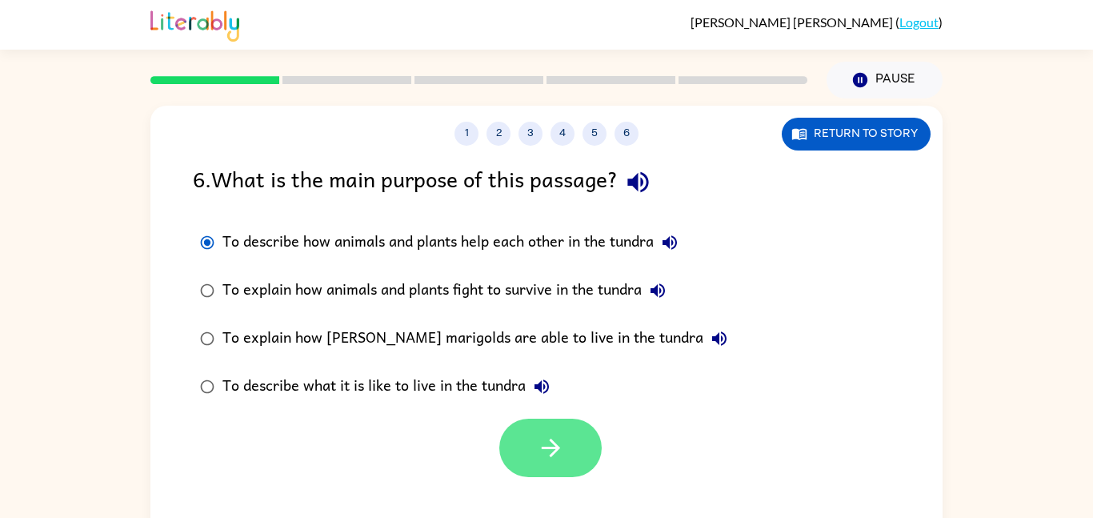
click at [576, 441] on button "button" at bounding box center [550, 447] width 102 height 58
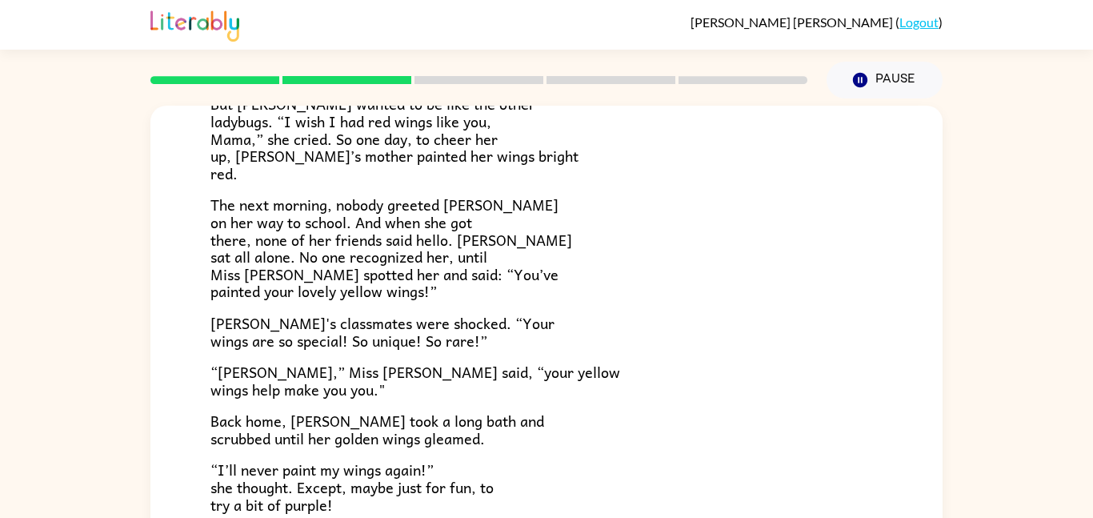
scroll to position [341, 0]
click at [387, 378] on span "“Lily,” Miss Mary said, “your yellow wings help make you you."" at bounding box center [415, 379] width 410 height 41
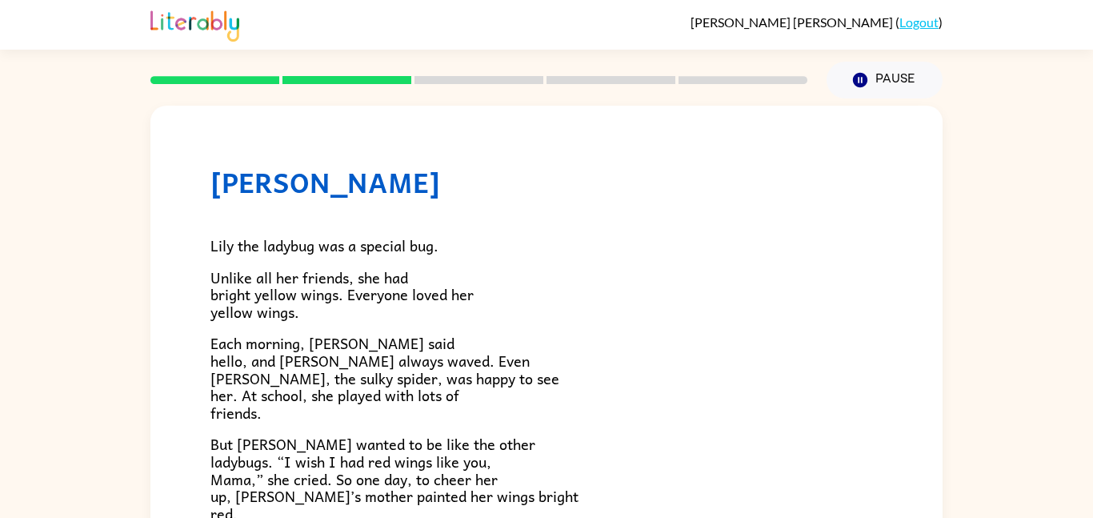
click at [356, 310] on p "Unlike all her friends, she had bright yellow wings. Everyone loved her yellow …" at bounding box center [546, 295] width 672 height 52
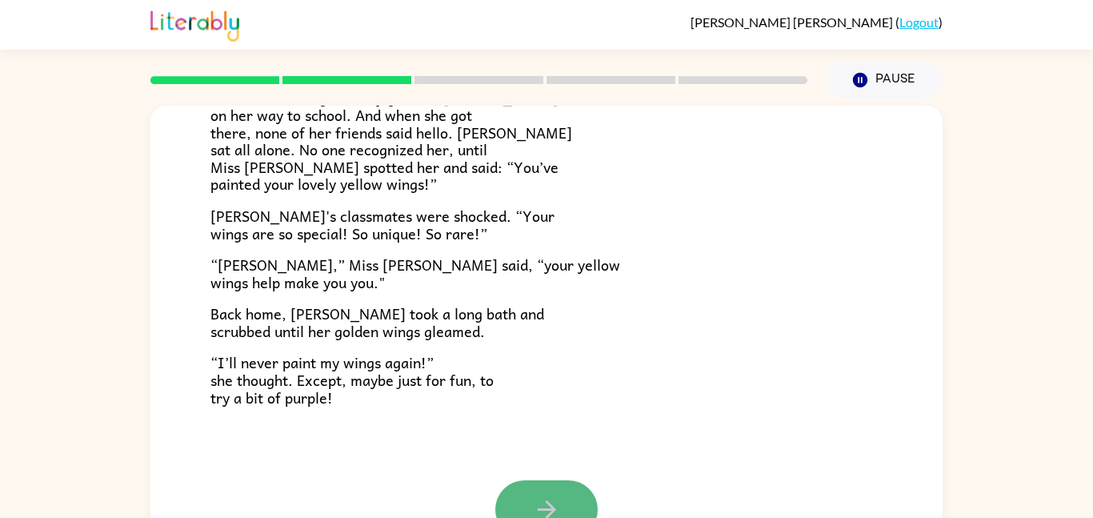
click at [563, 503] on button "button" at bounding box center [546, 509] width 102 height 58
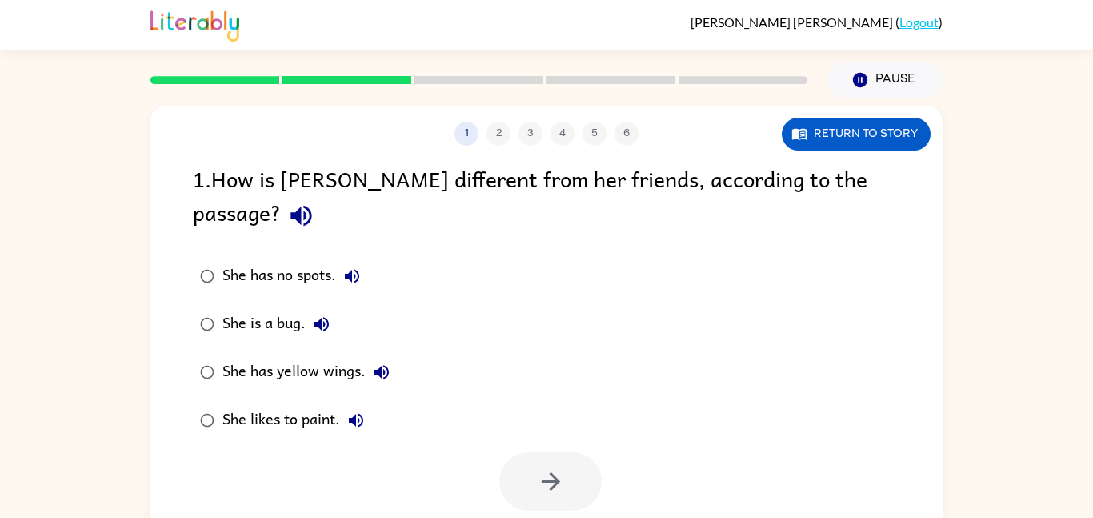
click at [260, 356] on div "She has yellow wings." at bounding box center [309, 372] width 175 height 32
click at [545, 467] on icon "button" at bounding box center [551, 481] width 28 height 28
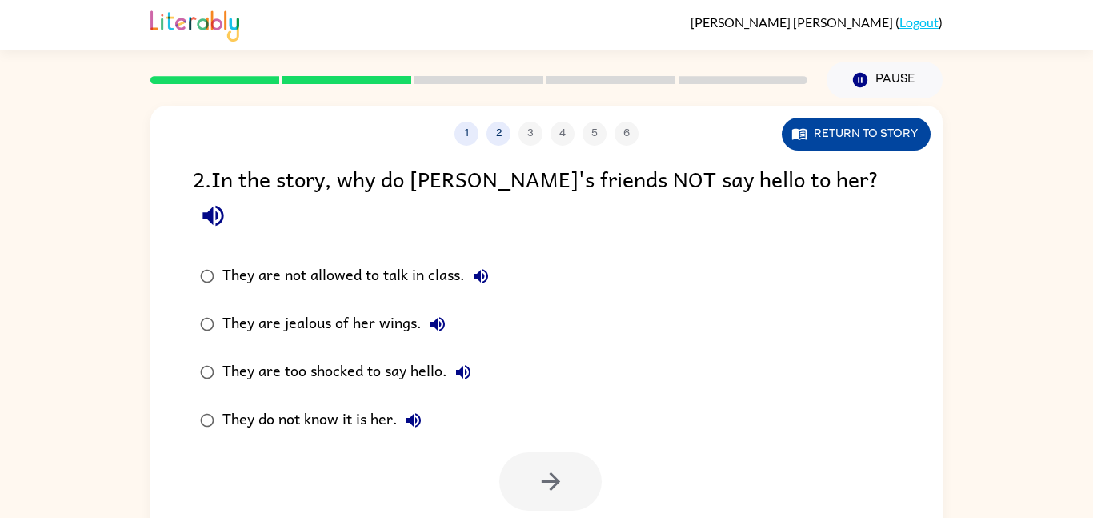
click at [802, 139] on icon "button" at bounding box center [799, 134] width 16 height 16
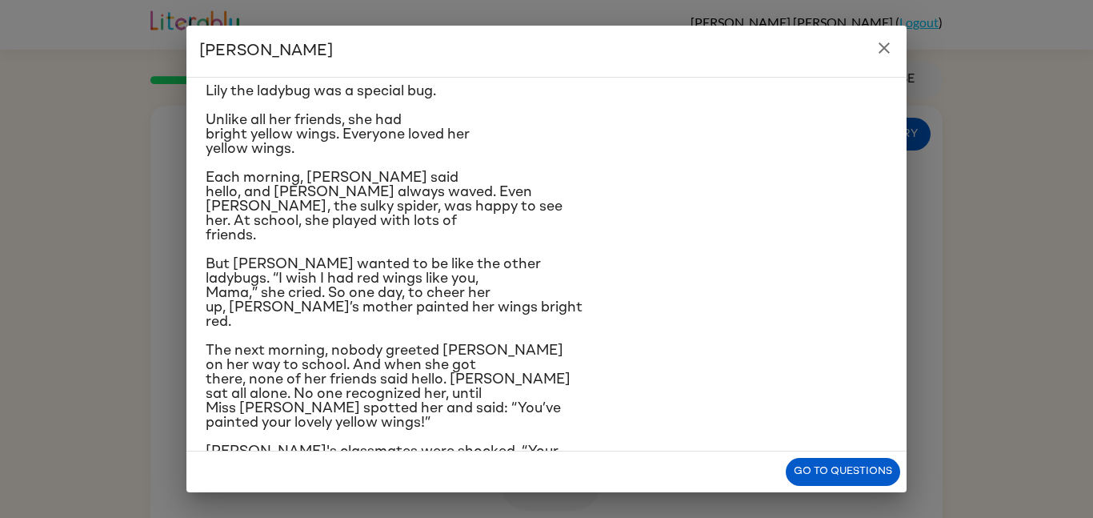
scroll to position [44, 0]
click at [881, 46] on icon "close" at bounding box center [883, 47] width 19 height 19
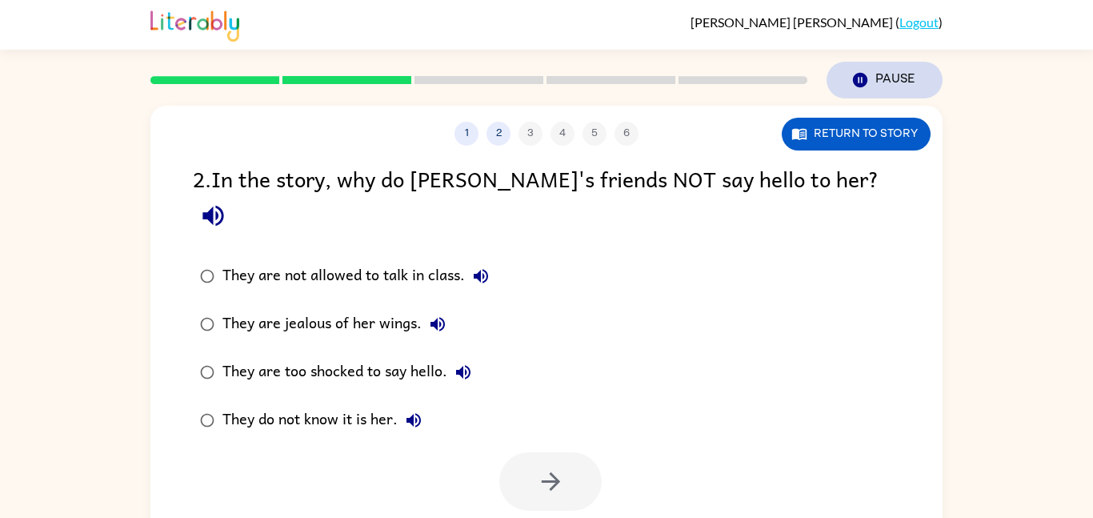
click at [869, 83] on button "Pause Pause" at bounding box center [884, 80] width 116 height 37
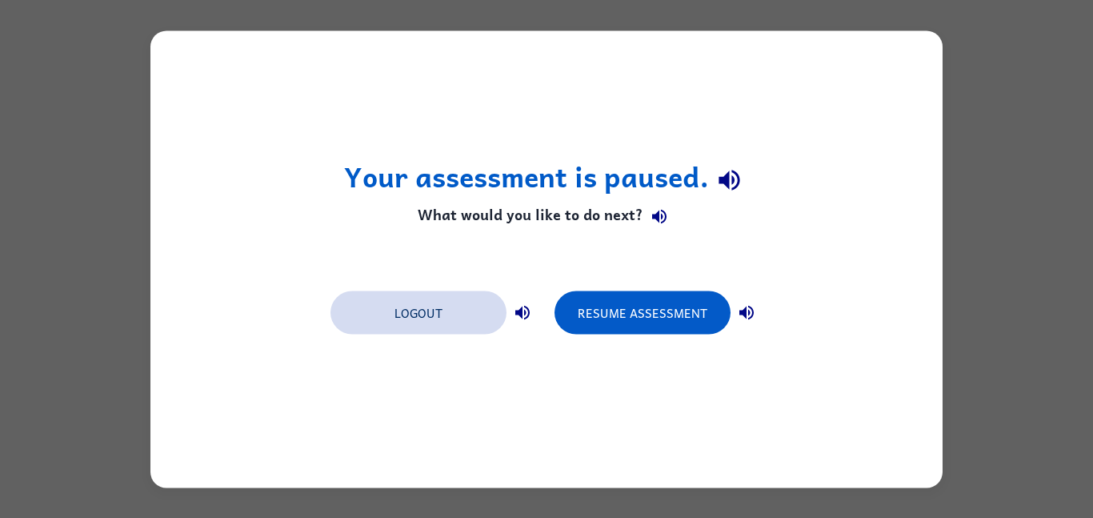
click at [474, 314] on button "Logout" at bounding box center [418, 311] width 176 height 43
